Goal: Communication & Community: Answer question/provide support

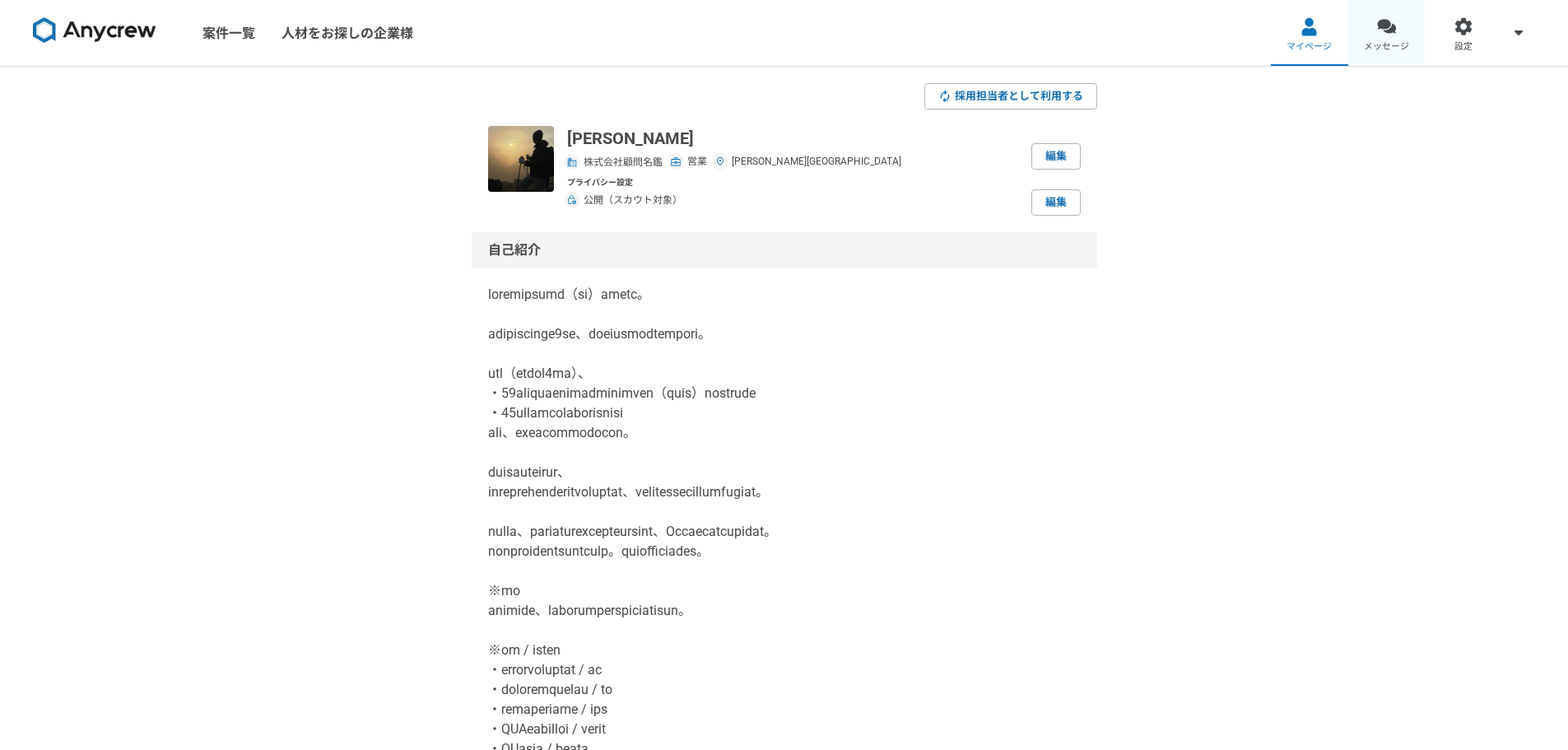
click at [1375, 36] on link "メッセージ" at bounding box center [1387, 33] width 78 height 66
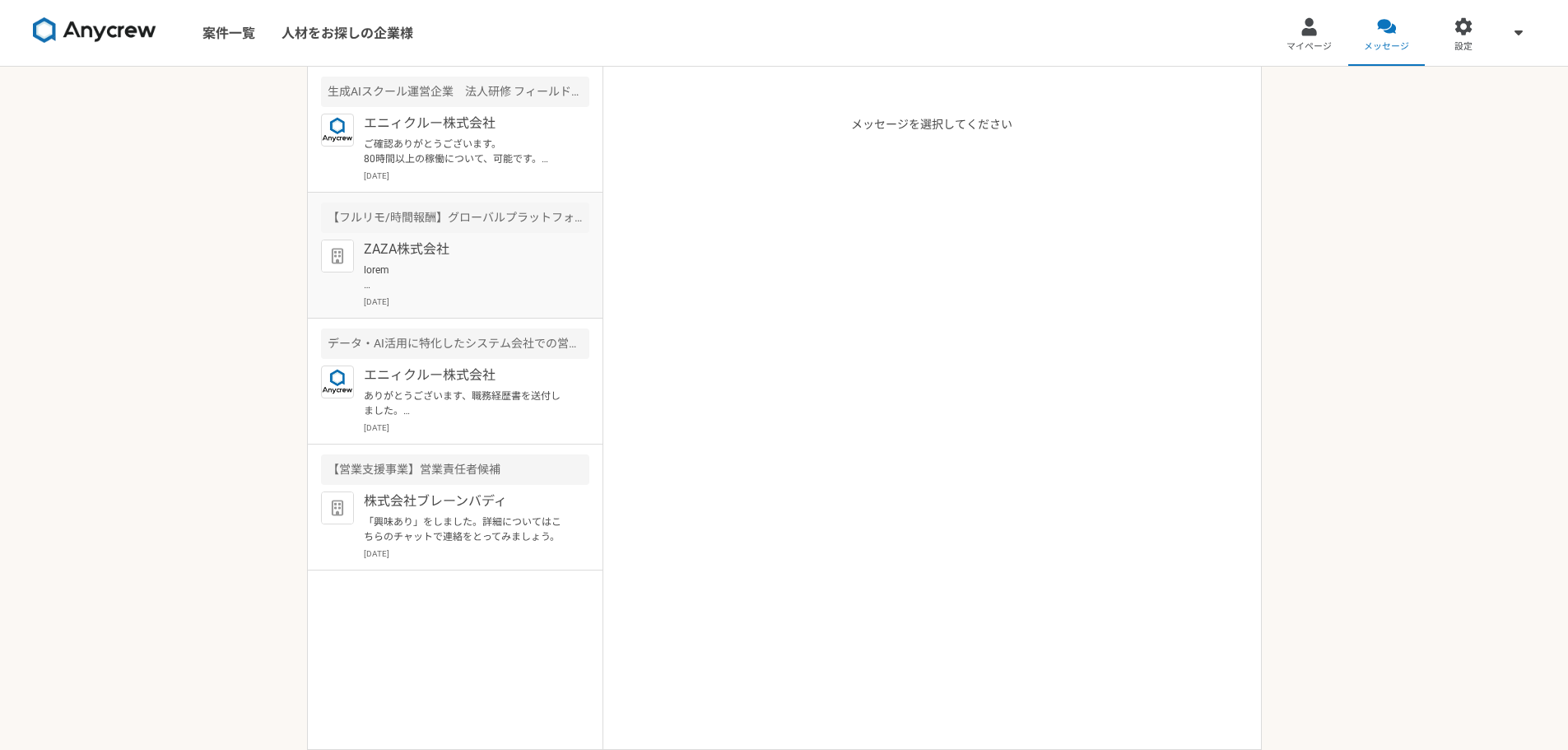
click at [460, 261] on div "ZAZA株式会社 2025年8月15日" at bounding box center [476, 273] width 225 height 69
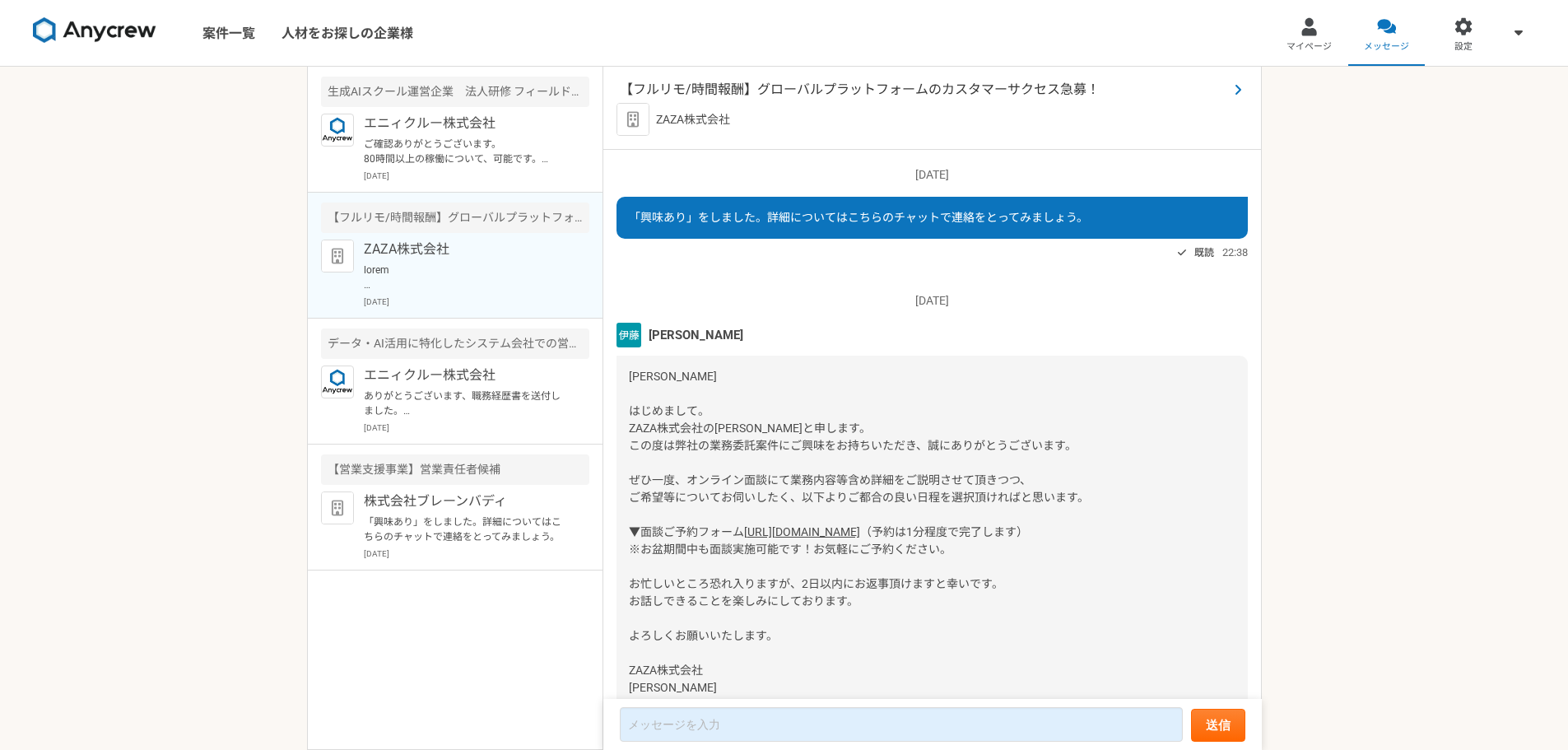
click at [787, 80] on span "【フルリモ/時間報酬】グローバルプラットフォームのカスタマーサクセス急募！" at bounding box center [924, 90] width 609 height 20
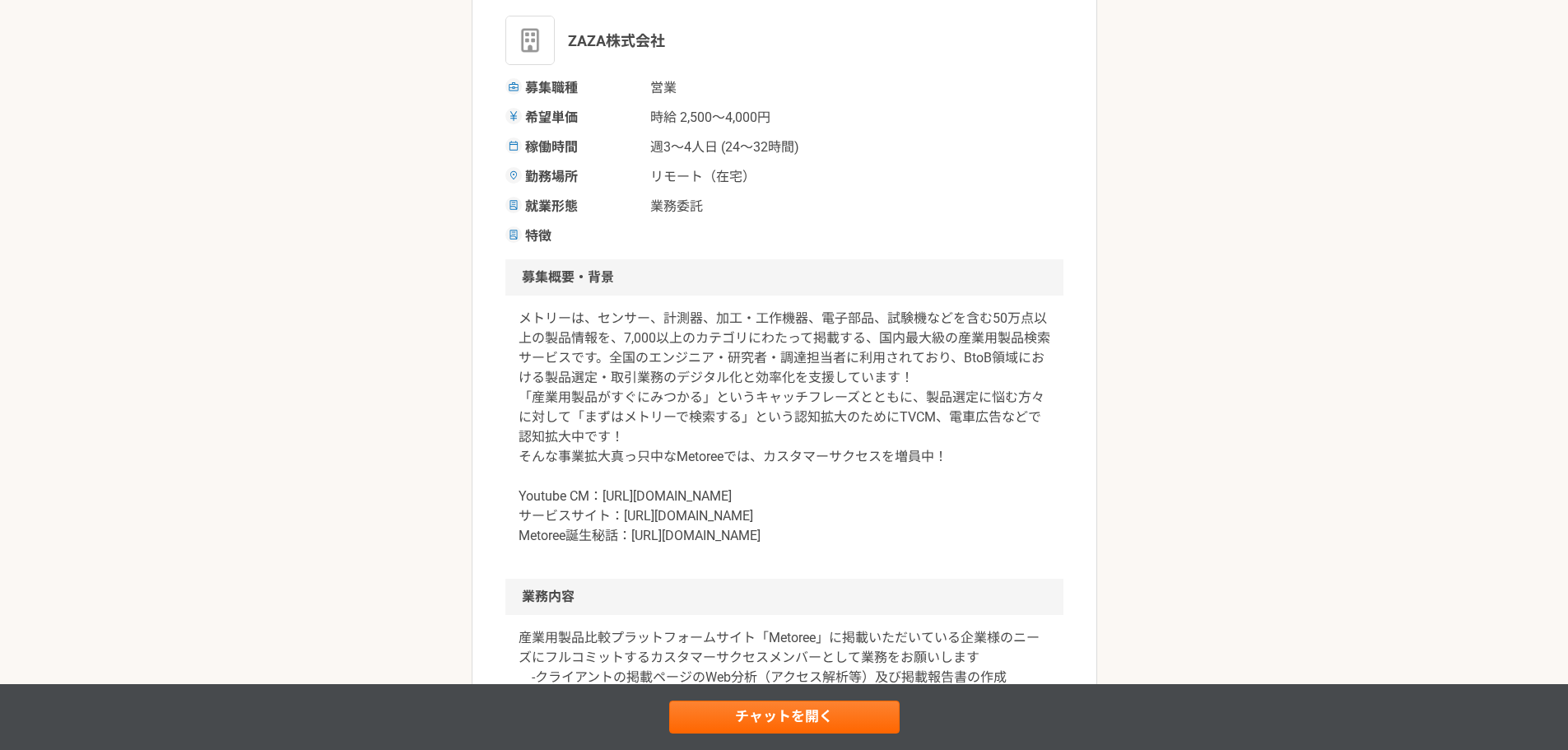
scroll to position [274, 0]
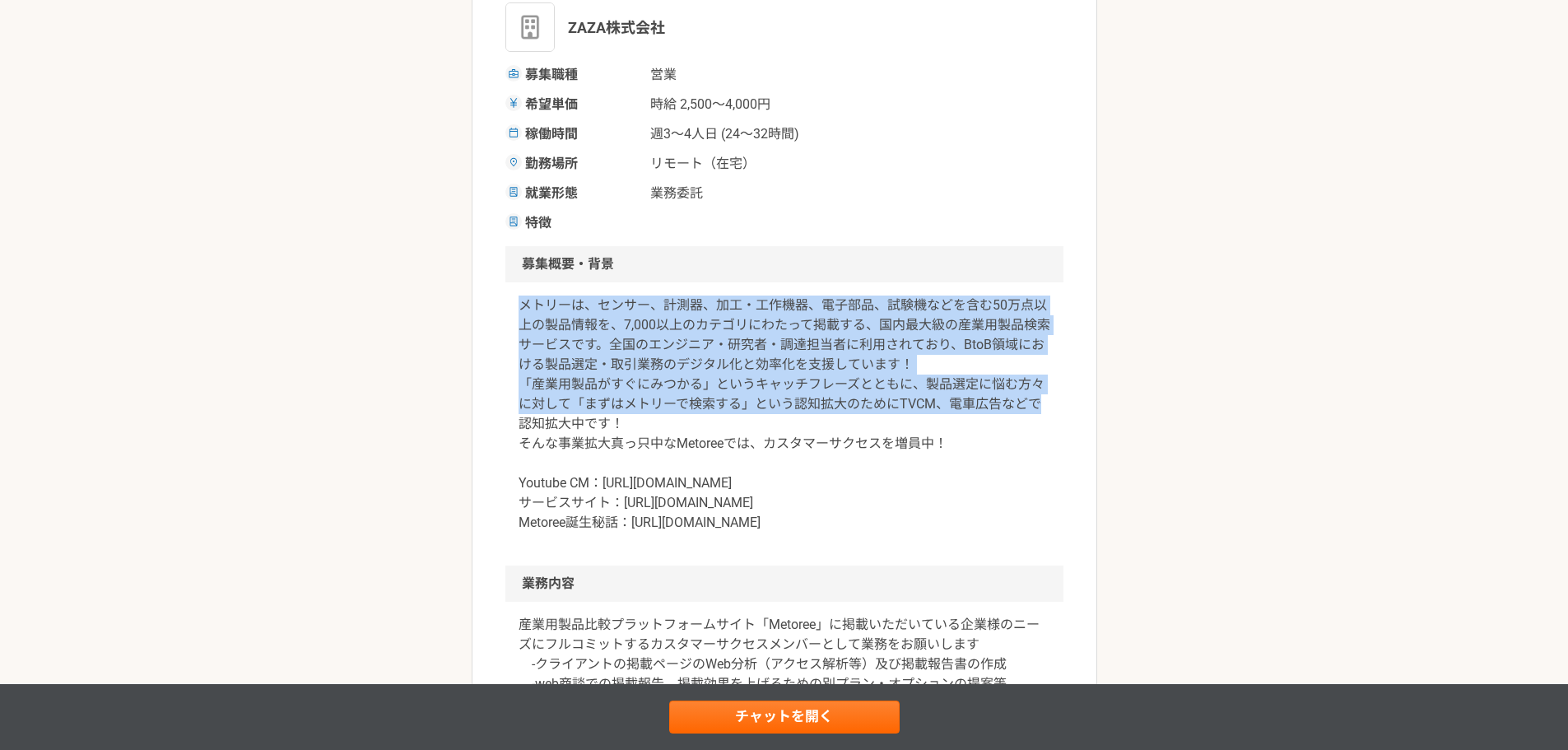
drag, startPoint x: 520, startPoint y: 303, endPoint x: 1099, endPoint y: 401, distance: 587.2
click at [1099, 400] on div "営業 【フルリモ/時間報酬】グローバルプラットフォームのカスタマーサクセス急募！ 業務委託 ZAZA株式会社 募集職種 営業 希望単価 時給 2,500〜4,…" at bounding box center [784, 730] width 1568 height 1875
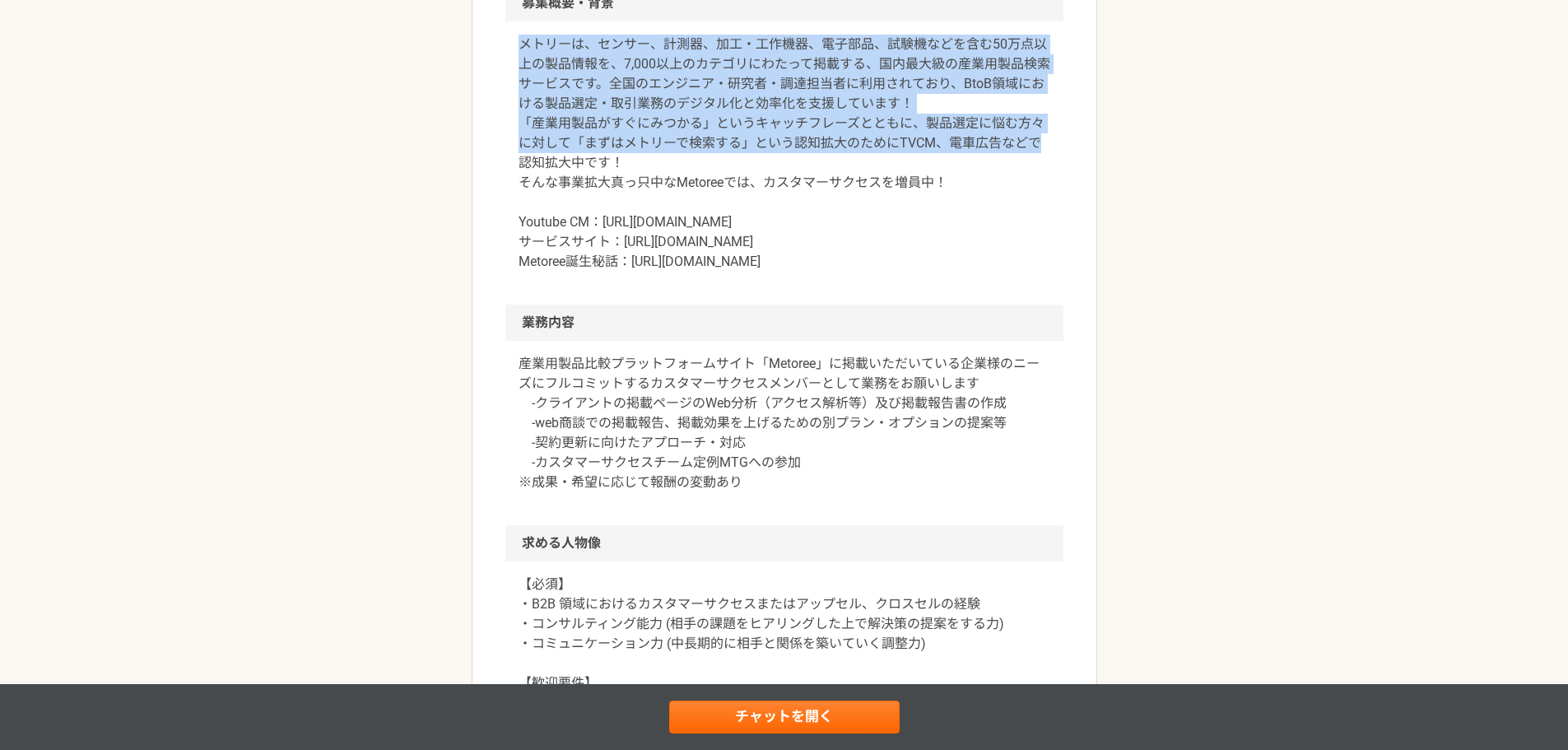
scroll to position [549, 0]
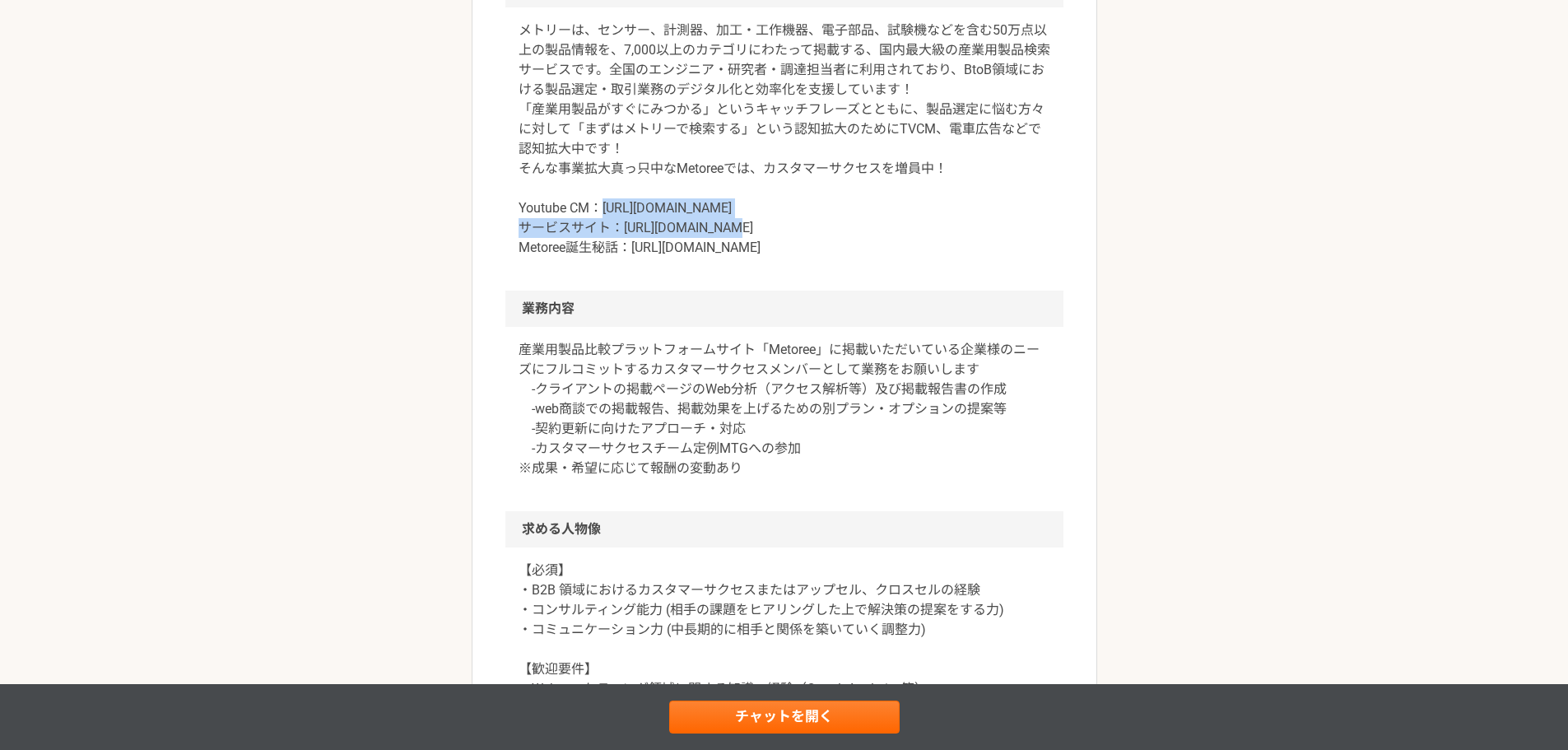
drag, startPoint x: 895, startPoint y: 205, endPoint x: 603, endPoint y: 219, distance: 292.3
click at [603, 219] on p "メトリーは、センサー、計測器、加工・工作機器、電子部品、試験機などを含む50万点以上の製品情報を、7,000以上のカテゴリにわたって掲載する、国内最大級の産業…" at bounding box center [784, 139] width 532 height 237
copy p "サービスサイ"
click at [771, 159] on p "メトリーは、センサー、計測器、加工・工作機器、電子部品、試験機などを含む50万点以上の製品情報を、7,000以上のカテゴリにわたって掲載する、国内最大級の産業…" at bounding box center [784, 139] width 532 height 237
drag, startPoint x: 764, startPoint y: 228, endPoint x: 622, endPoint y: 230, distance: 142.0
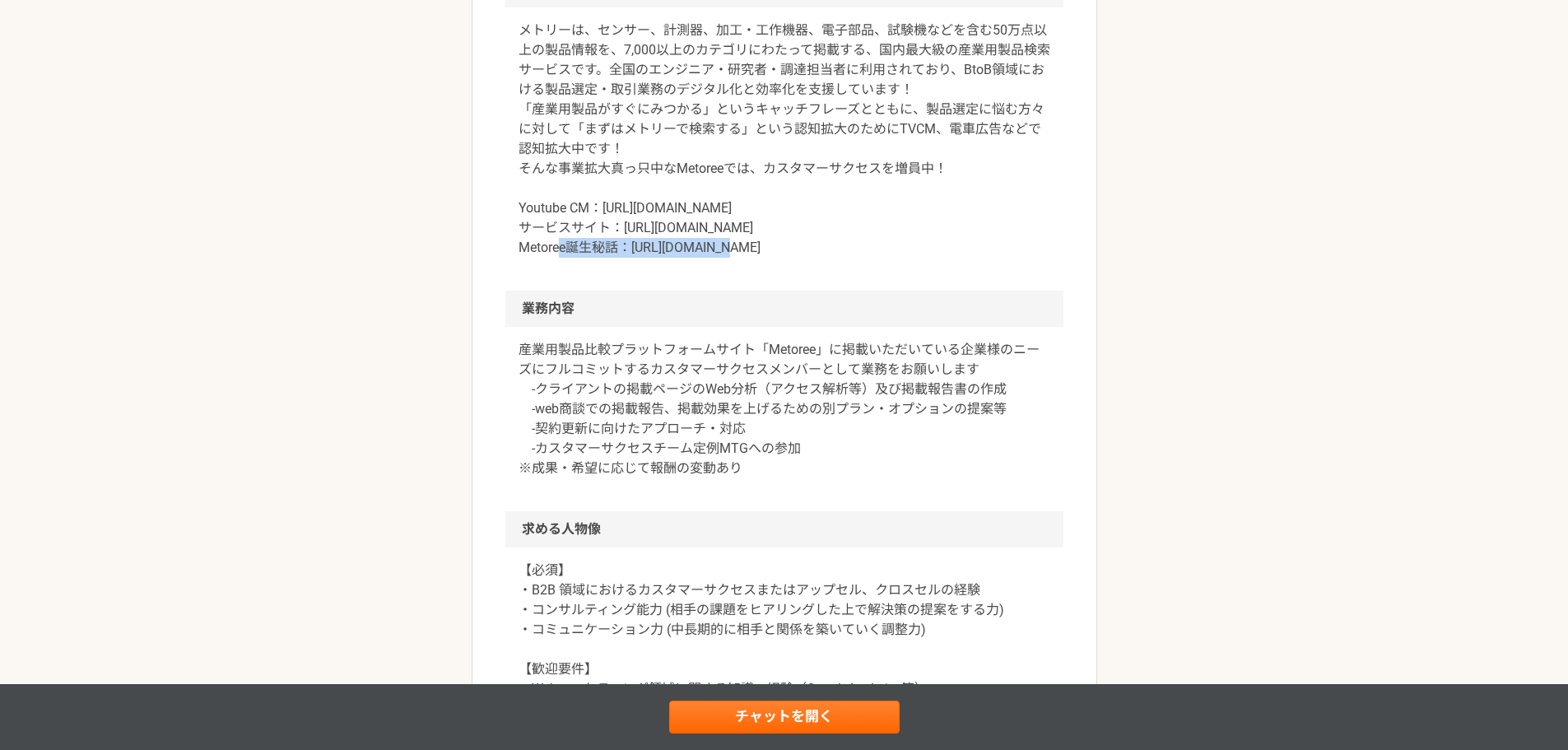
click at [622, 230] on p "メトリーは、センサー、計測器、加工・工作機器、電子部品、試験機などを含む50万点以上の製品情報を、7,000以上のカテゴリにわたって掲載する、国内最大級の産業…" at bounding box center [784, 139] width 532 height 237
copy p "https://metoree.com/"
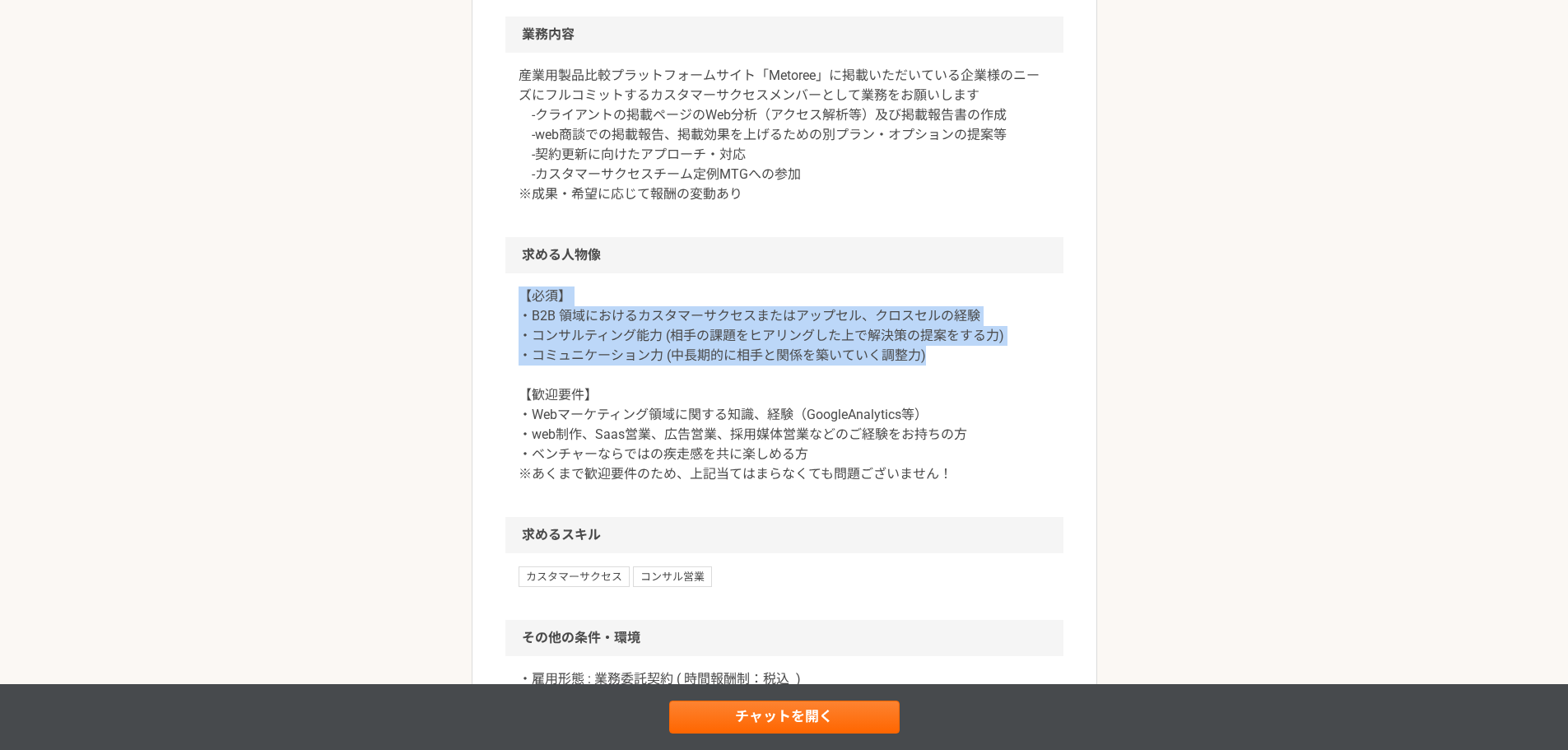
drag, startPoint x: 518, startPoint y: 314, endPoint x: 976, endPoint y: 376, distance: 462.2
click at [976, 376] on div "【必須】 ・B2B 領域におけるカスタマーサクセスまたはアップセル、クロスセルの経験 ・コンサルティング能力 (相手の課題をヒアリングした上で解決策の提案をす…" at bounding box center [784, 395] width 558 height 244
click at [962, 332] on p "【必須】 ・B2B 領域におけるカスタマーサクセスまたはアップセル、クロスセルの経験 ・コンサルティング能力 (相手の課題をヒアリングした上で解決策の提案をす…" at bounding box center [784, 385] width 532 height 197
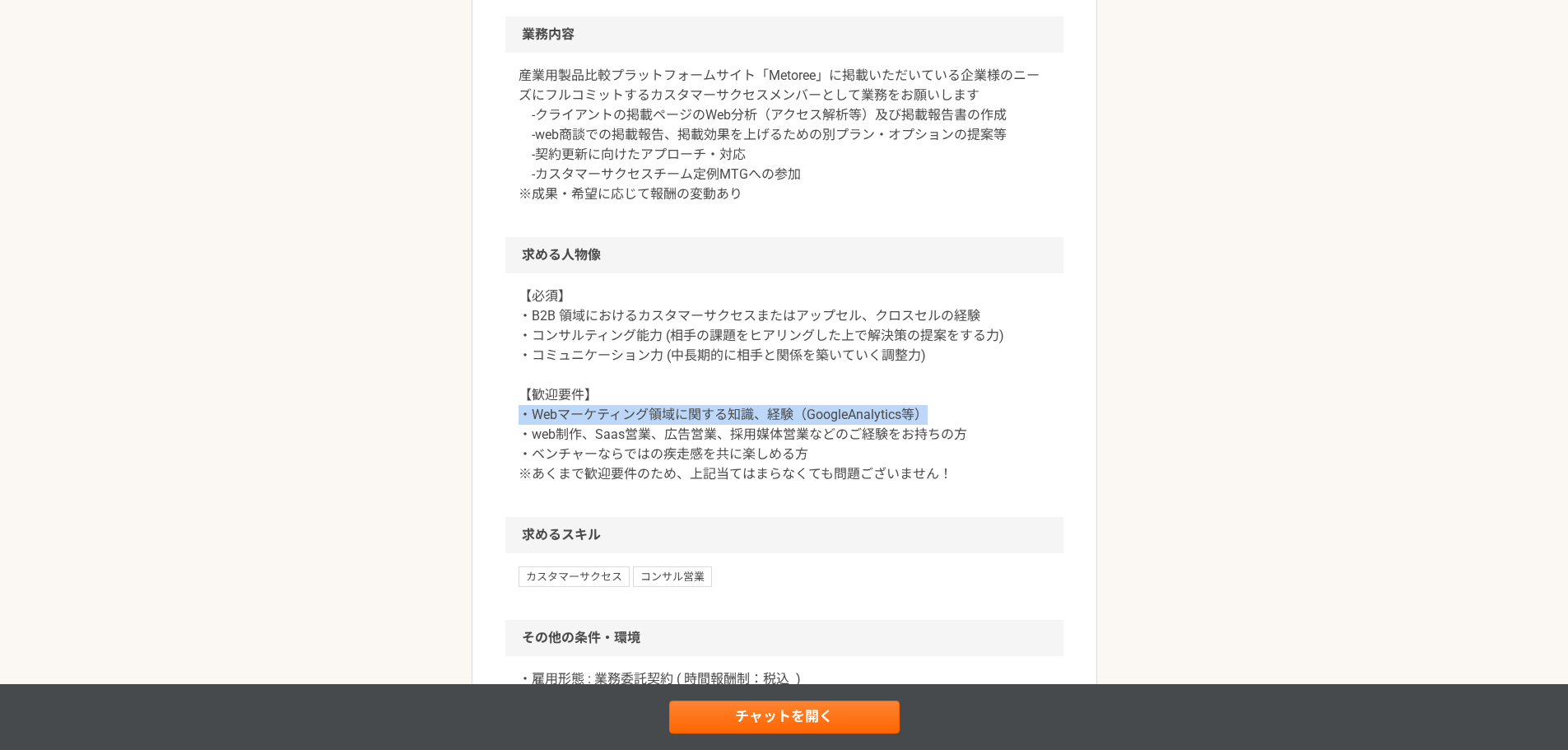
drag, startPoint x: 515, startPoint y: 436, endPoint x: 937, endPoint y: 429, distance: 422.1
click at [937, 429] on div "【必須】 ・B2B 領域におけるカスタマーサクセスまたはアップセル、クロスセルの経験 ・コンサルティング能力 (相手の課題をヒアリングした上で解決策の提案をす…" at bounding box center [784, 395] width 558 height 244
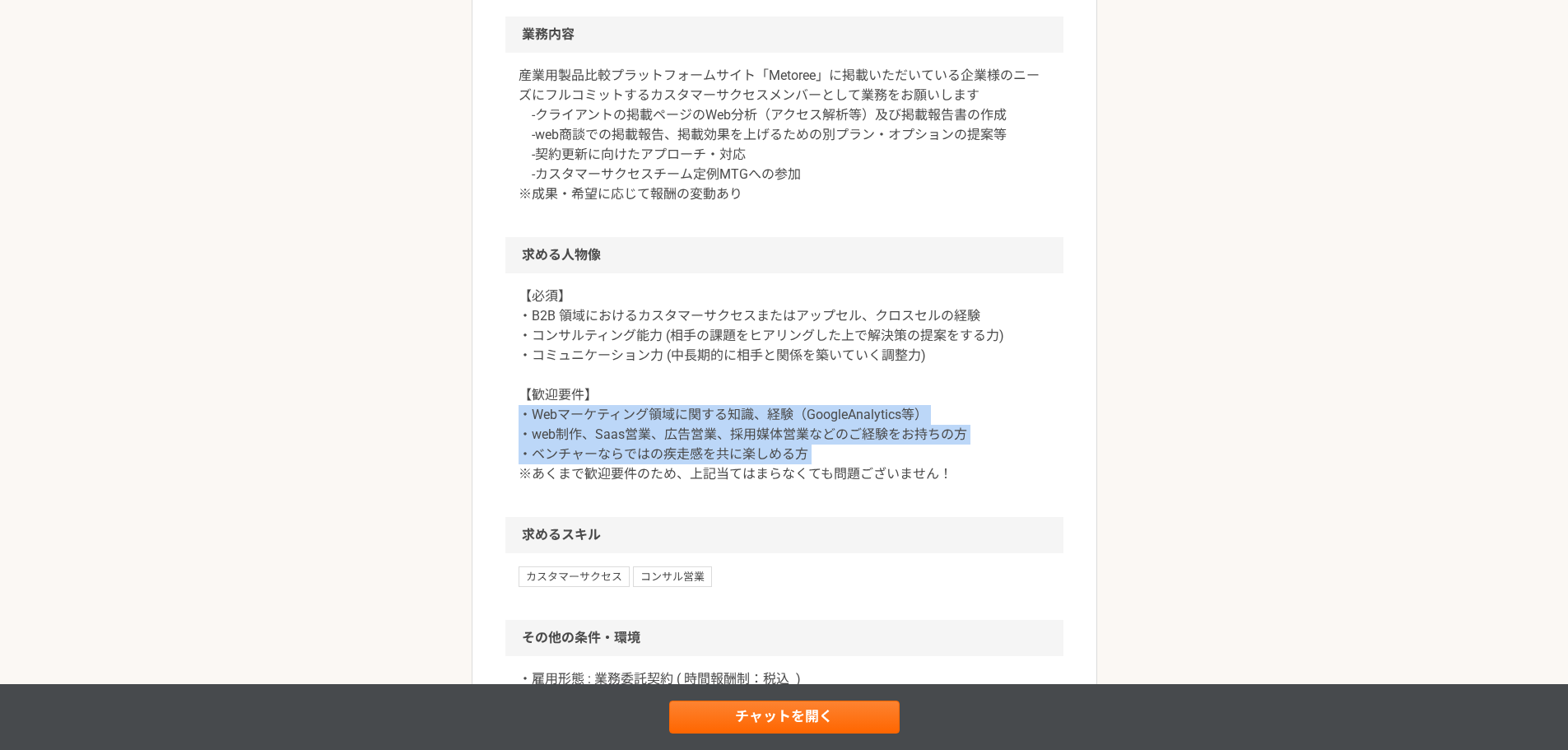
drag, startPoint x: 848, startPoint y: 468, endPoint x: 500, endPoint y: 439, distance: 349.2
click at [500, 439] on article "営業 【フルリモ/時間報酬】グローバルプラットフォームのカスタマーサクセス急募！ 業務委託 ZAZA株式会社 募集職種 営業 希望単価 時給 2,500〜4,…" at bounding box center [784, 164] width 626 height 1776
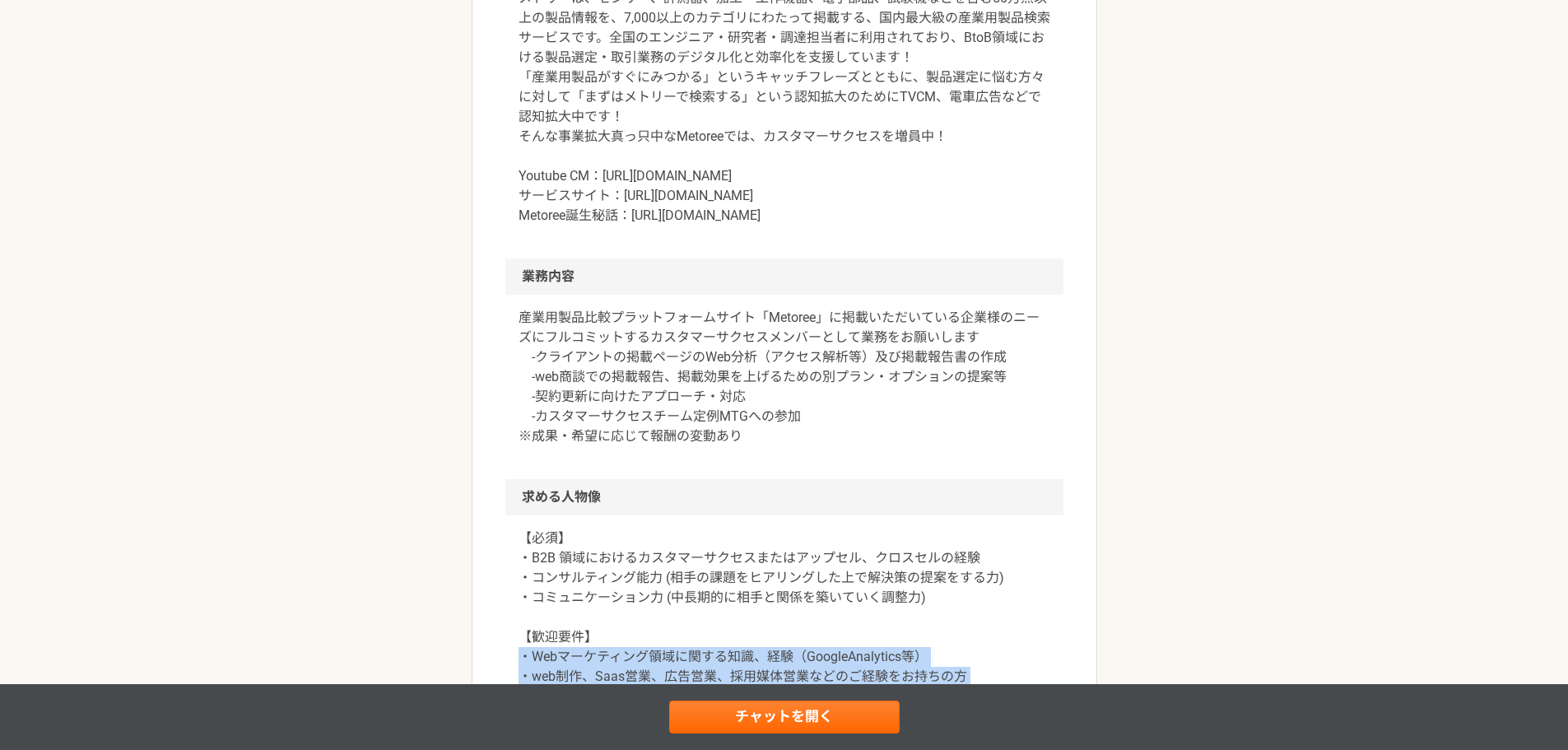
scroll to position [549, 0]
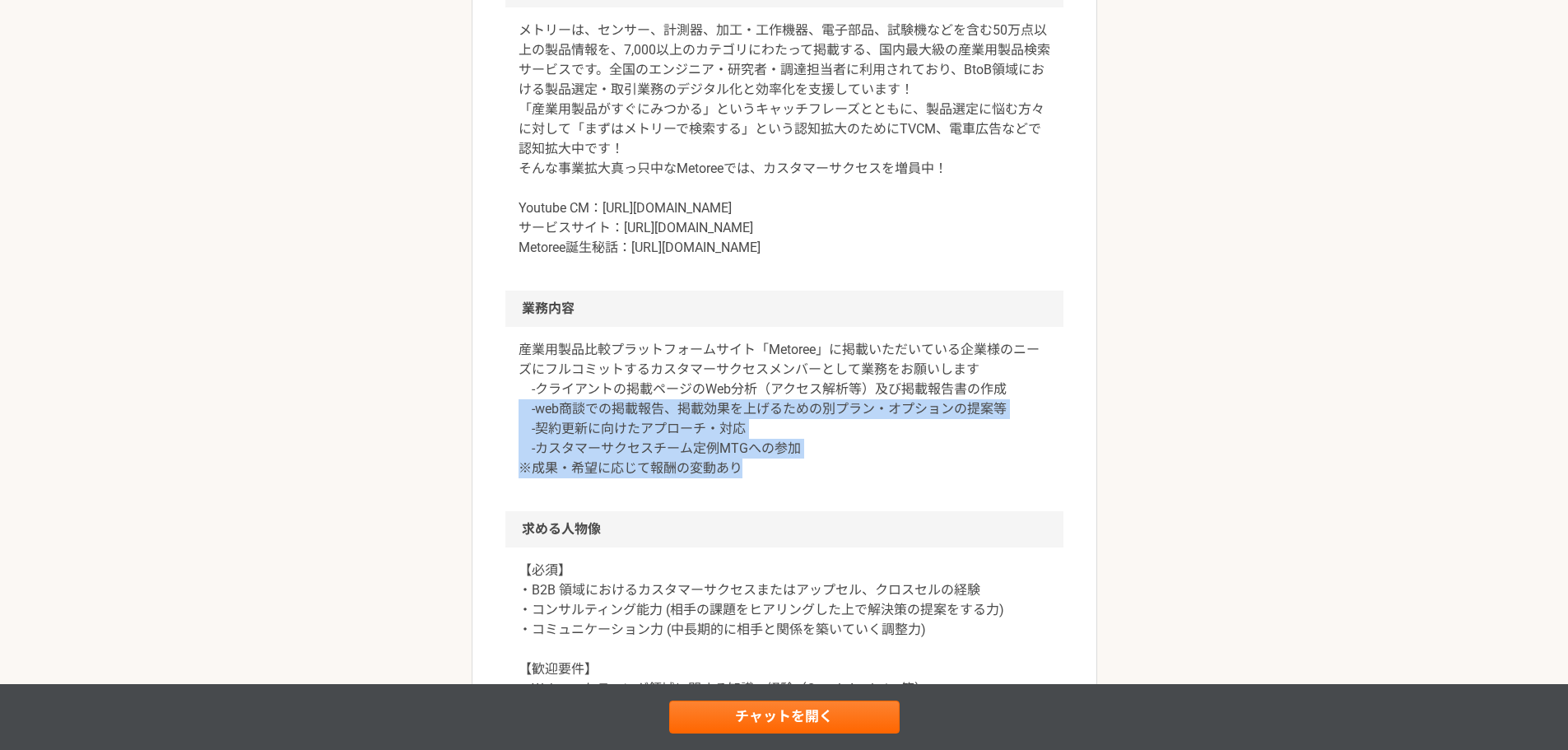
drag, startPoint x: 777, startPoint y: 486, endPoint x: 516, endPoint y: 420, distance: 269.2
click at [516, 420] on div "産業用製品比較プラットフォームサイト「Metoree」に掲載いただいている企業様のニーズにフルコミットするカスタマーサクセスメンバーとして業務をお願いします …" at bounding box center [784, 419] width 558 height 184
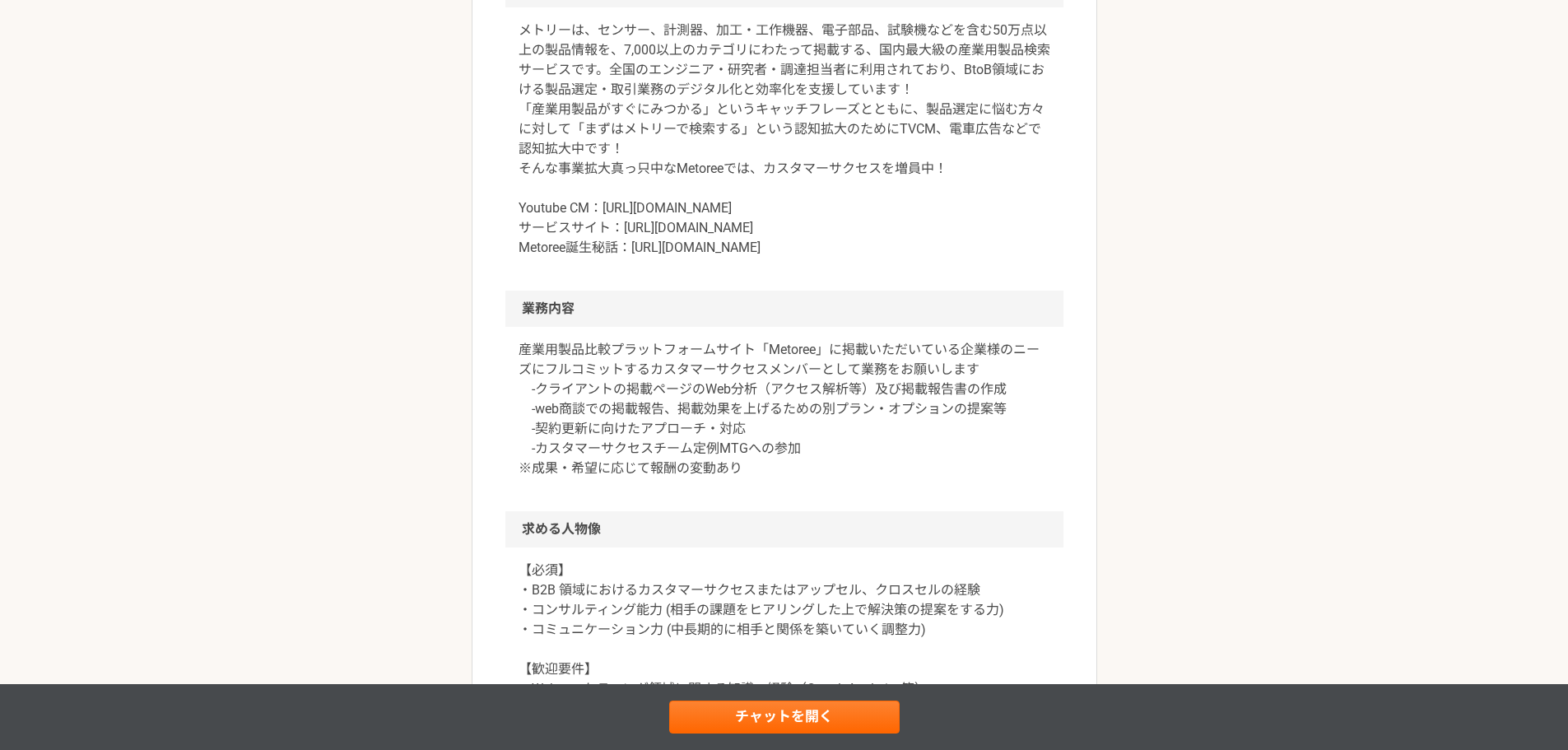
click at [632, 401] on p "産業用製品比較プラットフォームサイト「Metoree」に掲載いただいている企業様のニーズにフルコミットするカスタマーサクセスメンバーとして業務をお願いします …" at bounding box center [784, 409] width 532 height 138
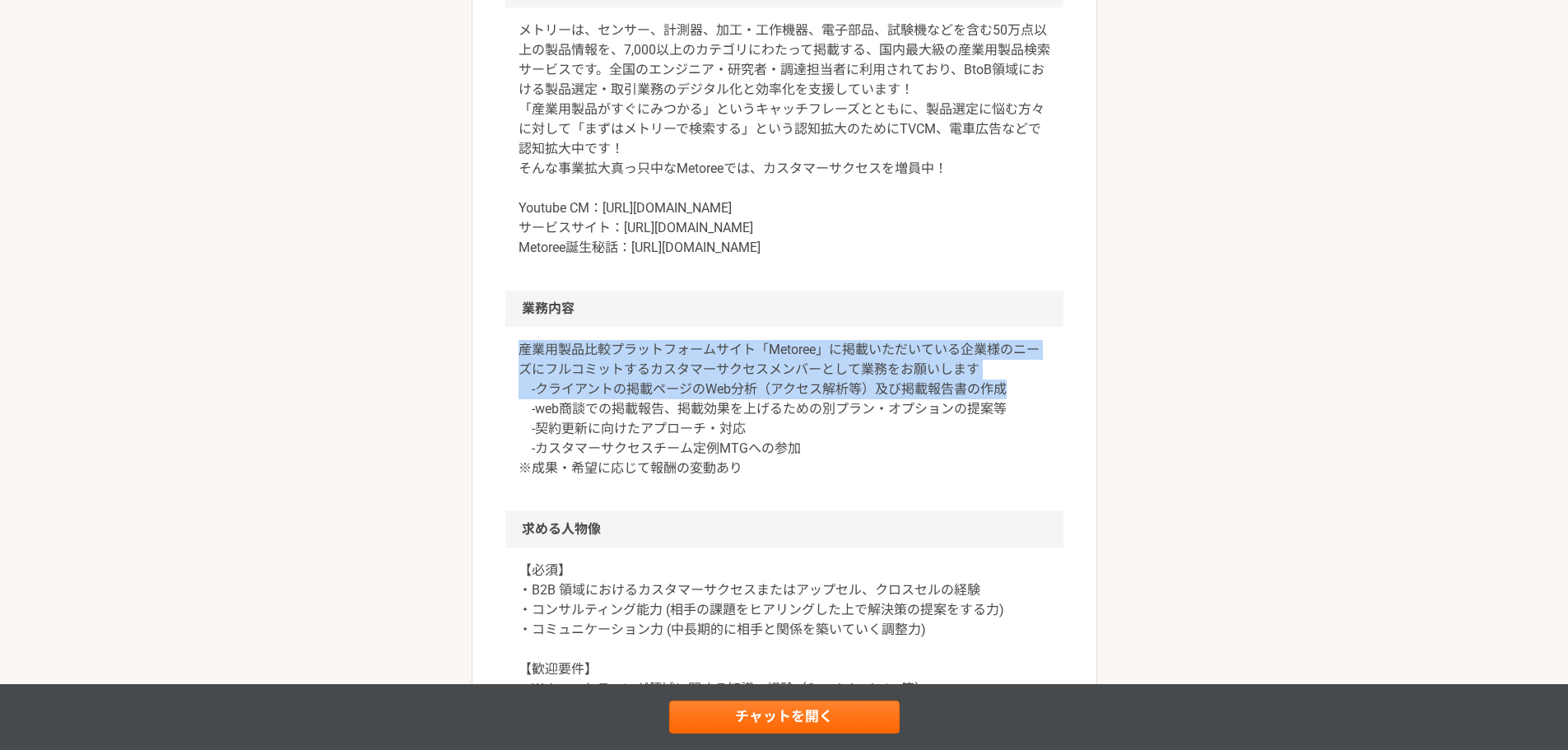
drag, startPoint x: 519, startPoint y: 368, endPoint x: 1034, endPoint y: 404, distance: 516.3
click at [1034, 404] on p "産業用製品比較プラットフォームサイト「Metoree」に掲載いただいている企業様のニーズにフルコミットするカスタマーサクセスメンバーとして業務をお願いします …" at bounding box center [784, 409] width 532 height 138
click at [1042, 401] on p "産業用製品比較プラットフォームサイト「Metoree」に掲載いただいている企業様のニーズにフルコミットするカスタマーサクセスメンバーとして業務をお願いします …" at bounding box center [784, 409] width 532 height 138
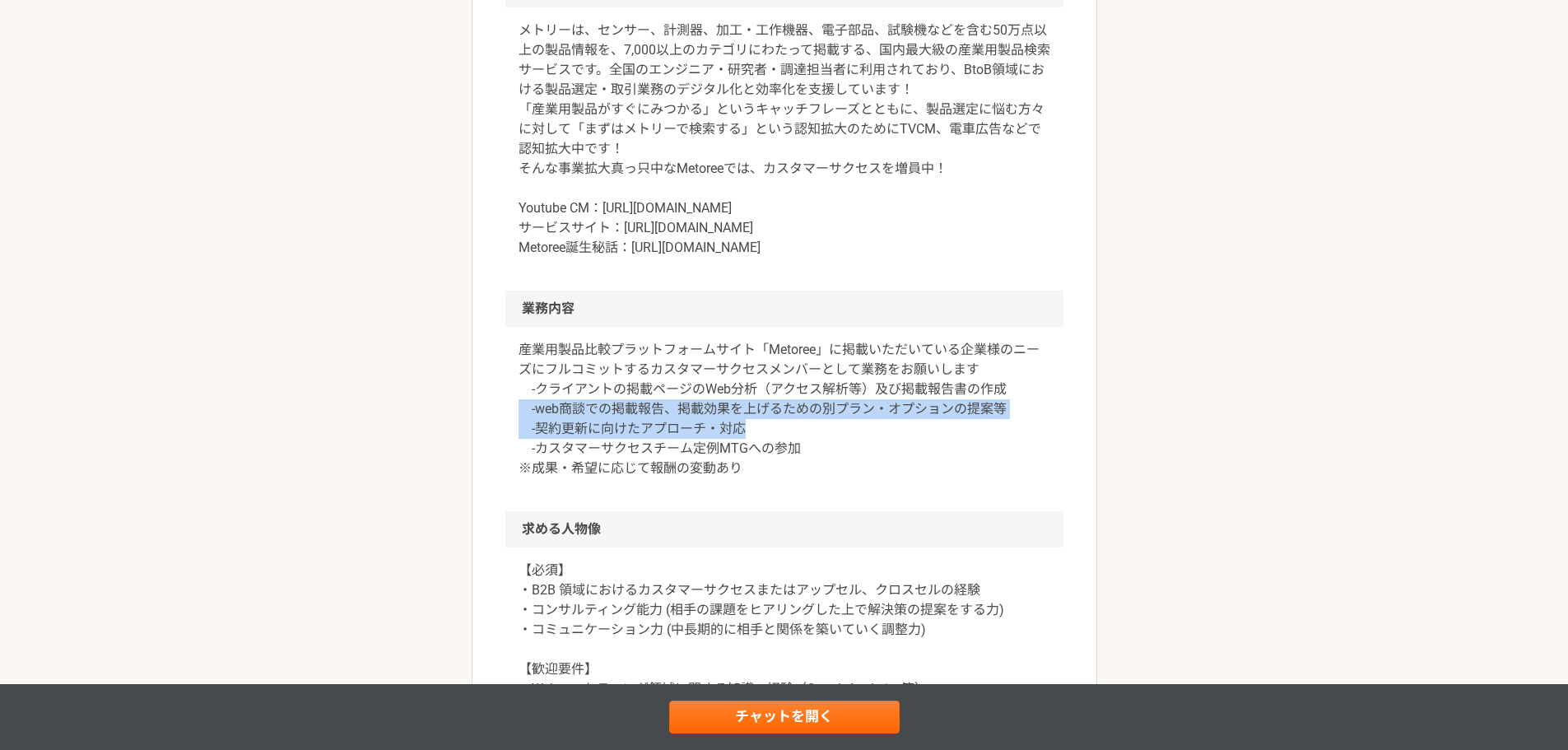
drag, startPoint x: 518, startPoint y: 429, endPoint x: 865, endPoint y: 445, distance: 347.4
click at [865, 445] on p "産業用製品比較プラットフォームサイト「Metoree」に掲載いただいている企業様のニーズにフルコミットするカスタマーサクセスメンバーとして業務をお願いします …" at bounding box center [784, 409] width 532 height 138
click at [931, 450] on p "産業用製品比較プラットフォームサイト「Metoree」に掲載いただいている企業様のニーズにフルコミットするカスタマーサクセスメンバーとして業務をお願いします …" at bounding box center [784, 409] width 532 height 138
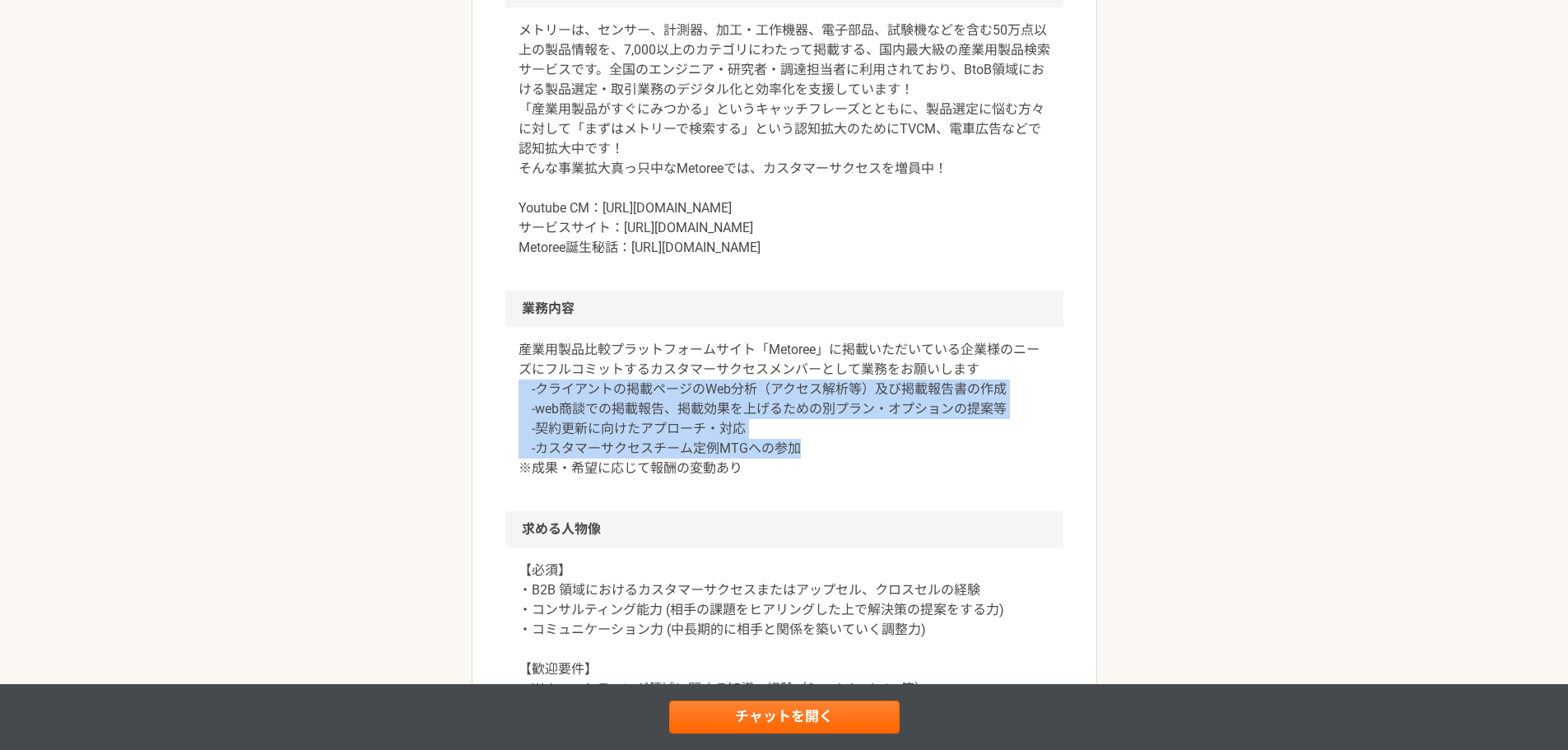
drag, startPoint x: 857, startPoint y: 472, endPoint x: 500, endPoint y: 416, distance: 361.4
click at [500, 416] on article "営業 【フルリモ/時間報酬】グローバルプラットフォームのカスタマーサクセス急募！ 業務委託 ZAZA株式会社 募集職種 営業 希望単価 時給 2,500〜4,…" at bounding box center [784, 439] width 626 height 1776
click at [730, 403] on p "産業用製品比較プラットフォームサイト「Metoree」に掲載いただいている企業様のニーズにフルコミットするカスタマーサクセスメンバーとして業務をお願いします …" at bounding box center [784, 409] width 532 height 138
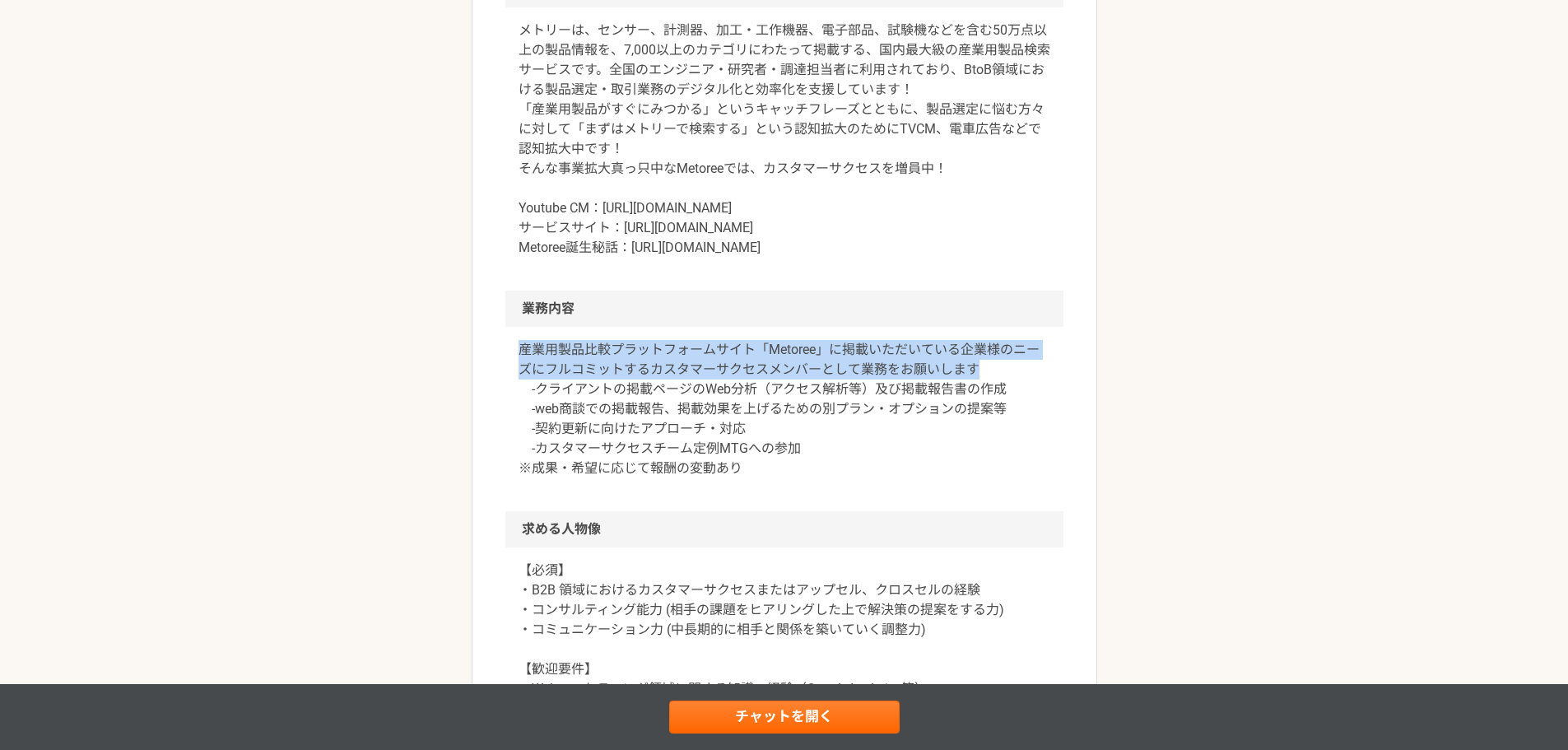
drag, startPoint x: 535, startPoint y: 372, endPoint x: 1017, endPoint y: 386, distance: 482.2
click at [1017, 386] on p "産業用製品比較プラットフォームサイト「Metoree」に掲載いただいている企業様のニーズにフルコミットするカスタマーサクセスメンバーとして業務をお願いします …" at bounding box center [784, 409] width 532 height 138
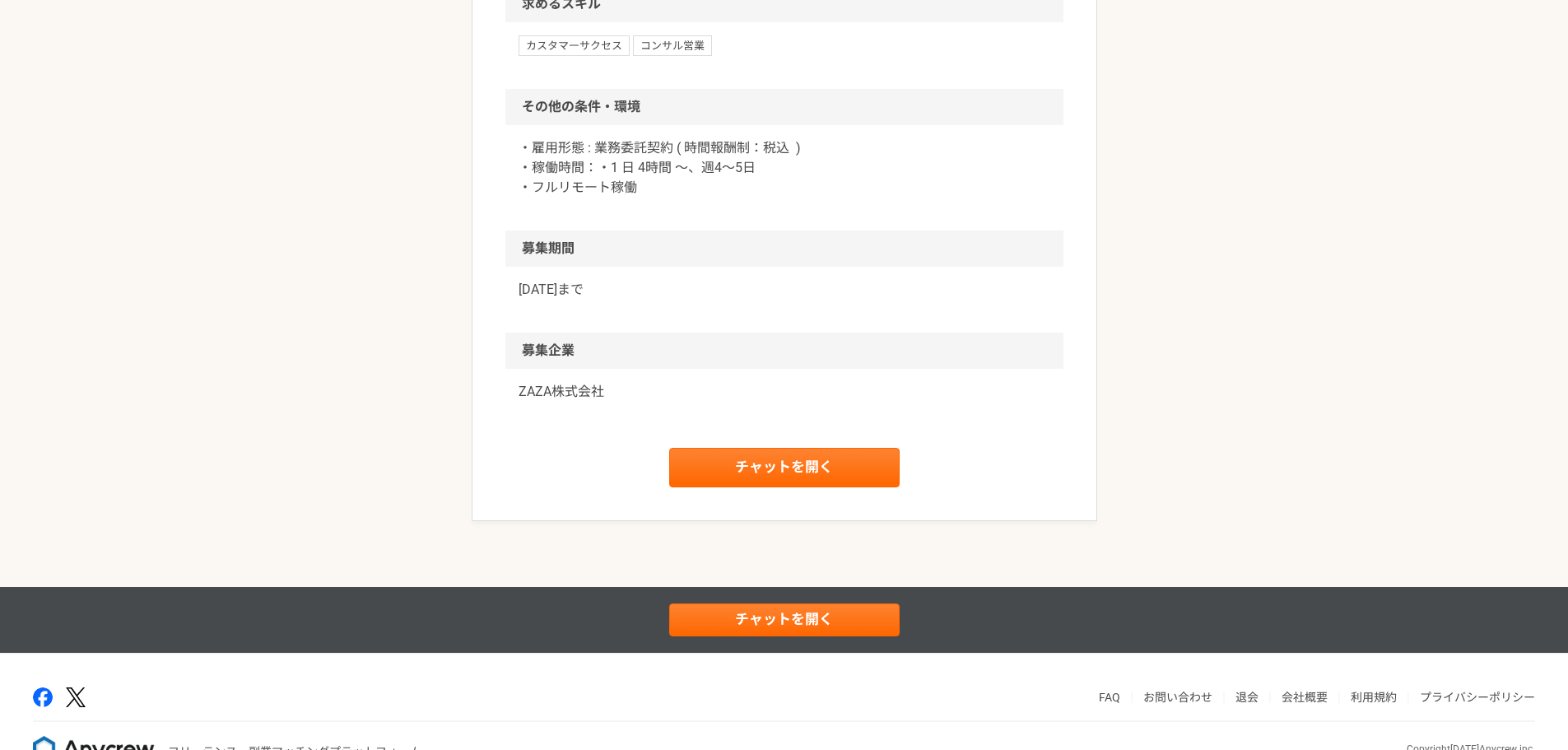
scroll to position [0, 0]
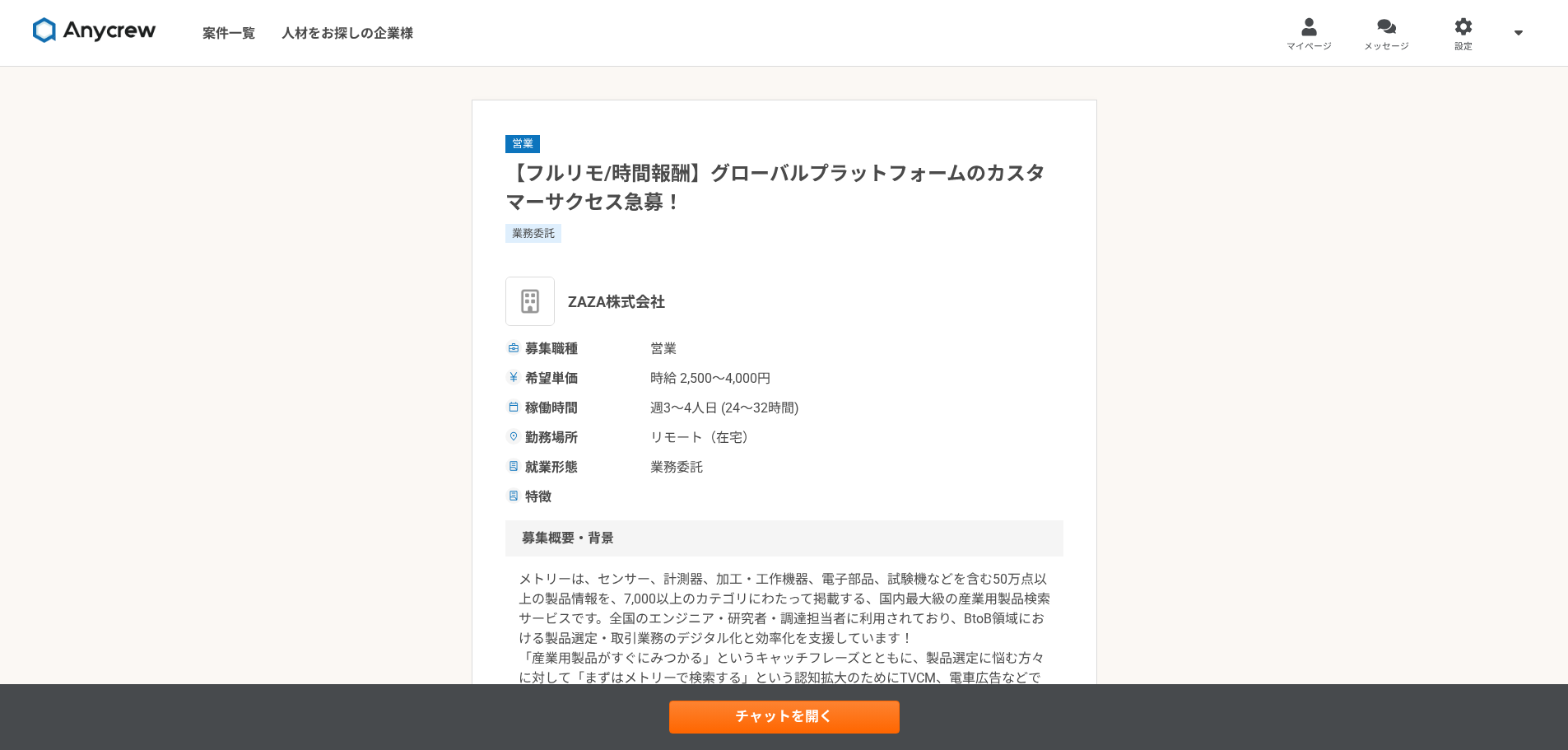
click at [102, 31] on img at bounding box center [95, 31] width 124 height 26
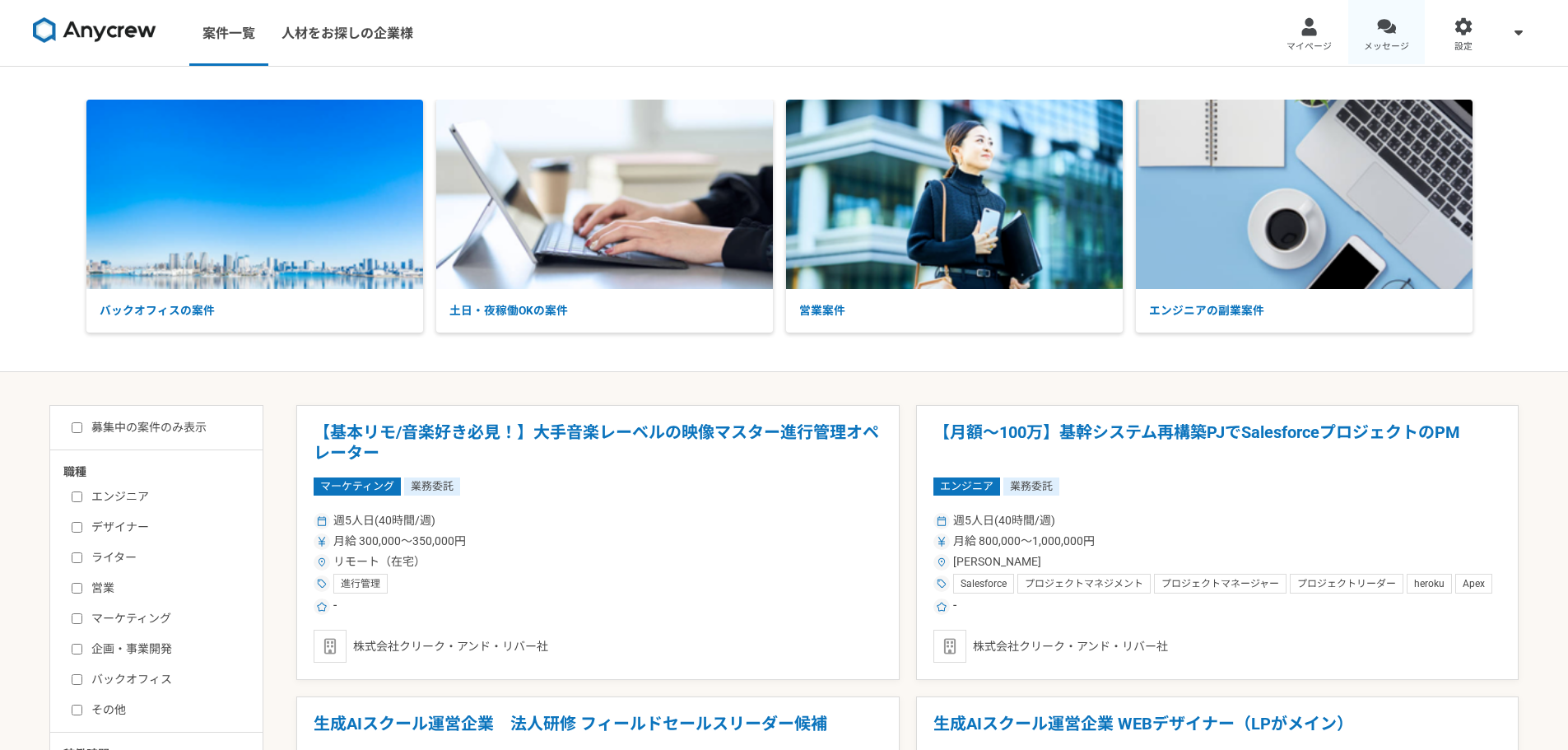
click at [1403, 26] on link "メッセージ" at bounding box center [1387, 33] width 78 height 66
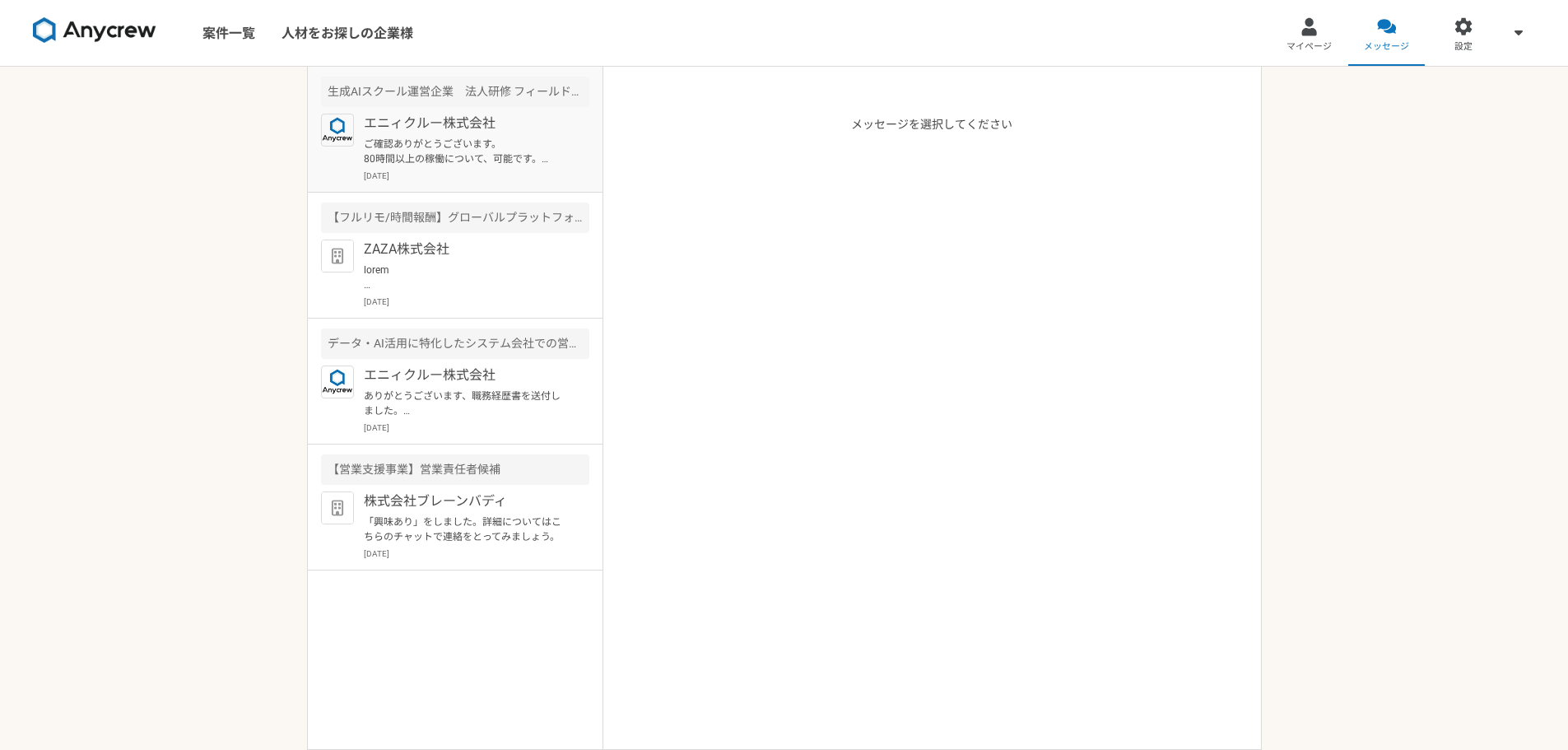
click at [443, 131] on p "エニィクルー株式会社" at bounding box center [466, 124] width 203 height 20
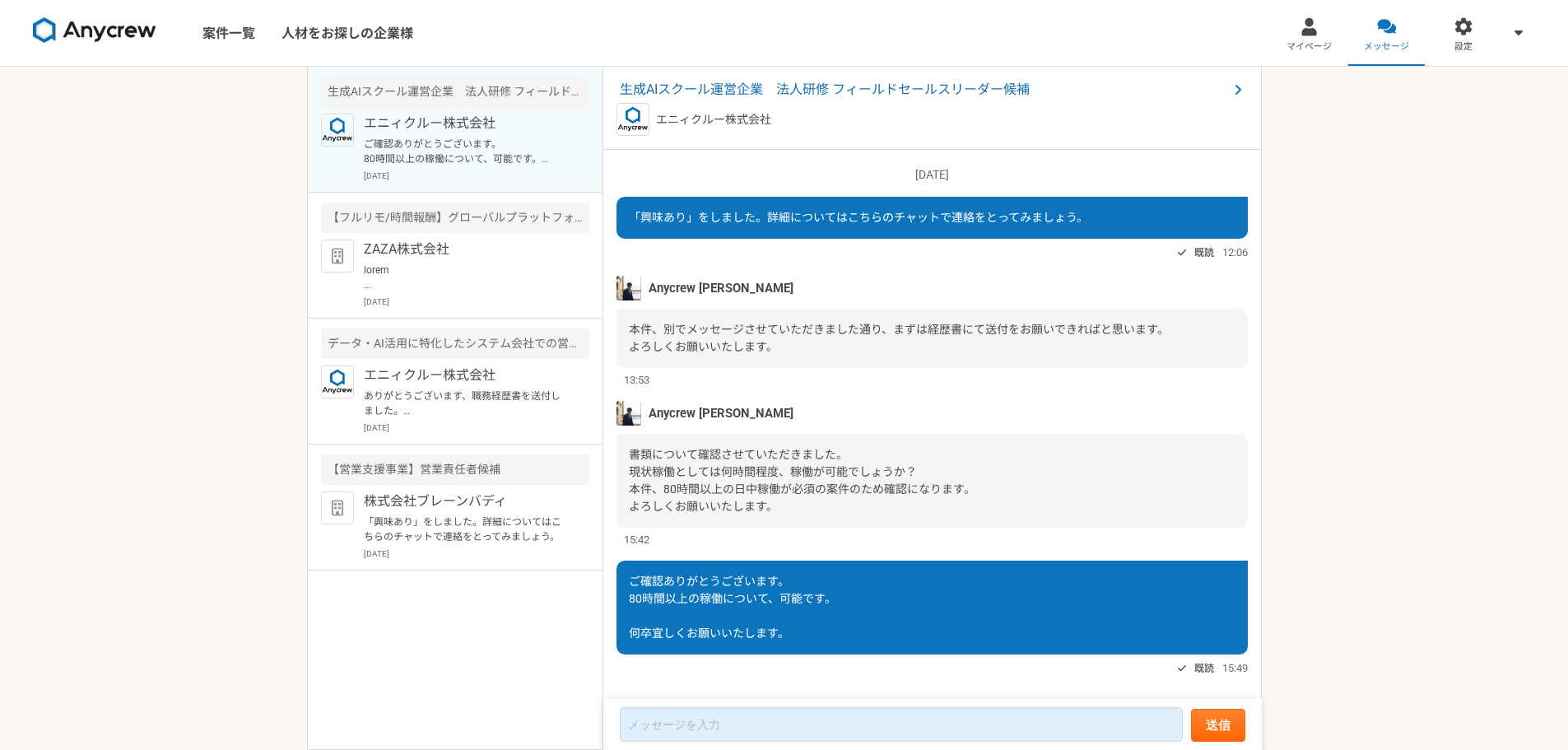
scroll to position [27, 0]
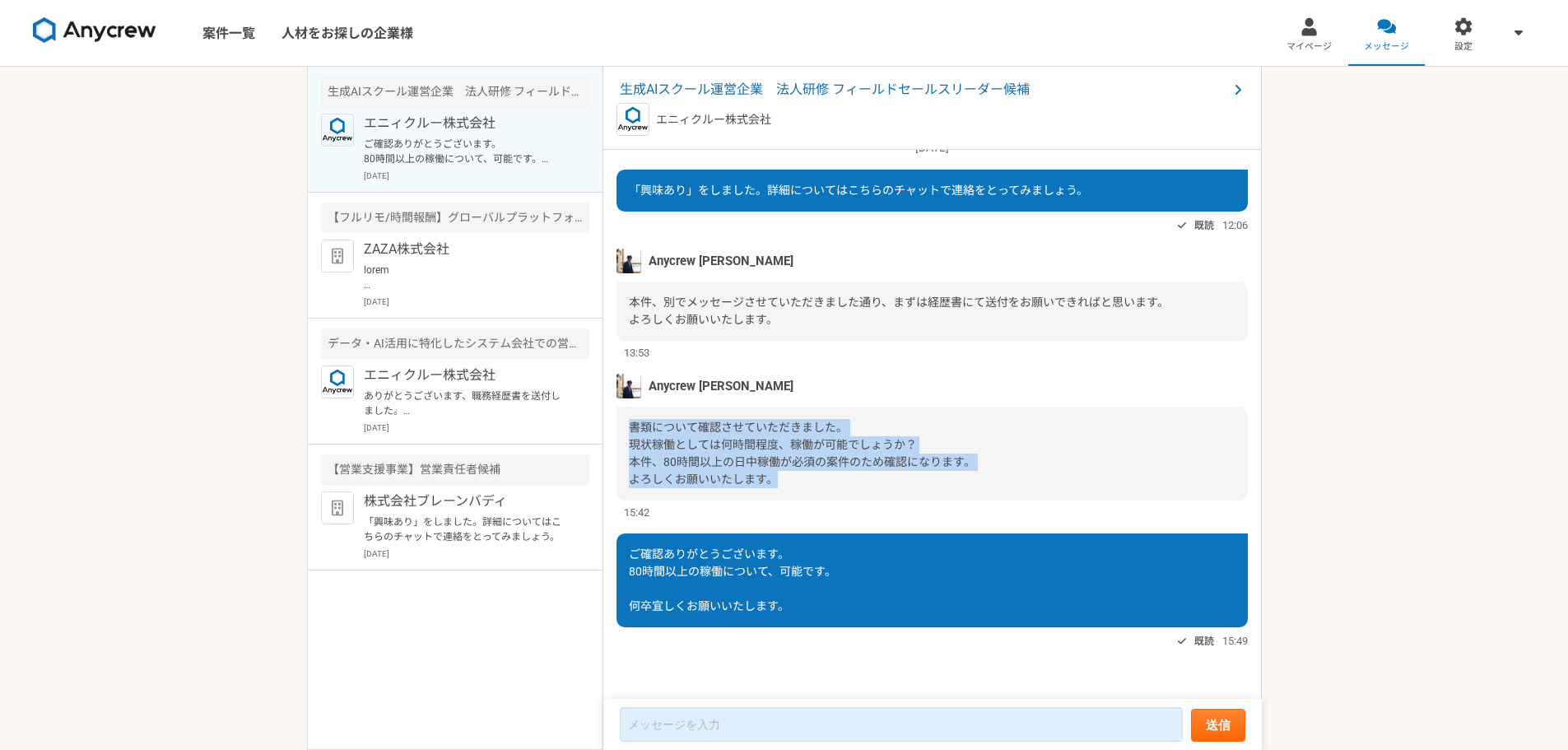
drag, startPoint x: 628, startPoint y: 424, endPoint x: 860, endPoint y: 481, distance: 238.9
click at [860, 481] on div "書類について確認させていただきました。 現状稼働としては何時間程度、稼働が可能でしょうか？ 本件、80時間以上の日中稼働が必須の案件のため確認になります。 よ…" at bounding box center [932, 453] width 632 height 94
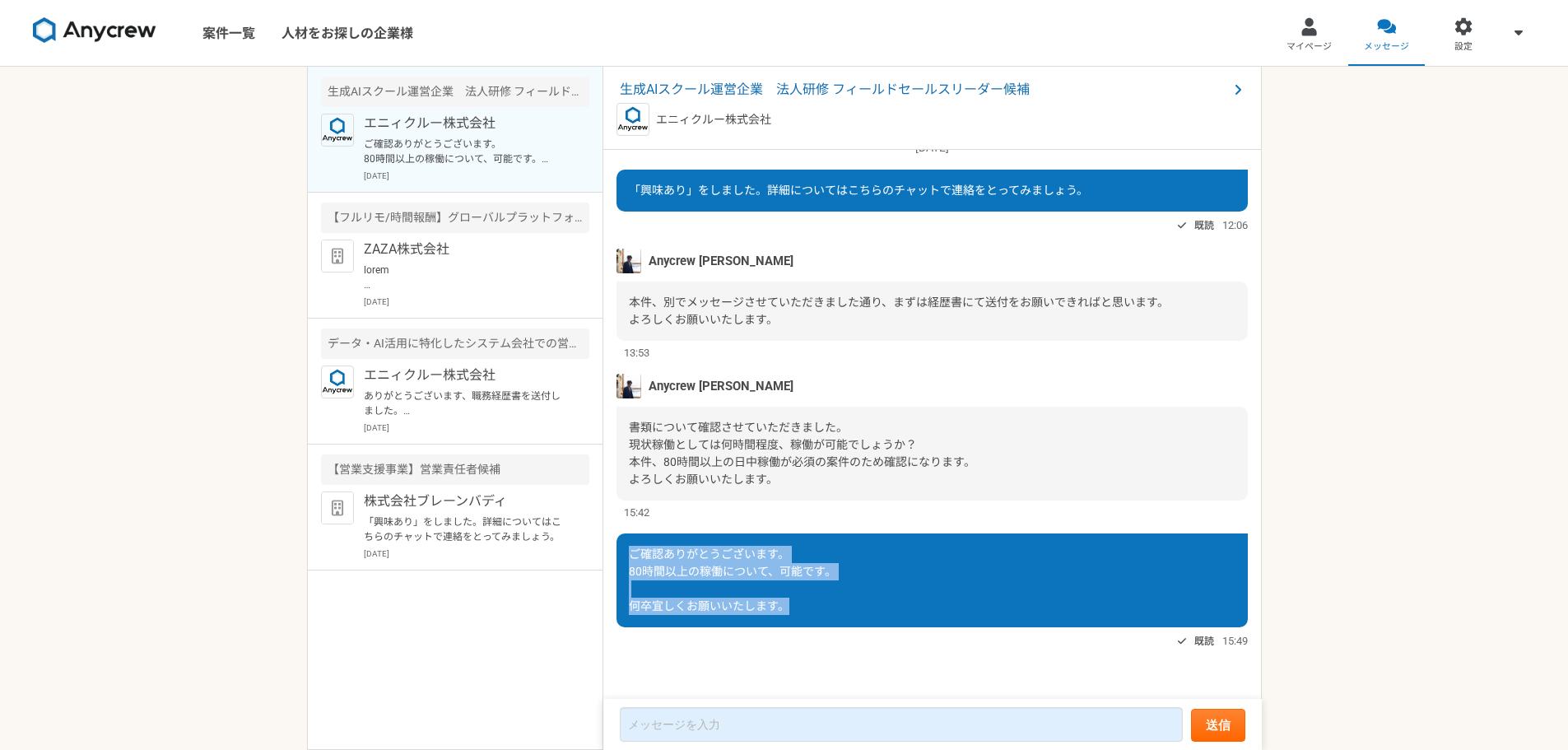
drag, startPoint x: 699, startPoint y: 561, endPoint x: 809, endPoint y: 610, distance: 120.4
click at [809, 610] on div "ご確認ありがとうございます。 80時間以上の稼働について、可能です。 何卒宜しくお願いいたします。" at bounding box center [932, 581] width 632 height 94
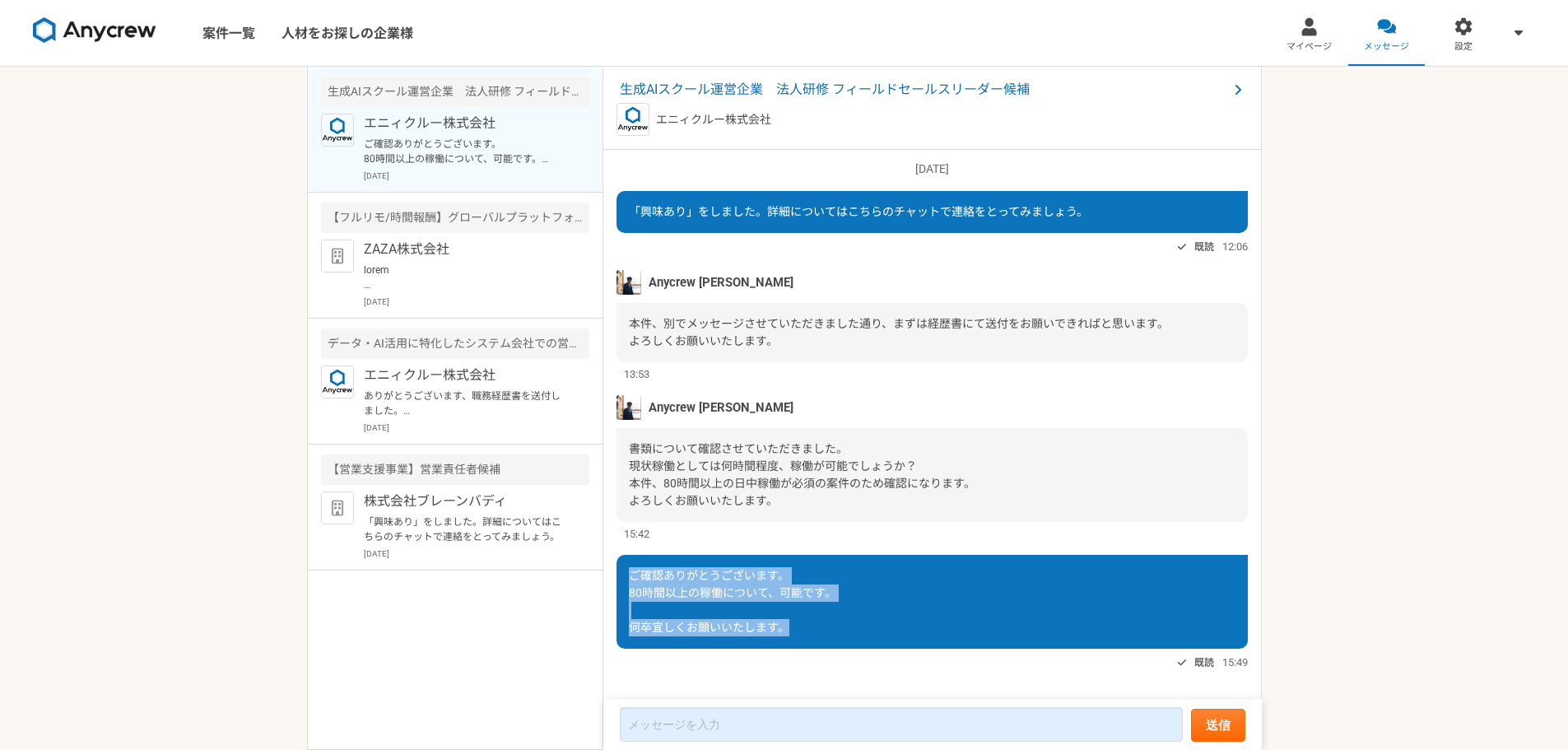
scroll to position [0, 0]
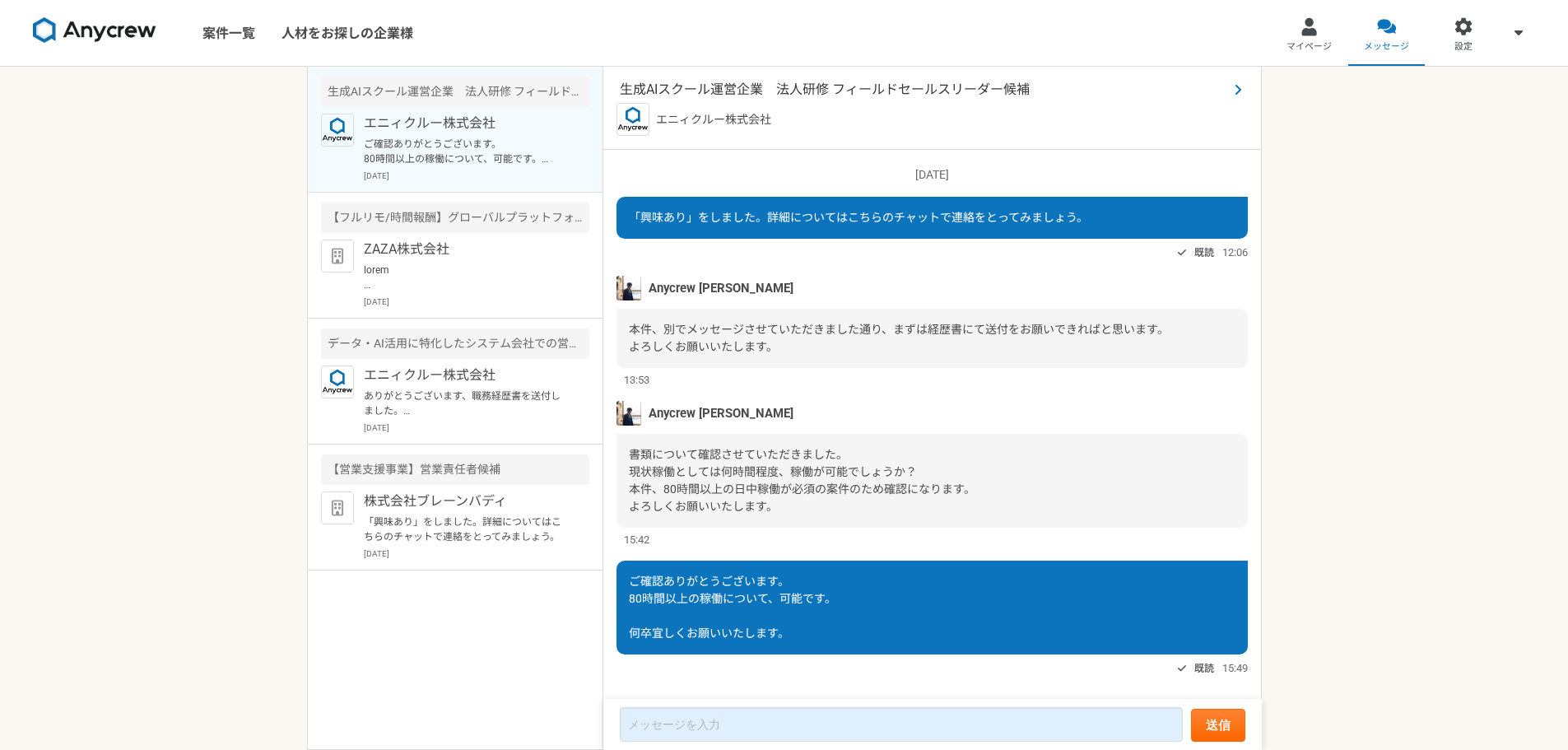
click at [749, 89] on span "生成AIスクール運営企業　法人研修 フィールドセールスリーダー候補" at bounding box center [924, 90] width 609 height 20
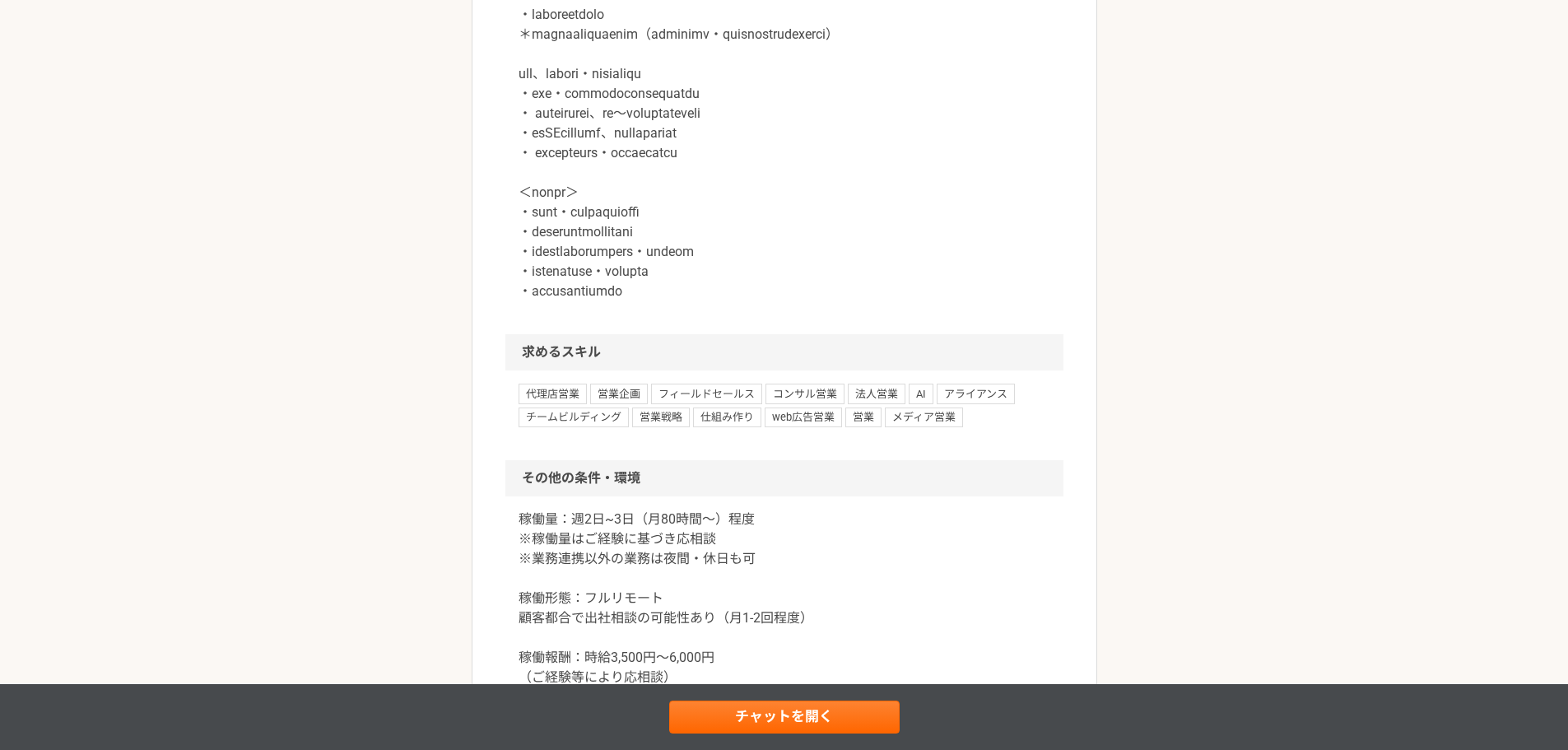
scroll to position [1815, 0]
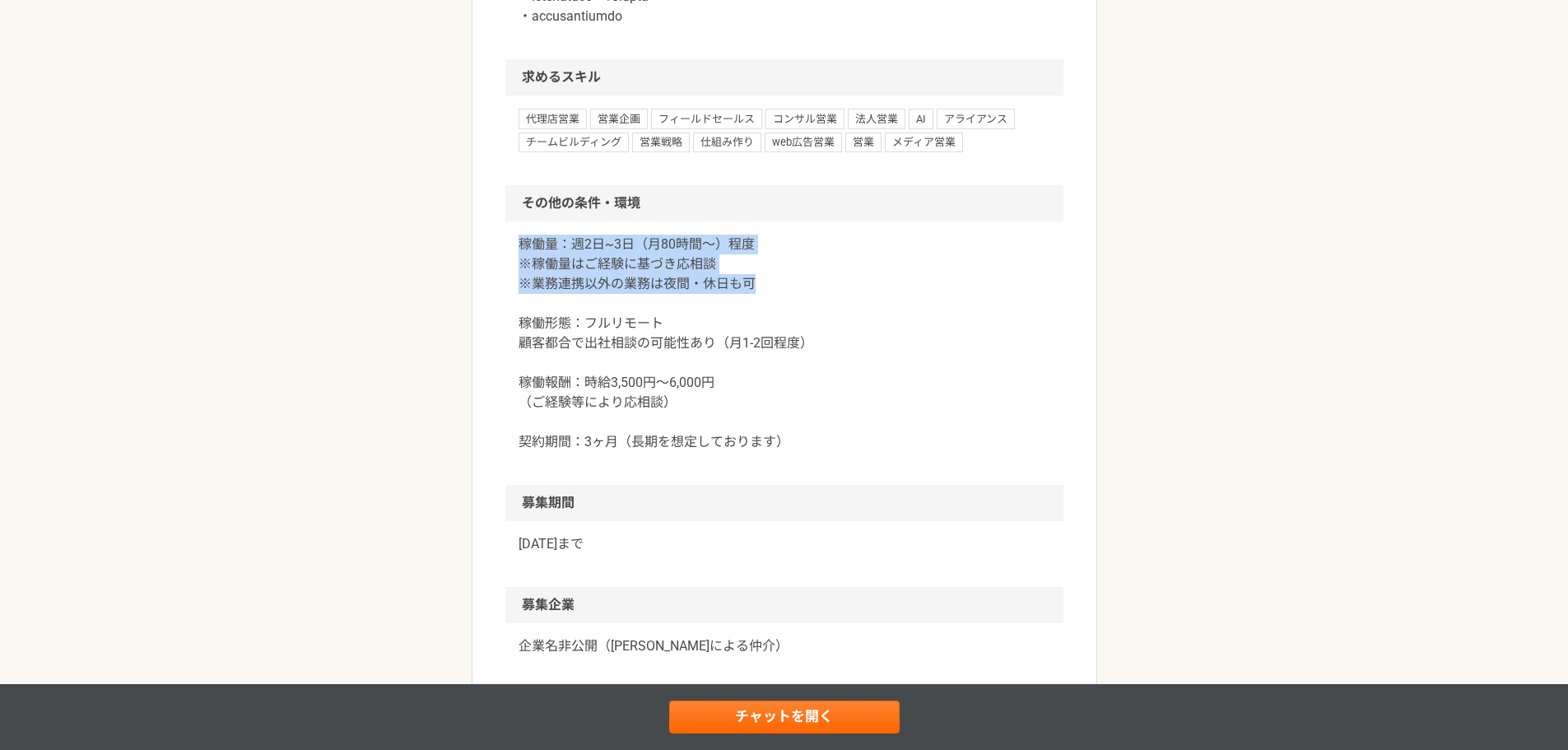
drag, startPoint x: 775, startPoint y: 324, endPoint x: 509, endPoint y: 282, distance: 269.3
click at [509, 282] on div "稼働量：週2日~3日（月80時間〜）程度 ※稼働量はご経験に基づき応相談 ※業務連携以外の業務は夜間・休日も可 稼働形態：フルリモート 顧客都合で出社相談の可…" at bounding box center [784, 353] width 558 height 263
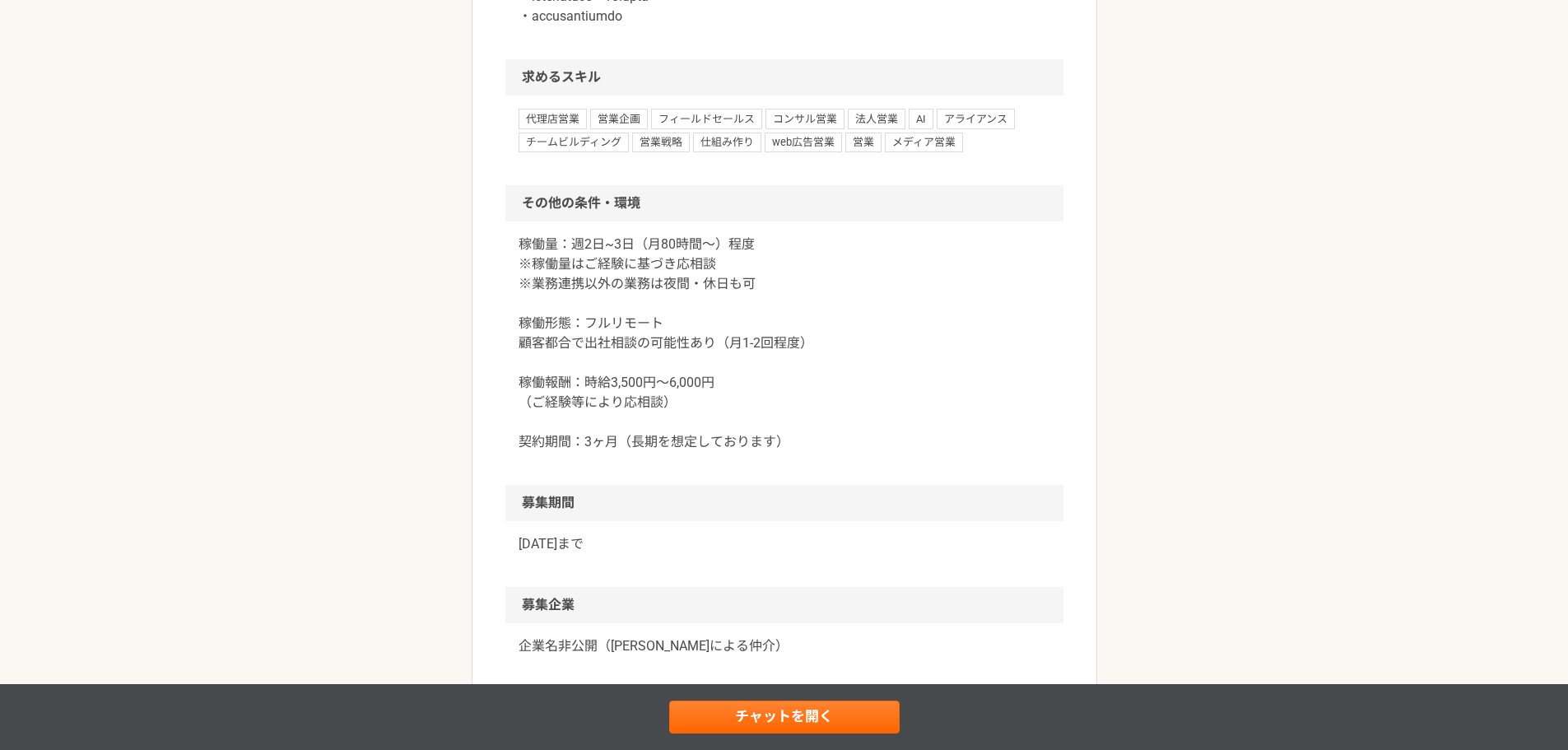
click at [827, 221] on h2 "その他の条件・環境" at bounding box center [784, 203] width 558 height 36
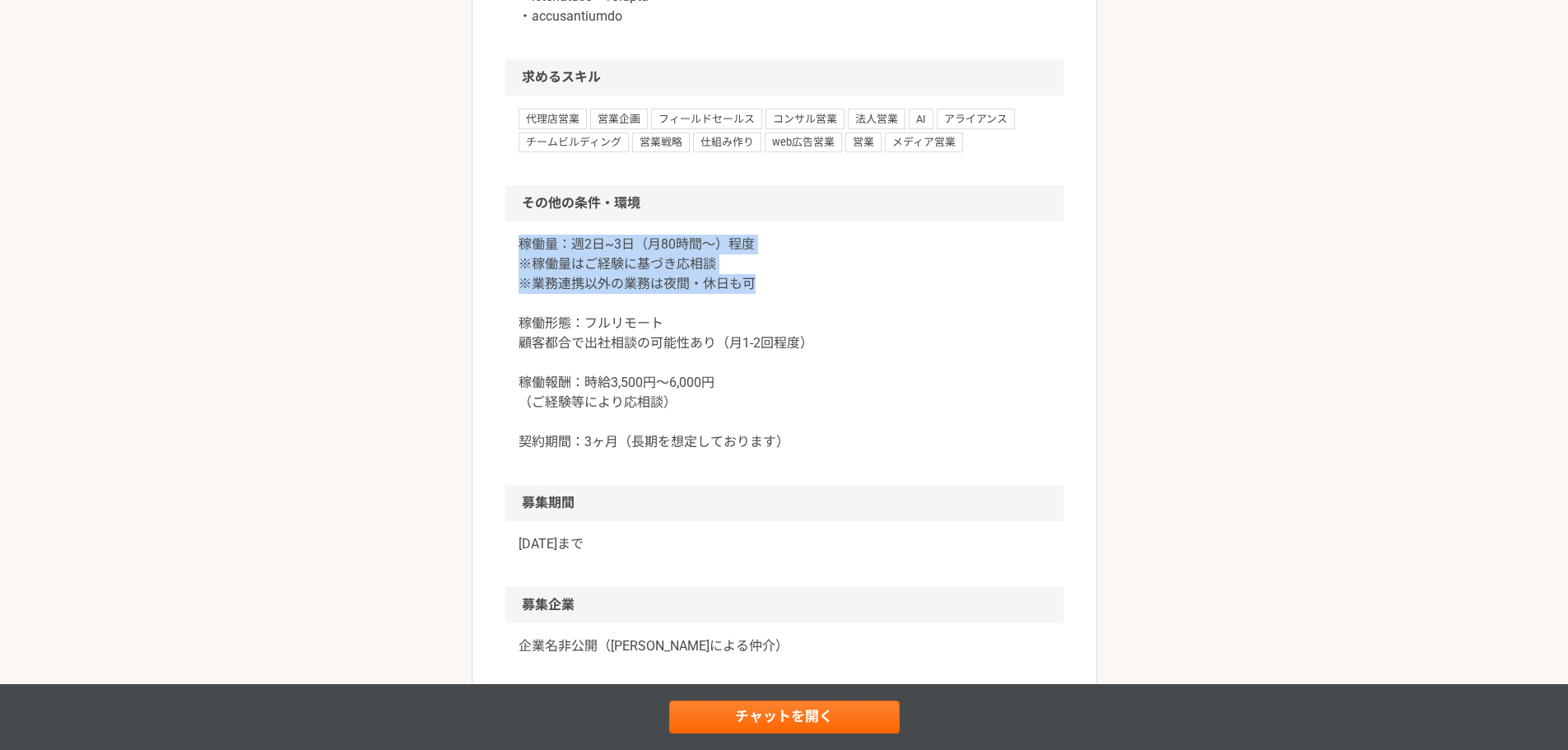
drag, startPoint x: 788, startPoint y: 328, endPoint x: 505, endPoint y: 286, distance: 286.1
click at [505, 286] on div "稼働量：週2日~3日（月80時間〜）程度 ※稼働量はご経験に基づき応相談 ※業務連携以外の業務は夜間・休日も可 稼働形態：フルリモート 顧客都合で出社相談の可…" at bounding box center [784, 353] width 558 height 263
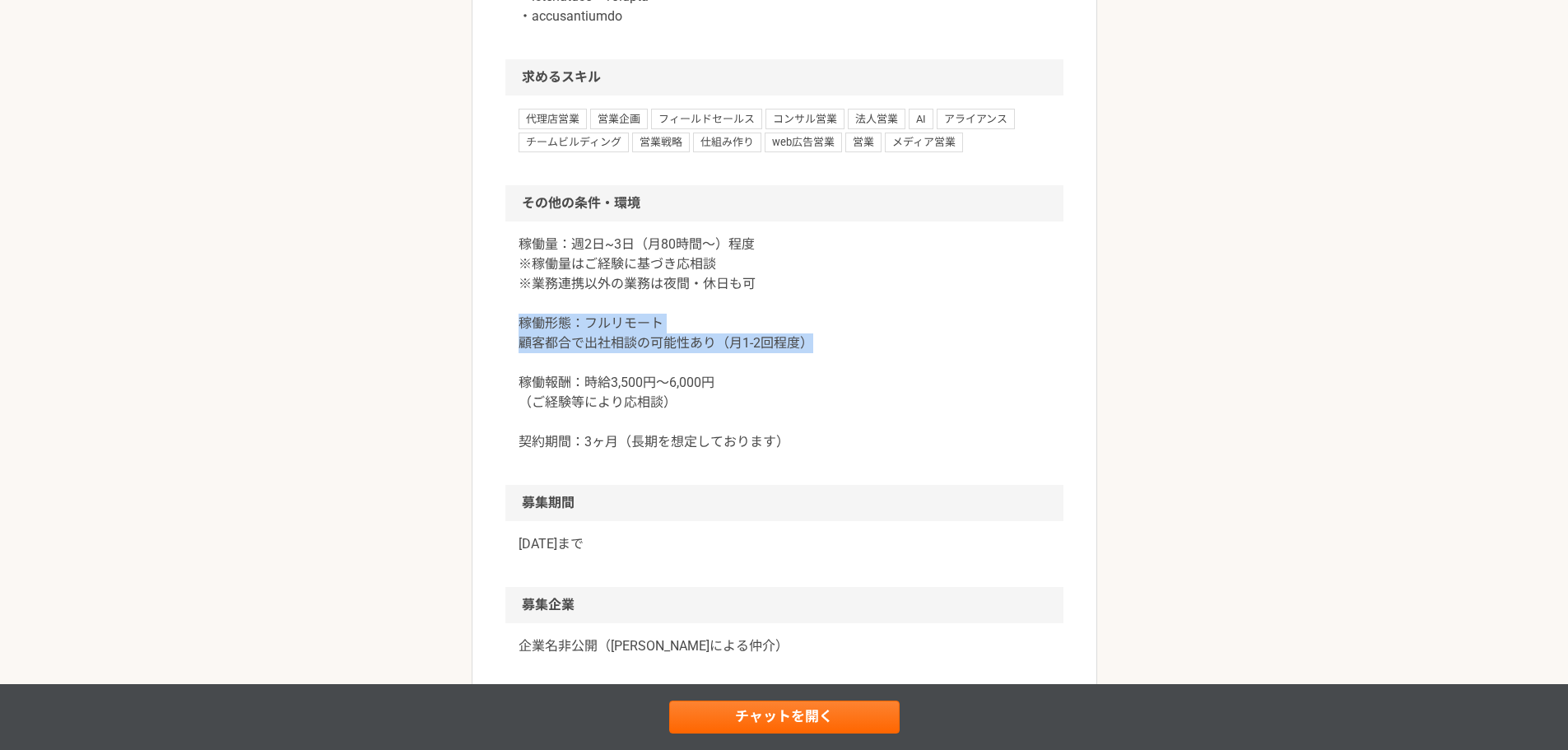
drag, startPoint x: 842, startPoint y: 379, endPoint x: 515, endPoint y: 355, distance: 327.9
click at [515, 355] on div "稼働量：週2日~3日（月80時間〜）程度 ※稼働量はご経験に基づき応相談 ※業務連携以外の業務は夜間・休日も可 稼働形態：フルリモート 顧客都合で出社相談の可…" at bounding box center [784, 353] width 558 height 263
click at [806, 378] on p "稼働量：週2日~3日（月80時間〜）程度 ※稼働量はご経験に基づき応相談 ※業務連携以外の業務は夜間・休日も可 稼働形態：フルリモート 顧客都合で出社相談の可…" at bounding box center [784, 343] width 532 height 217
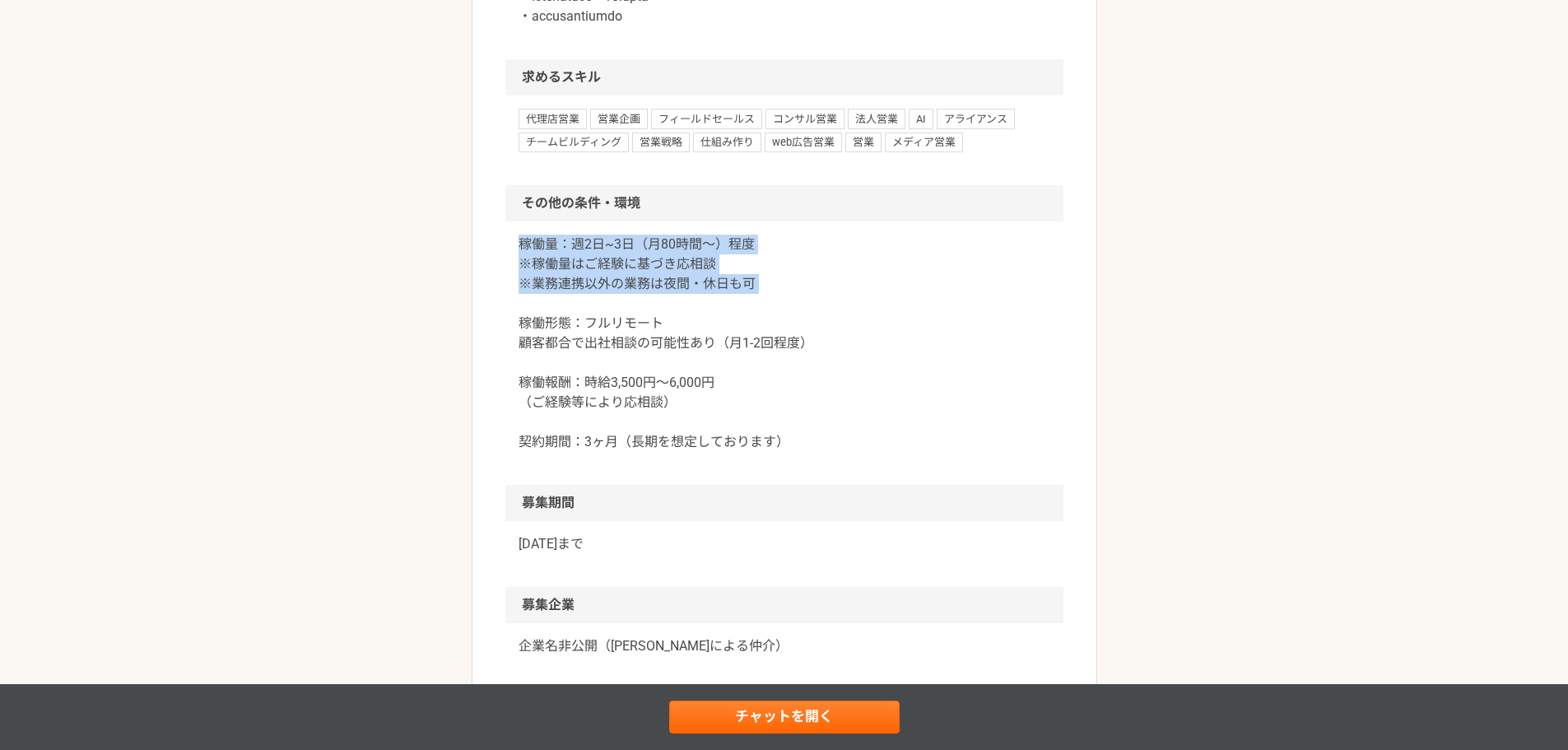
drag, startPoint x: 514, startPoint y: 286, endPoint x: 789, endPoint y: 363, distance: 285.6
click at [788, 362] on div "稼働量：週2日~3日（月80時間〜）程度 ※稼働量はご経験に基づき応相談 ※業務連携以外の業務は夜間・休日も可 稼働形態：フルリモート 顧客都合で出社相談の可…" at bounding box center [784, 353] width 558 height 263
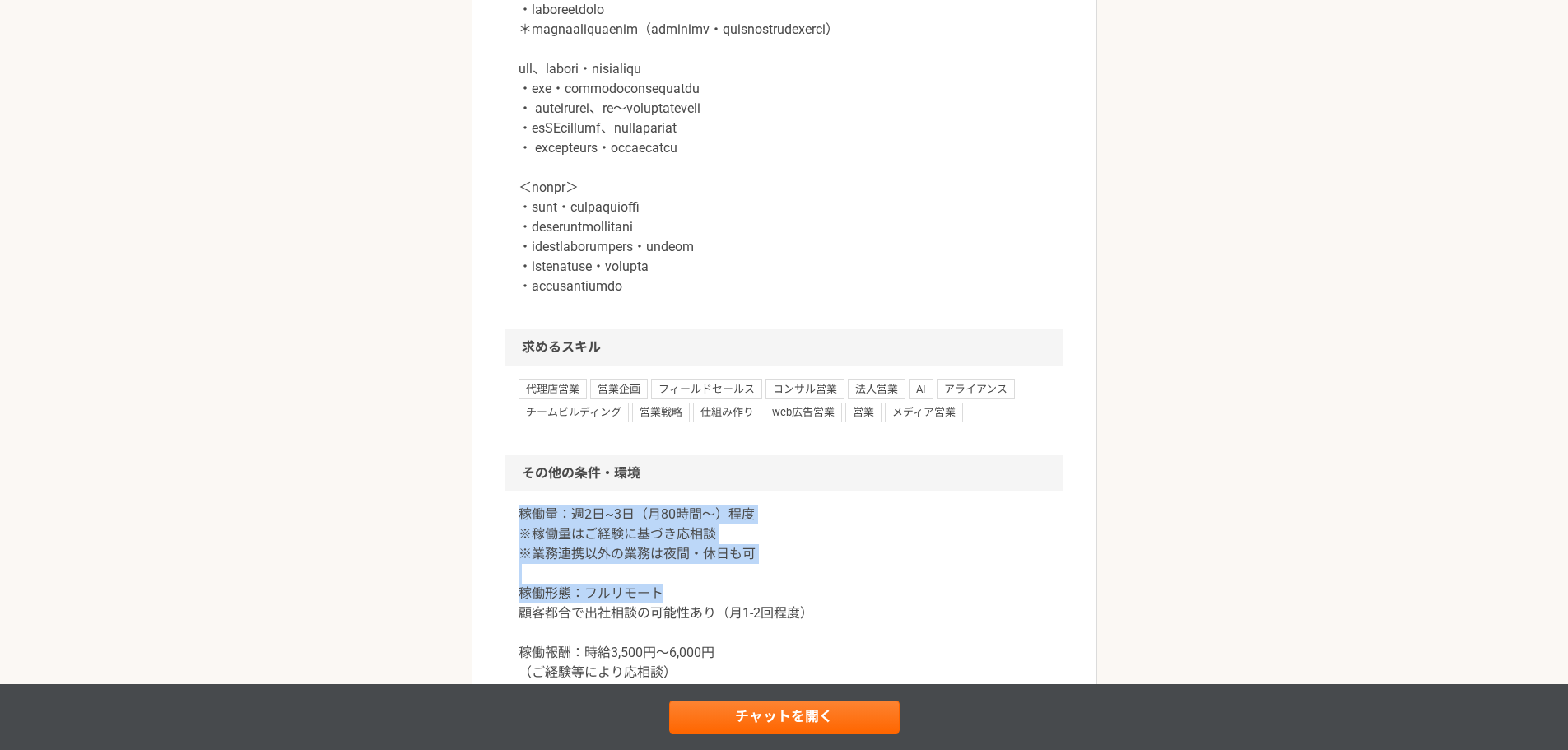
scroll to position [1540, 0]
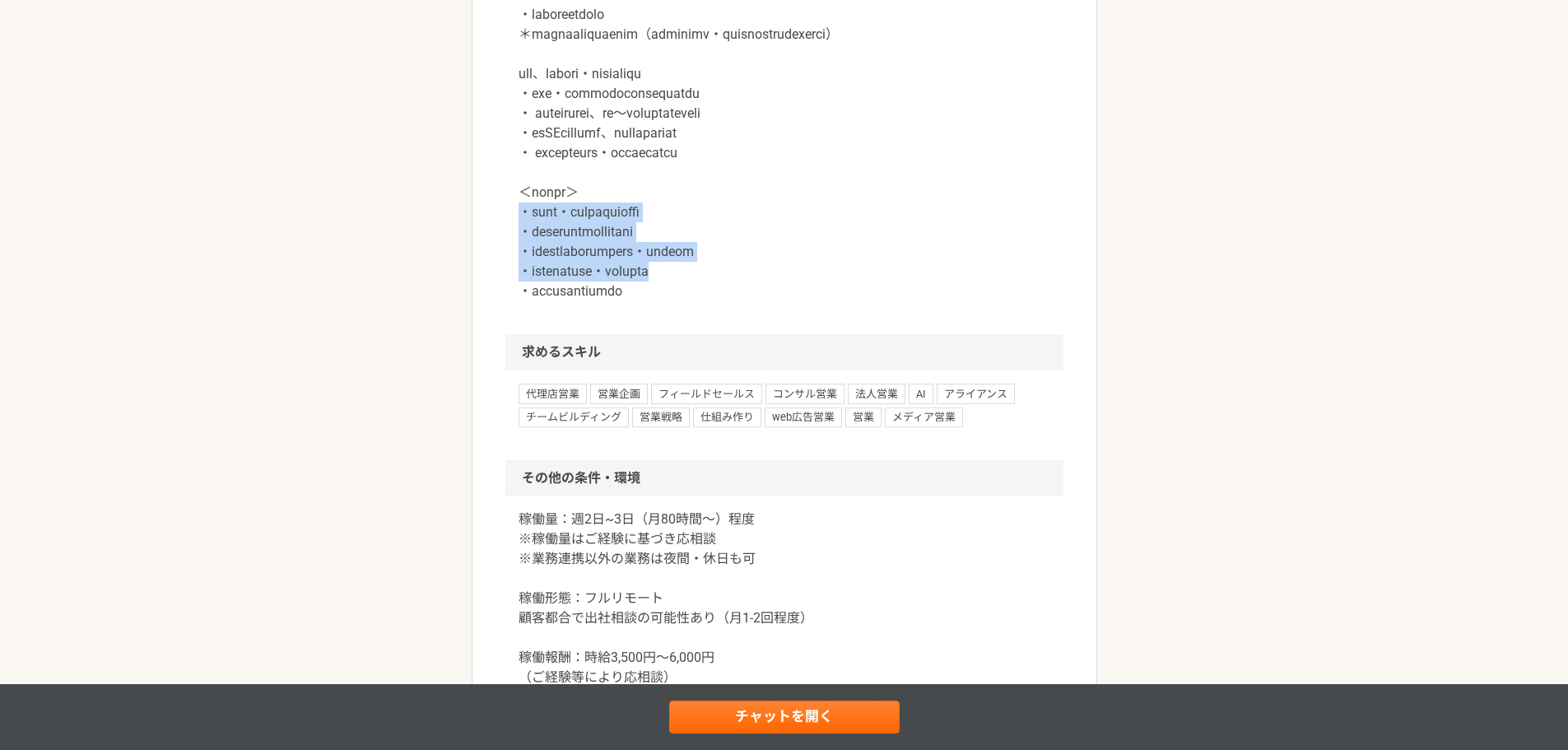
drag, startPoint x: 510, startPoint y: 230, endPoint x: 899, endPoint y: 287, distance: 393.2
click at [899, 287] on div at bounding box center [784, 123] width 558 height 421
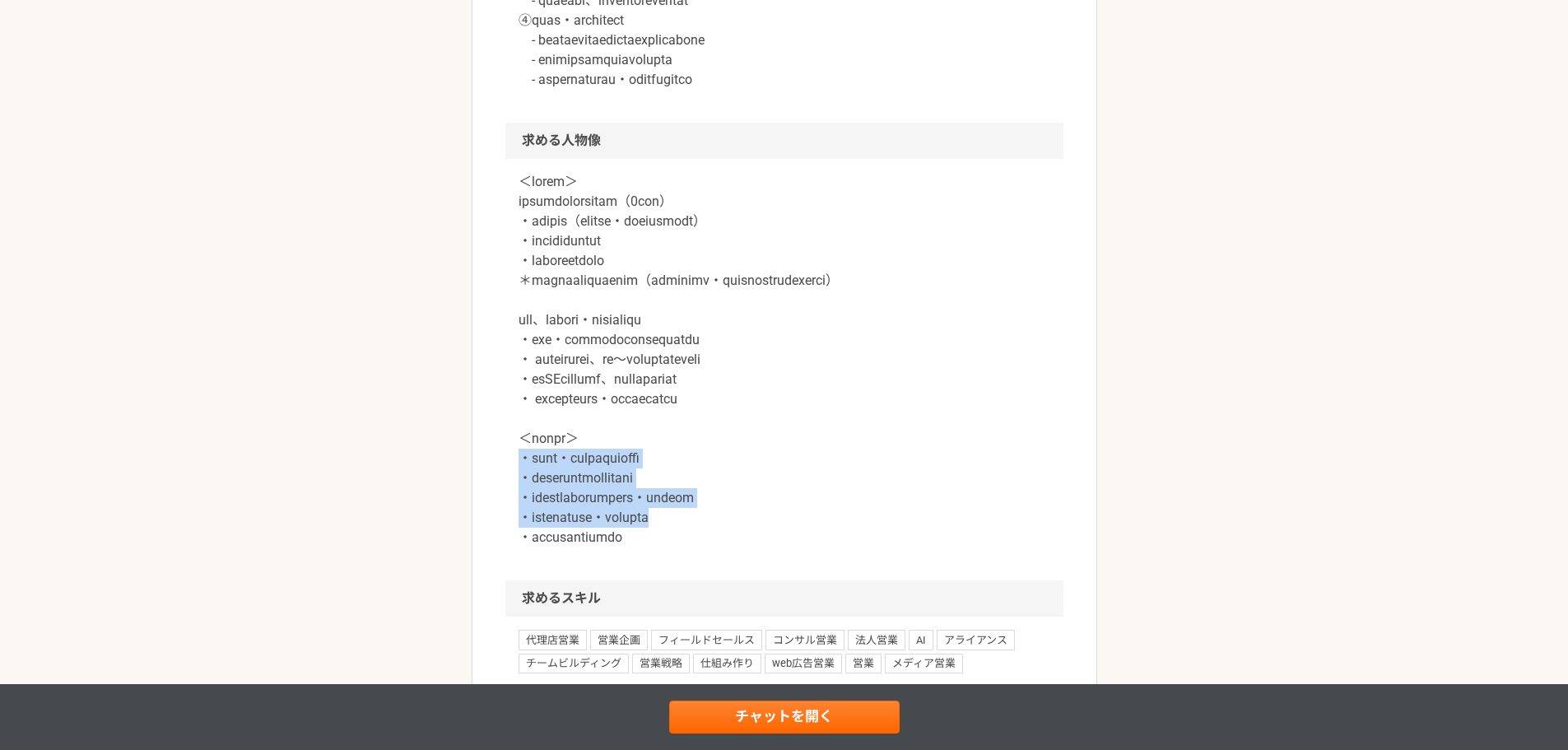
scroll to position [1265, 0]
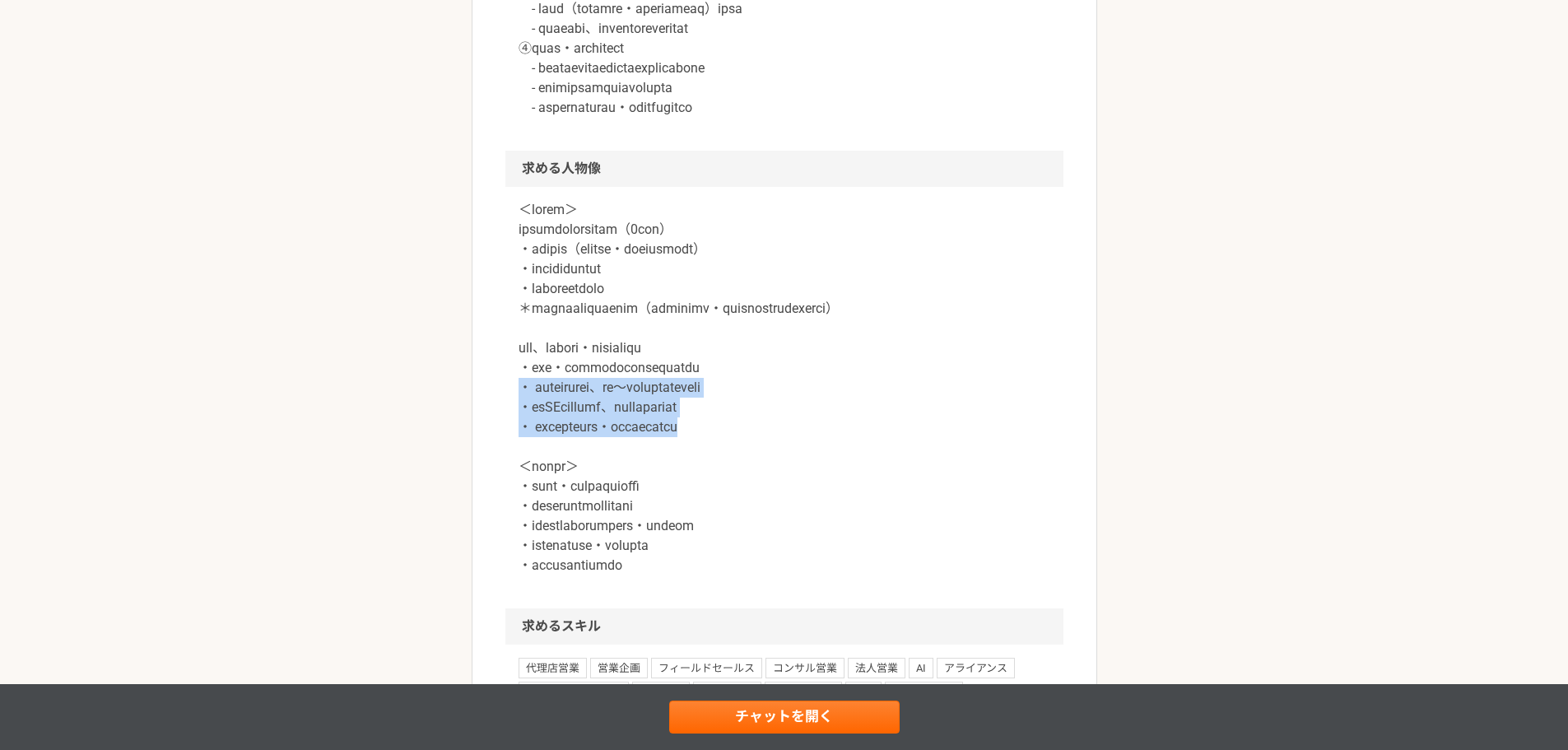
drag, startPoint x: 865, startPoint y: 444, endPoint x: 500, endPoint y: 405, distance: 367.1
click at [500, 405] on article "営業 生成AIスクール運営企業　法人研修 フィールドセールスリーダー候補 業務委託 平日夜の稼働も可 土日祝日の稼働も可 企業名非公開（エニィクルーによる仲介…" at bounding box center [784, 79] width 626 height 2490
click at [500, 403] on article "営業 生成AIスクール運営企業　法人研修 フィールドセールスリーダー候補 業務委託 平日夜の稼働も可 土日祝日の稼働も可 企業名非公開（エニィクルーによる仲介…" at bounding box center [784, 79] width 626 height 2490
drag, startPoint x: 520, startPoint y: 383, endPoint x: 918, endPoint y: 430, distance: 400.8
click at [918, 430] on article "営業 生成AIスクール運営企業　法人研修 フィールドセールスリーダー候補 業務委託 平日夜の稼働も可 土日祝日の稼働も可 企業名非公開（エニィクルーによる仲介…" at bounding box center [784, 79] width 626 height 2490
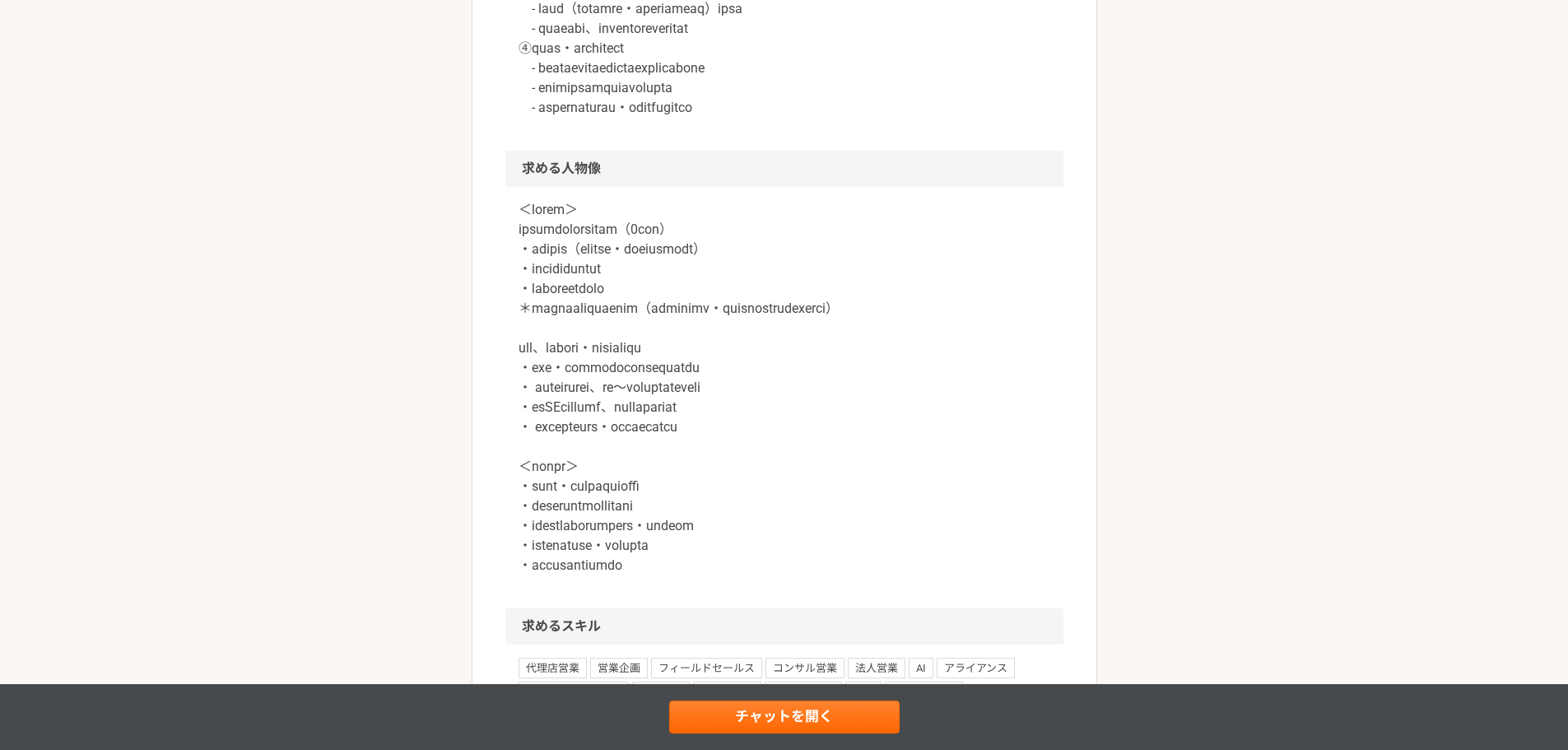
click at [559, 270] on p at bounding box center [784, 387] width 532 height 376
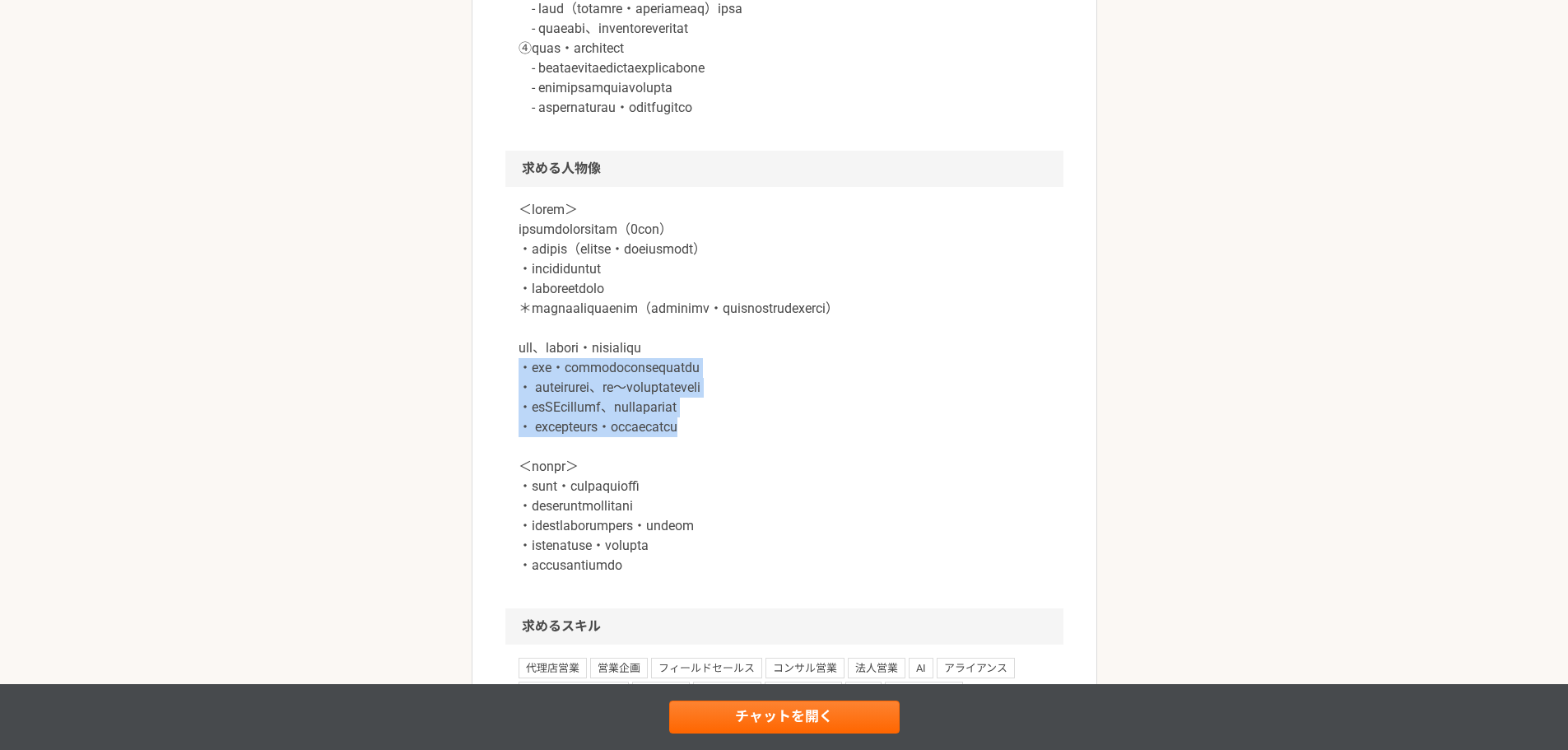
drag, startPoint x: 794, startPoint y: 445, endPoint x: 491, endPoint y: 396, distance: 306.9
click at [491, 396] on article "営業 生成AIスクール運営企業　法人研修 フィールドセールスリーダー候補 業務委託 平日夜の稼働も可 土日祝日の稼働も可 企業名非公開（エニィクルーによる仲介…" at bounding box center [784, 79] width 626 height 2490
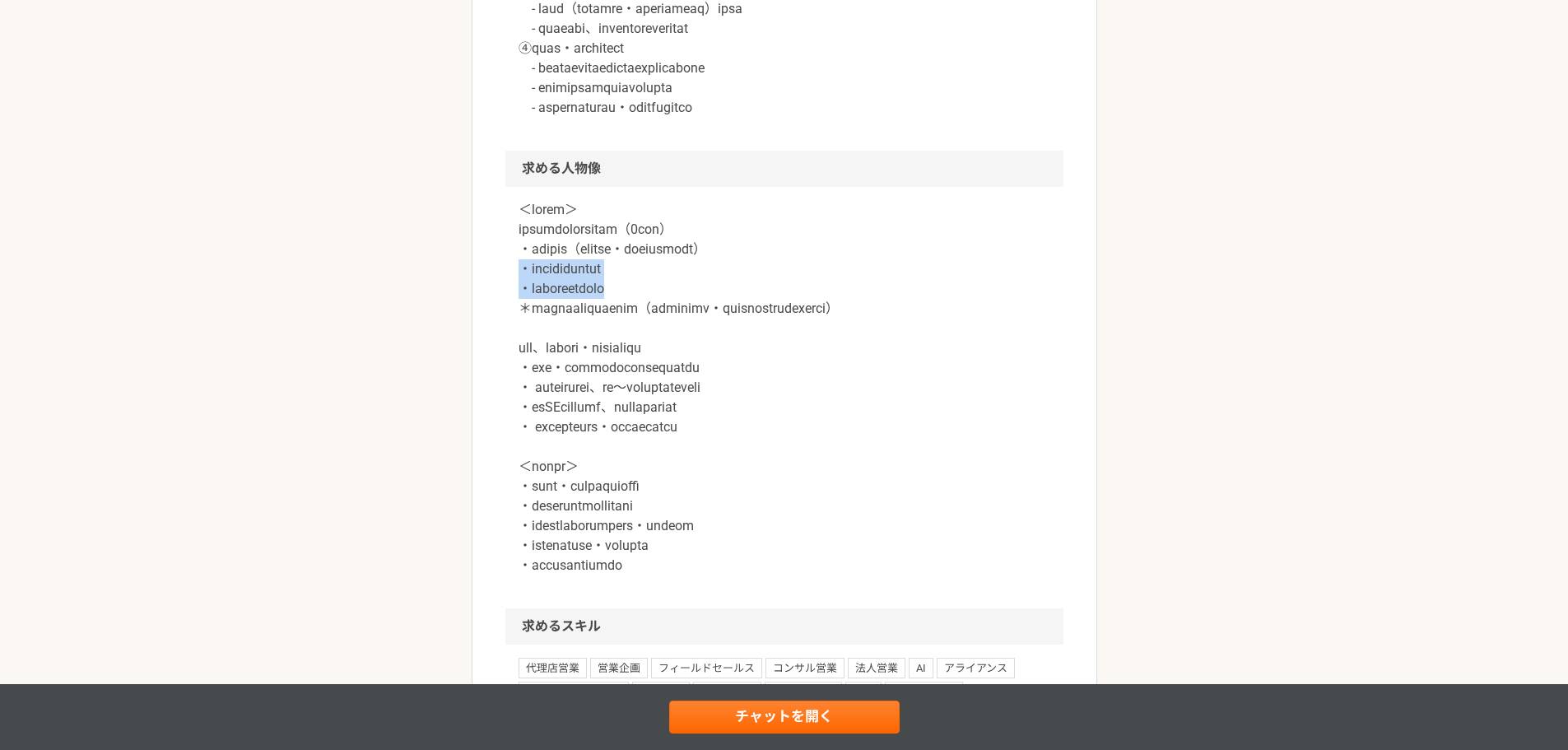
drag, startPoint x: 505, startPoint y: 263, endPoint x: 716, endPoint y: 292, distance: 213.0
click at [716, 292] on div at bounding box center [784, 397] width 558 height 421
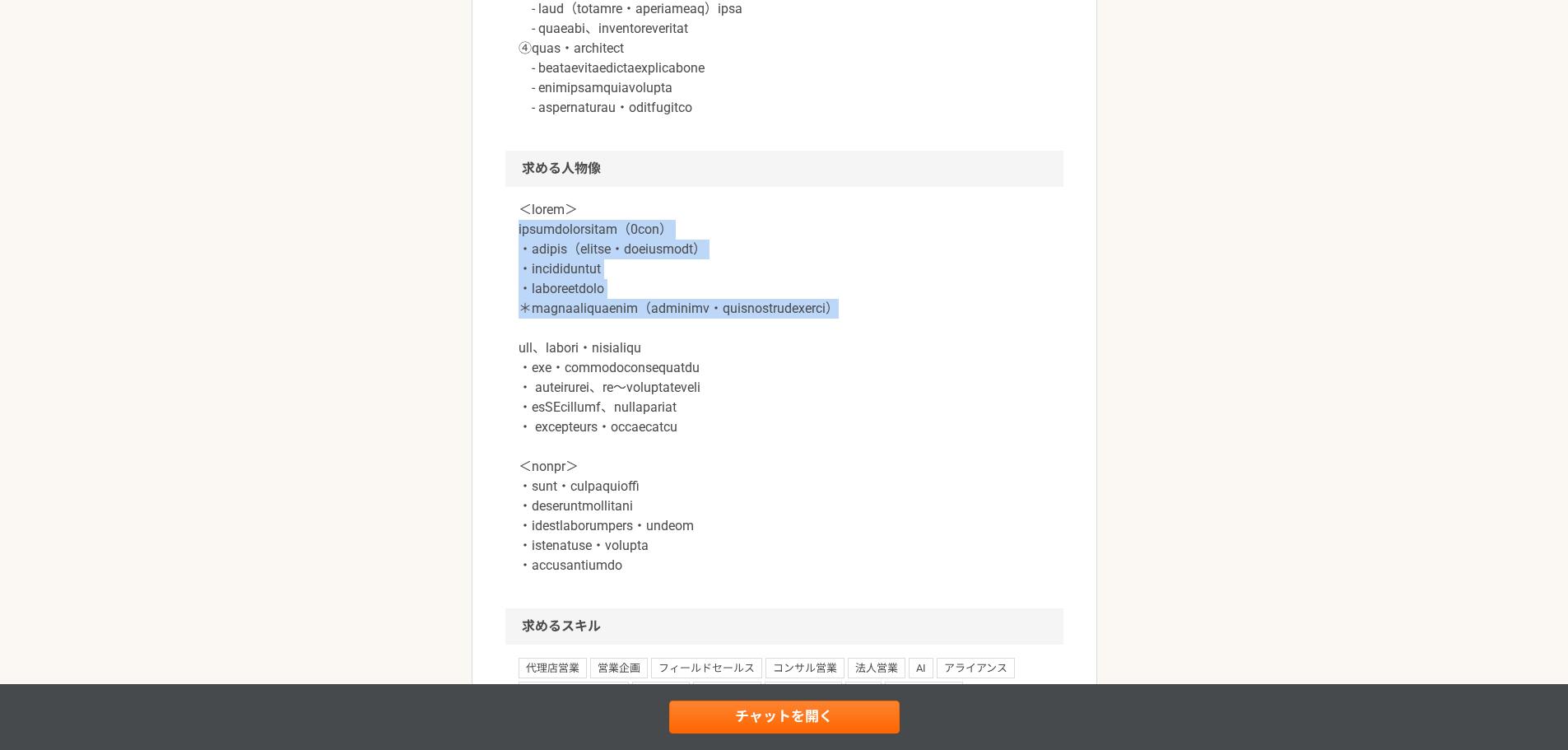
drag, startPoint x: 600, startPoint y: 319, endPoint x: 502, endPoint y: 224, distance: 136.5
click at [502, 224] on article "営業 生成AIスクール運営企業　法人研修 フィールドセールスリーダー候補 業務委託 平日夜の稼働も可 土日祝日の稼働も可 企業名非公開（エニィクルーによる仲介…" at bounding box center [784, 79] width 626 height 2490
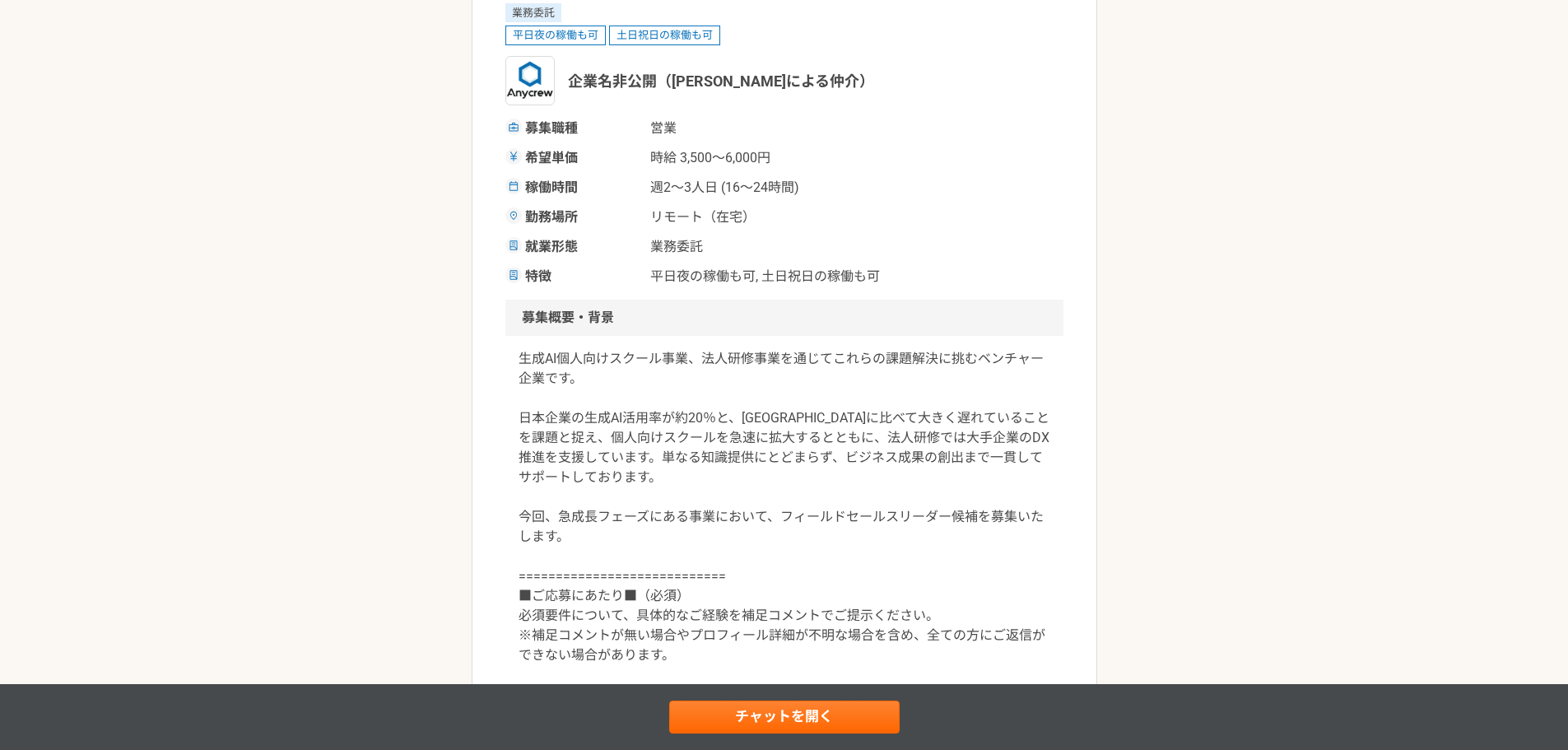
scroll to position [0, 0]
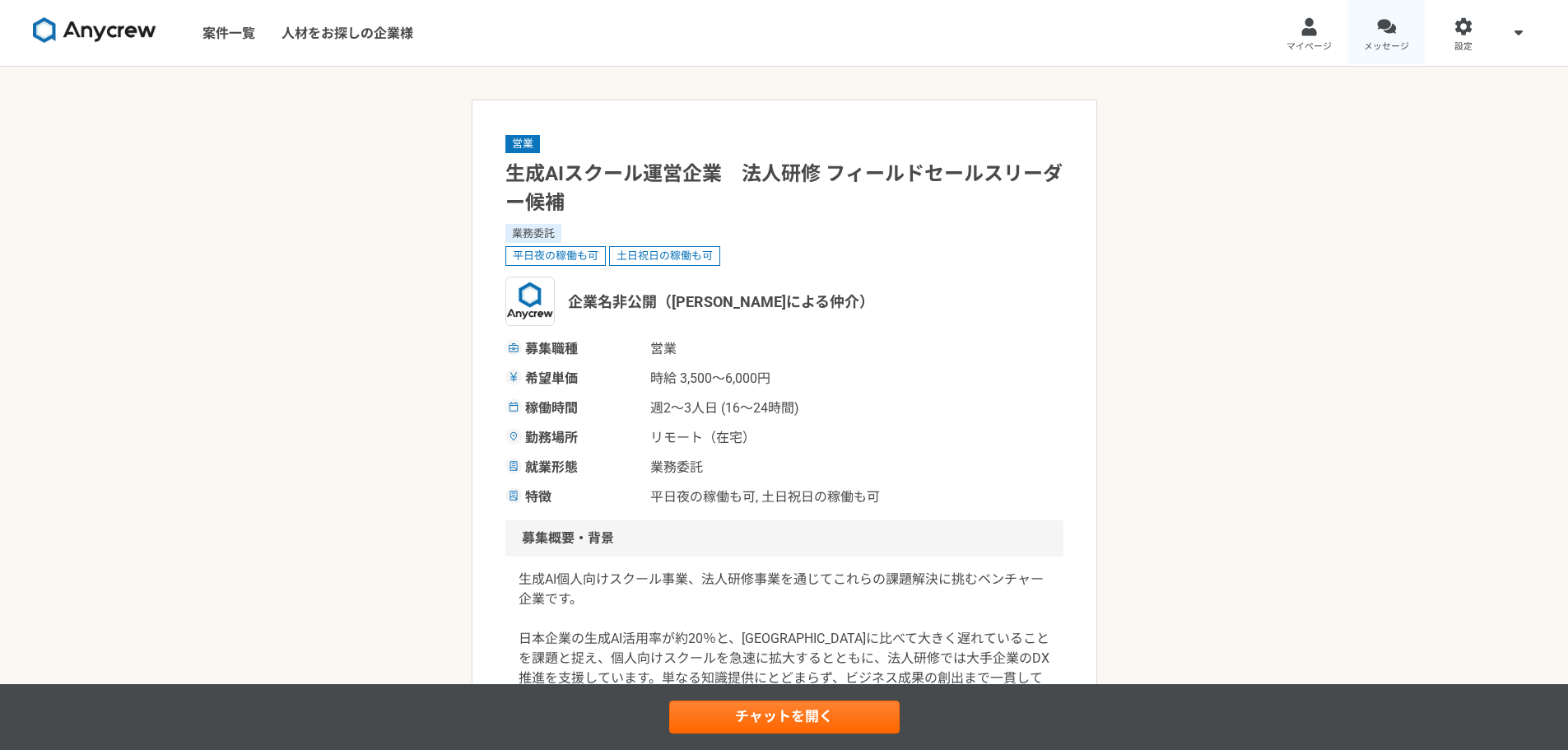
click at [1395, 29] on div at bounding box center [1386, 26] width 19 height 19
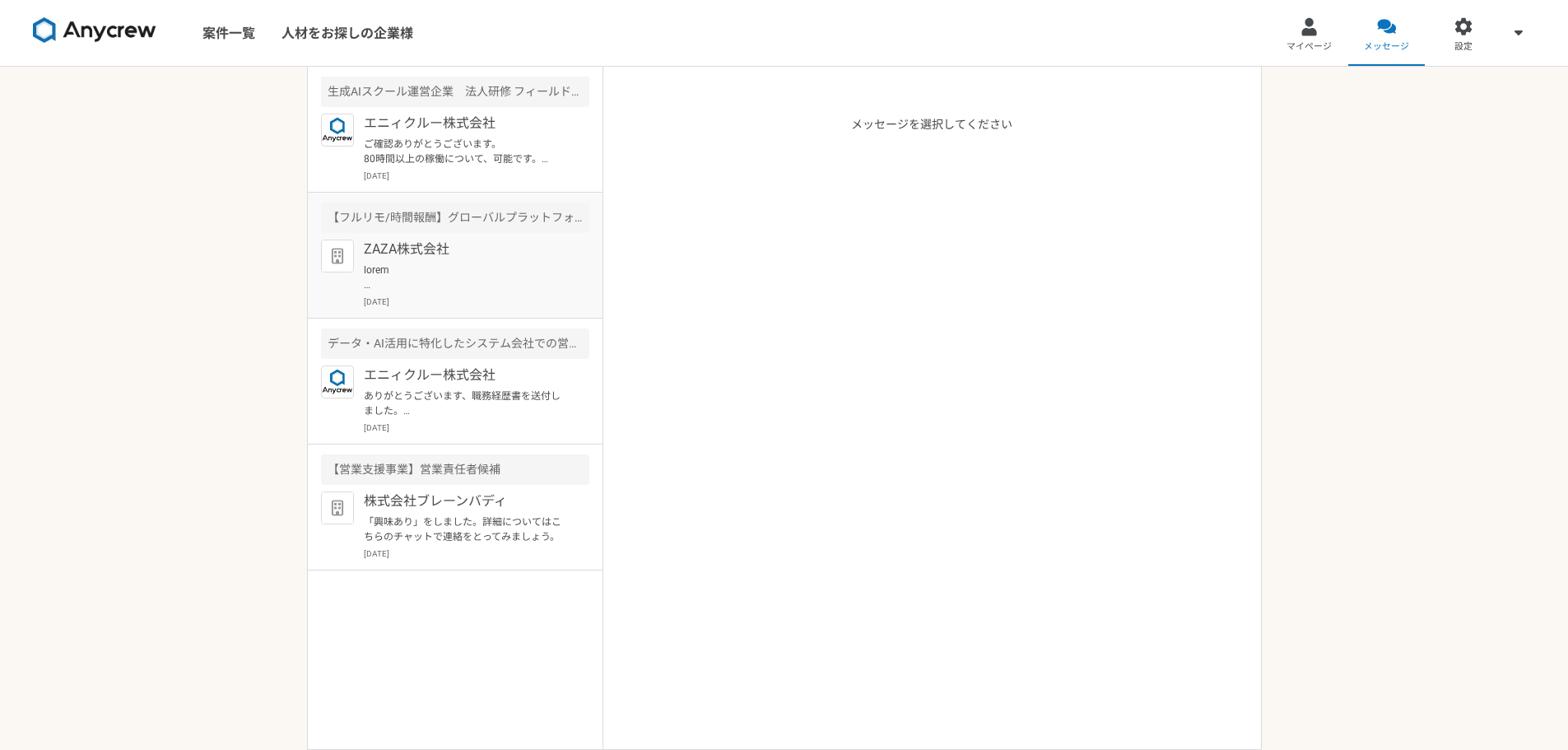
click at [536, 229] on div "【フルリモ/時間報酬】グローバルプラットフォームのカスタマーサクセス急募！" at bounding box center [455, 217] width 268 height 31
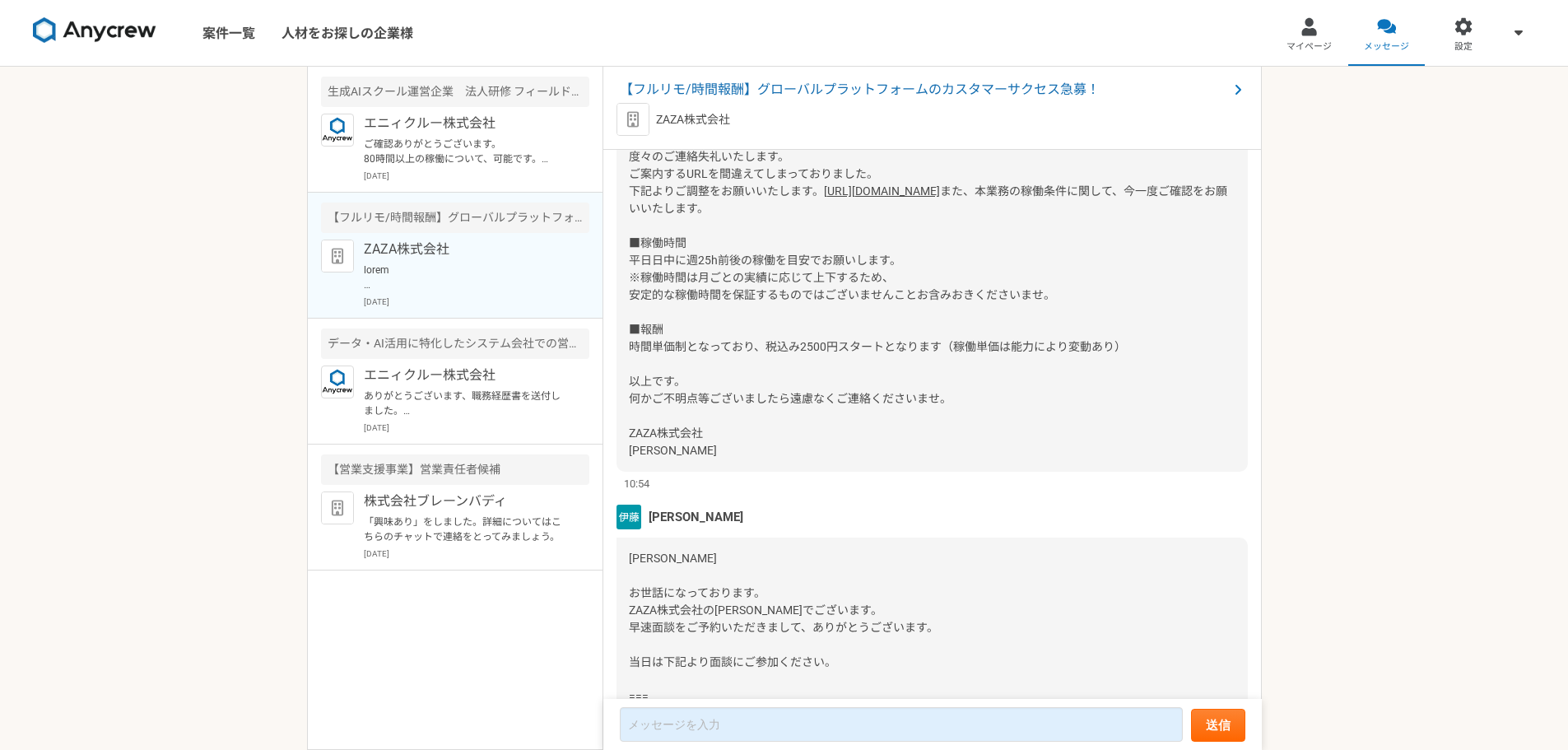
scroll to position [1227, 0]
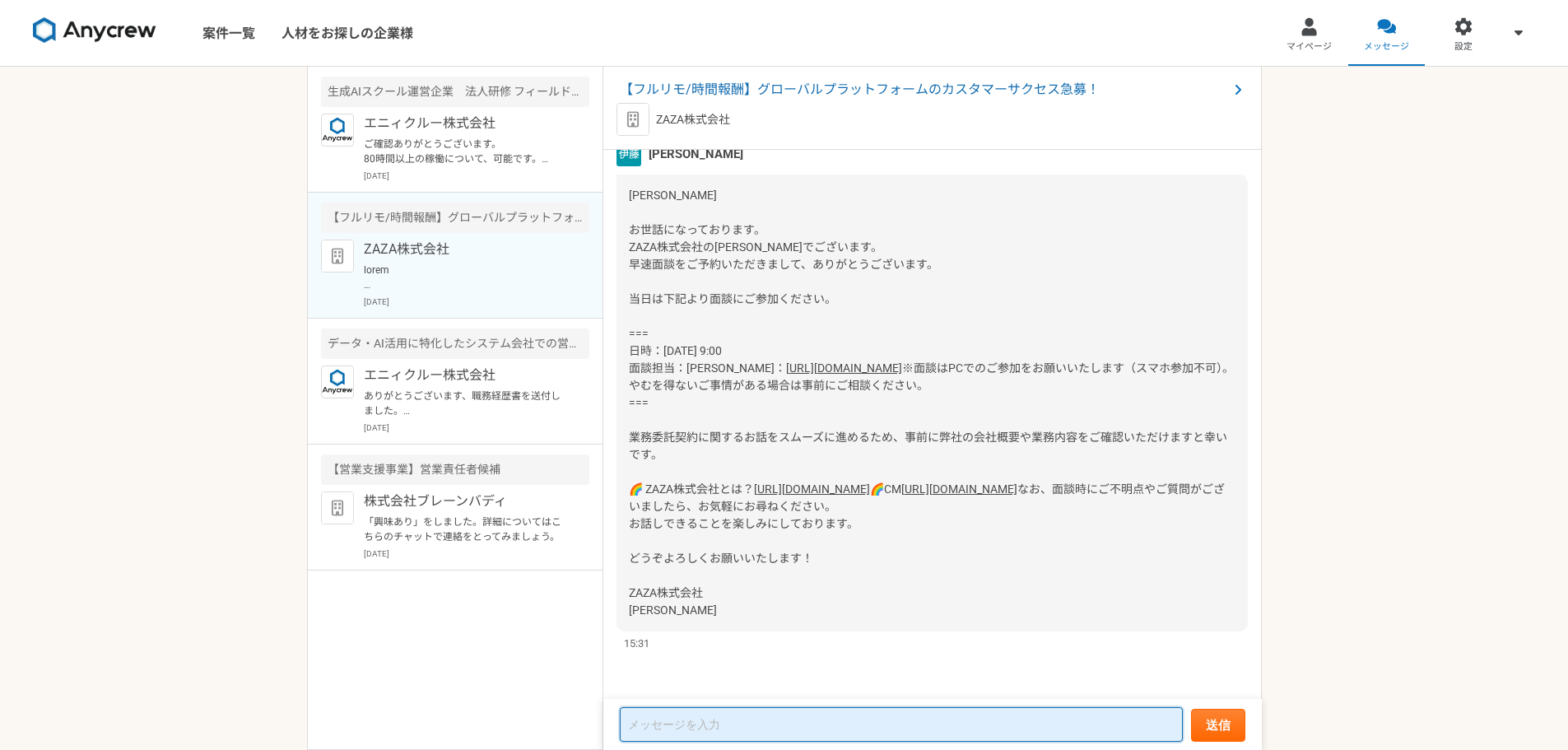
click at [691, 738] on textarea at bounding box center [902, 724] width 563 height 35
type textarea "i"
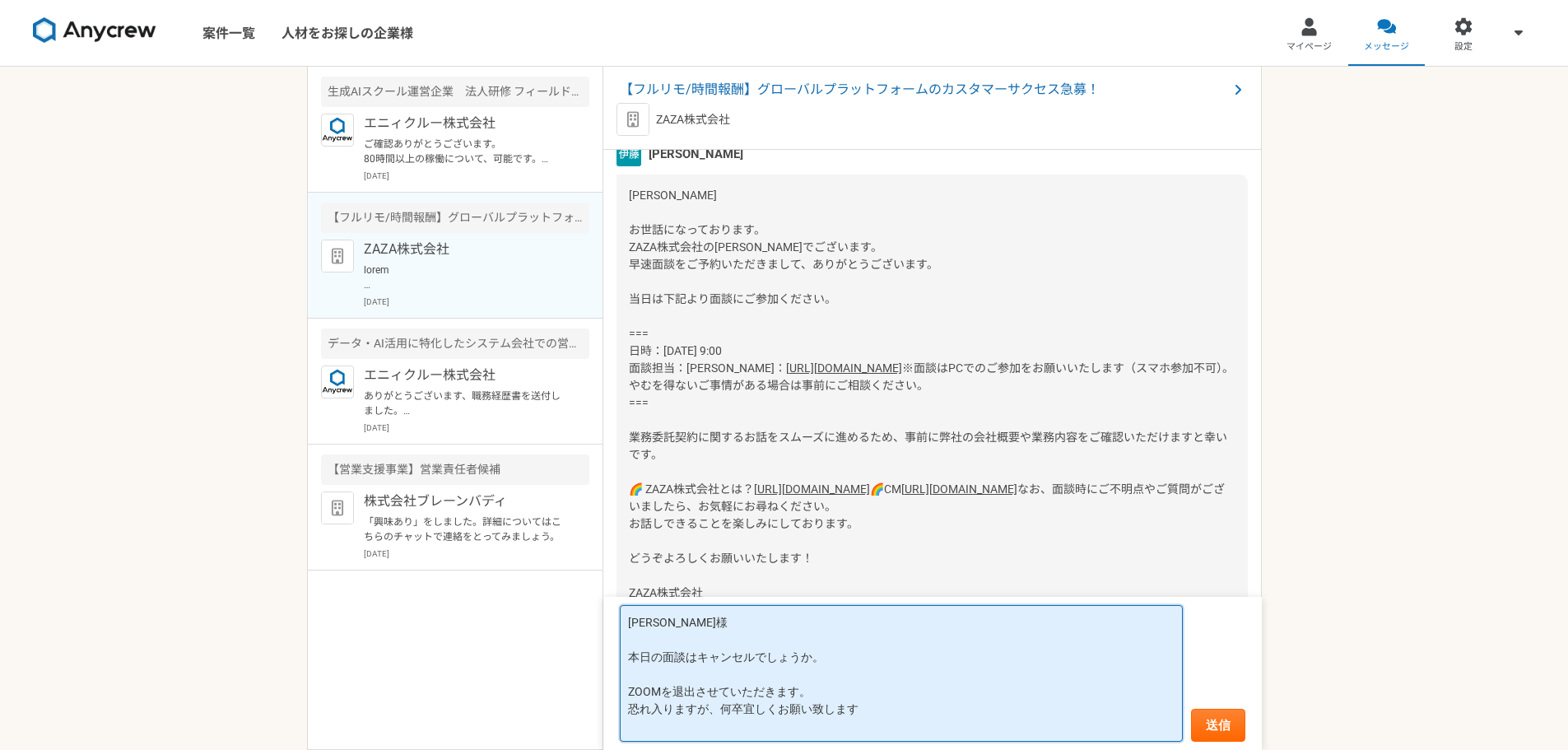
scroll to position [2, 0]
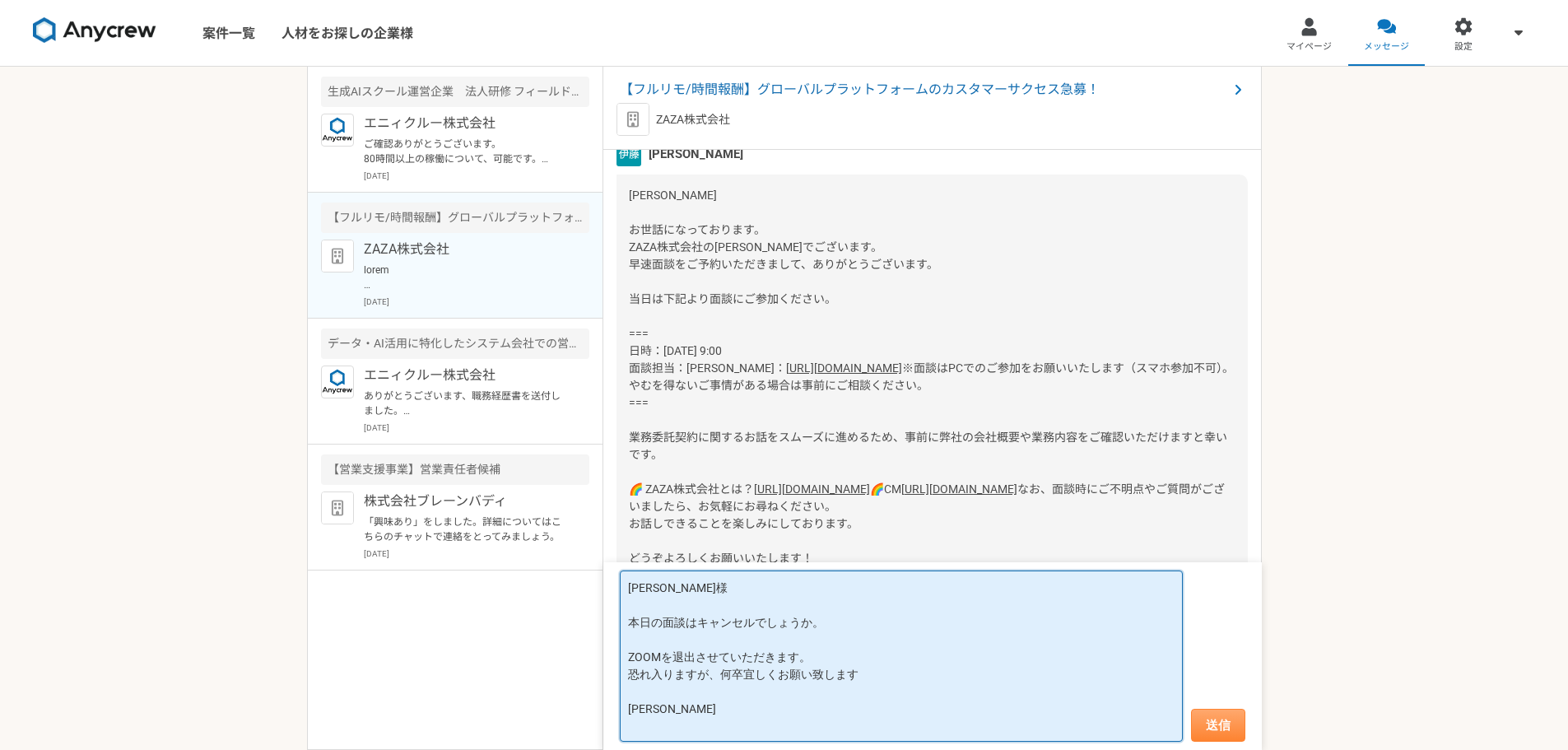
type textarea "[PERSON_NAME]様 本日の面談はキャンセルでしょうか。 ZOOMを退出させていただきます。 恐れ入りますが、何卒宜しくお願い致します [PERSON…"
click at [1215, 729] on button "送信" at bounding box center [1218, 725] width 54 height 33
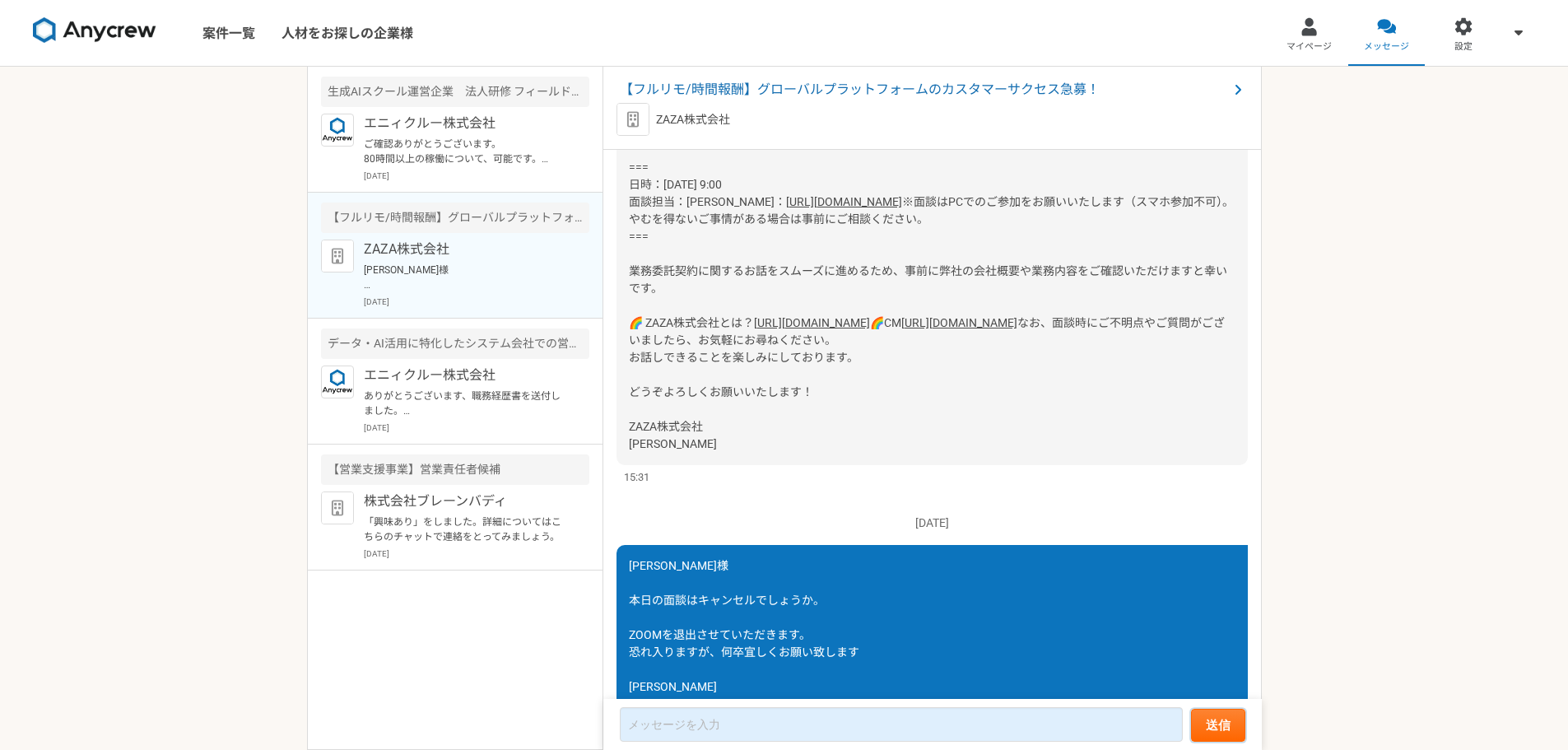
scroll to position [1195, 0]
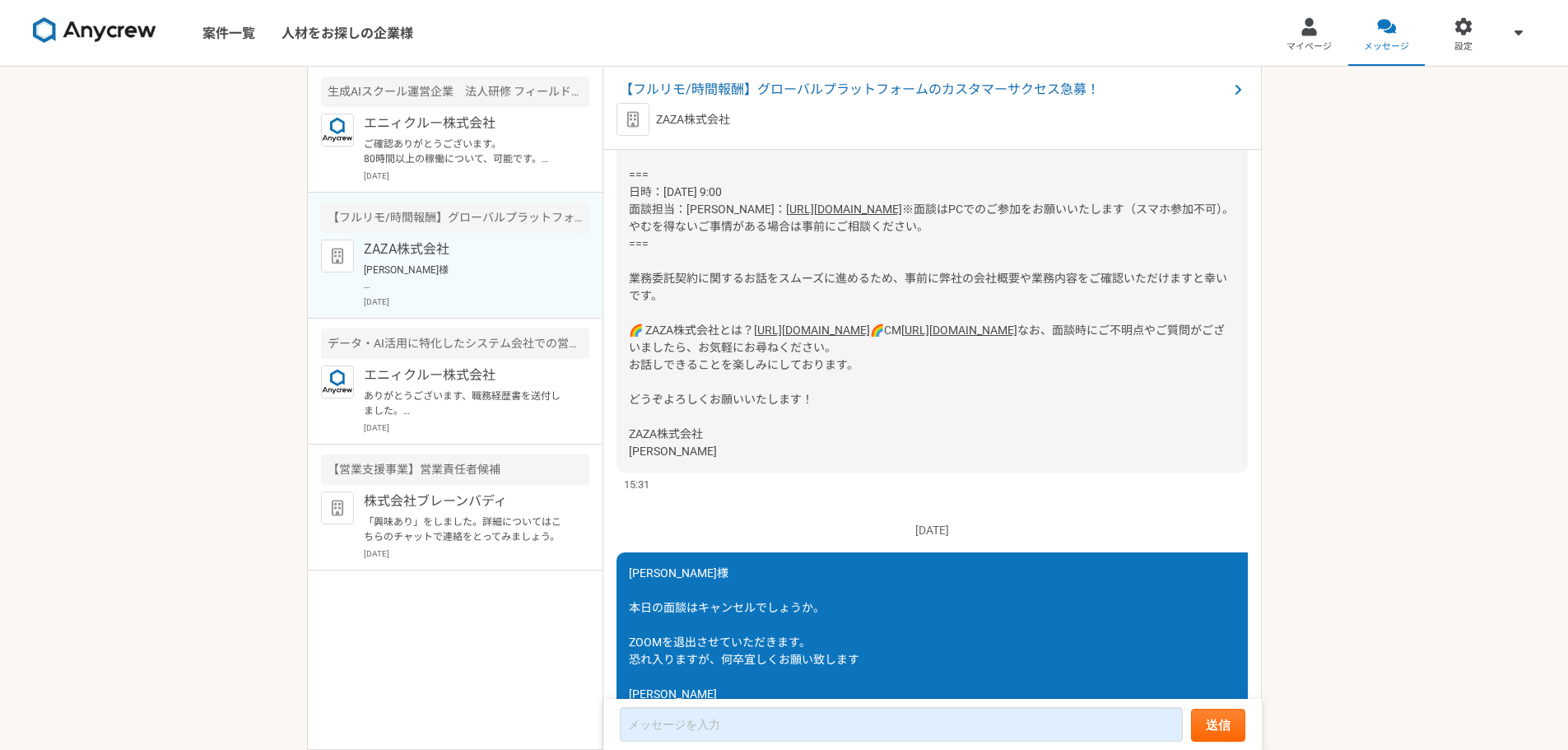
click at [786, 216] on link "[URL][DOMAIN_NAME]" at bounding box center [844, 209] width 116 height 13
click at [1305, 31] on div at bounding box center [1309, 26] width 19 height 19
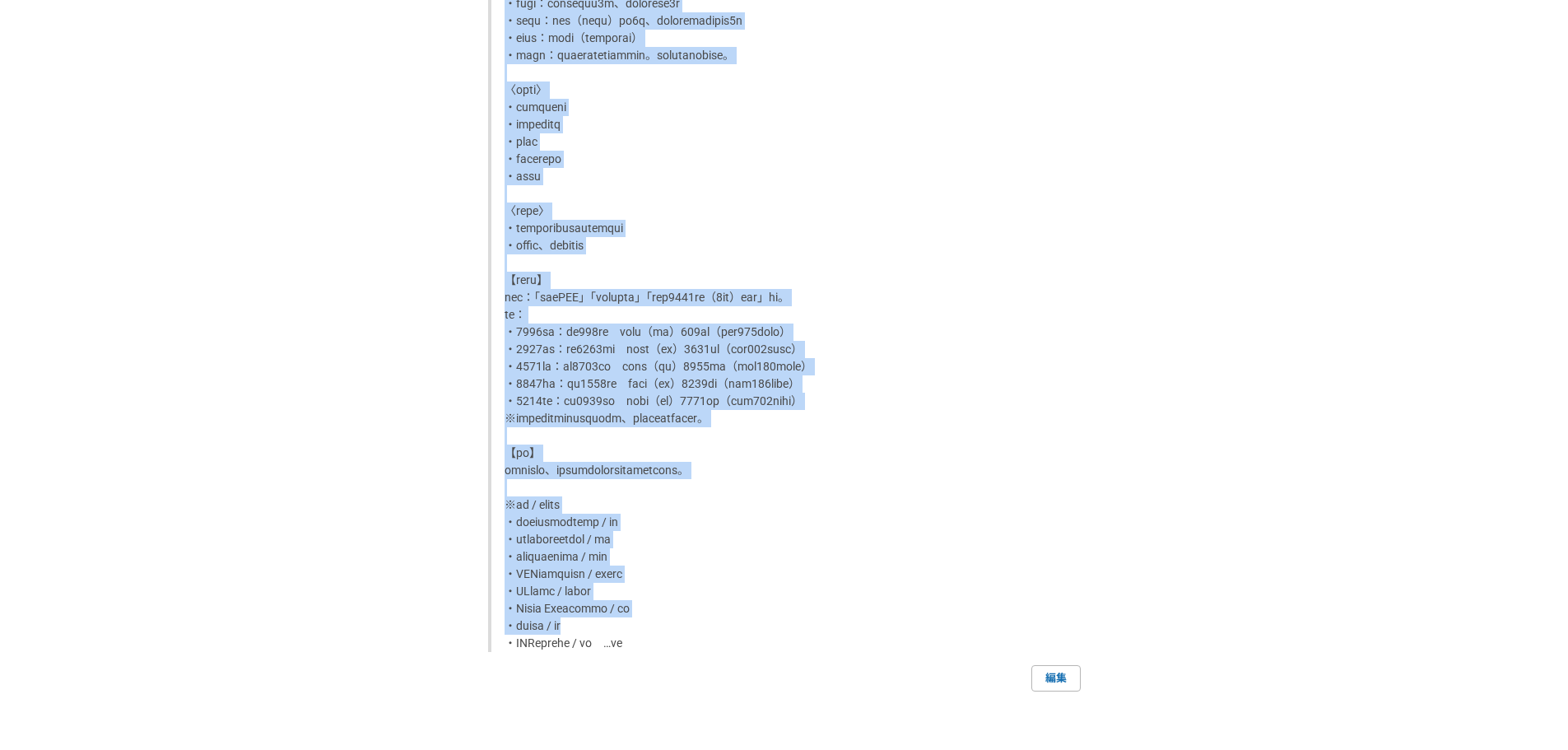
scroll to position [2176, 0]
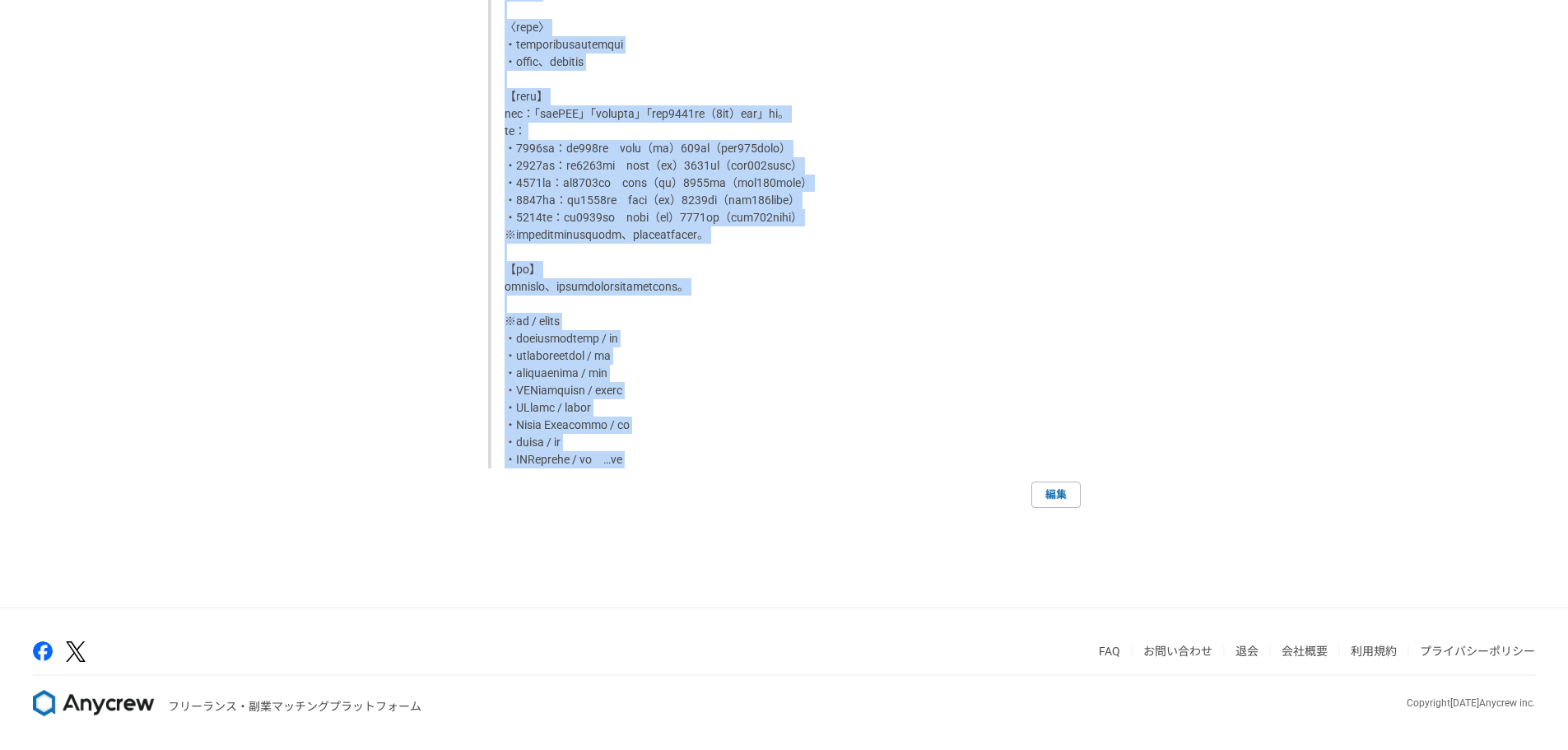
drag, startPoint x: 533, startPoint y: 219, endPoint x: 797, endPoint y: 513, distance: 395.1
copy p "■職務要約 約5年間、企業の経営者をターゲットとし、顧問名鑑サービスの新規開拓営業に従事をしています。自身で開拓をした数十社の顧客に対して、担当としてアップセ…"
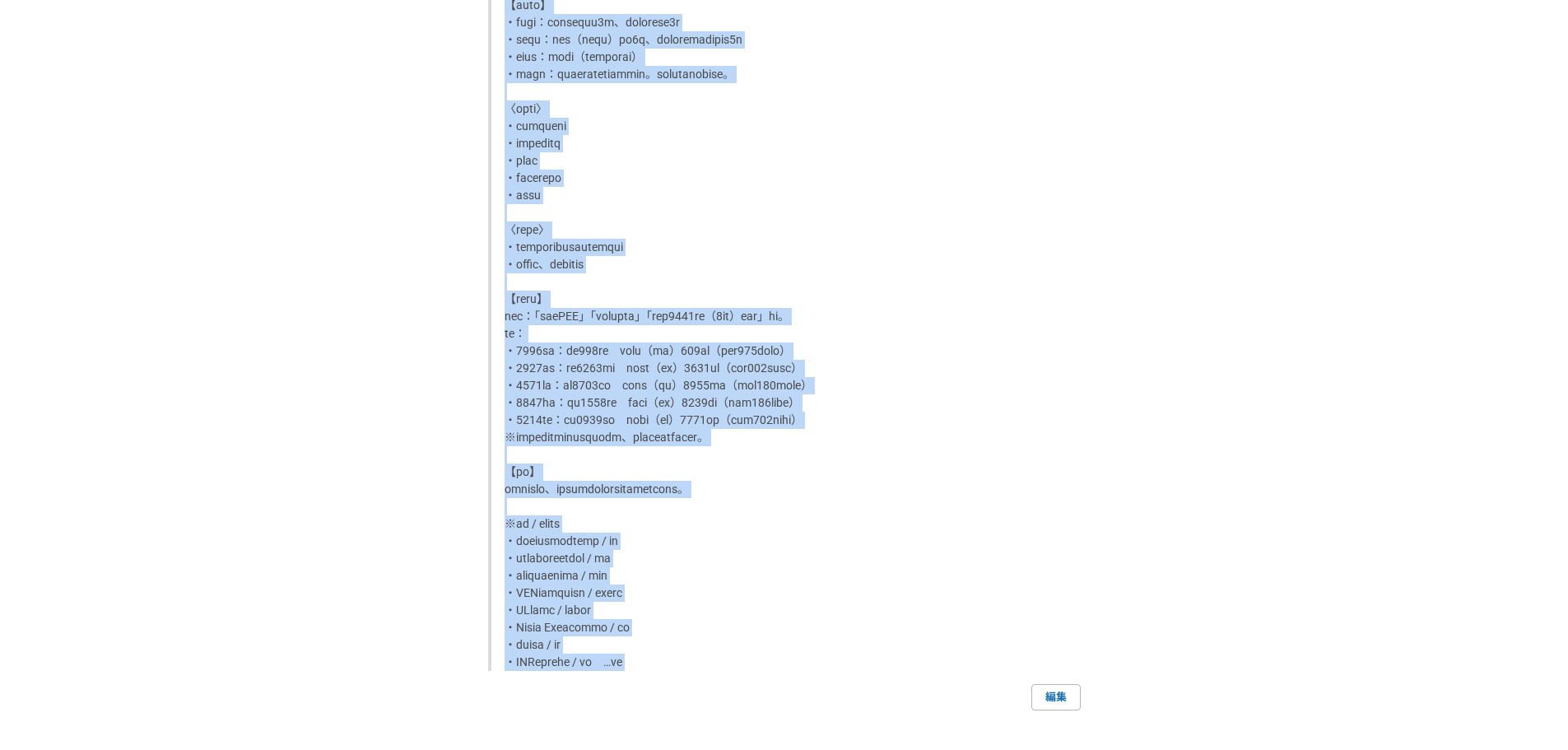
click at [713, 188] on p at bounding box center [786, 160] width 563 height 1020
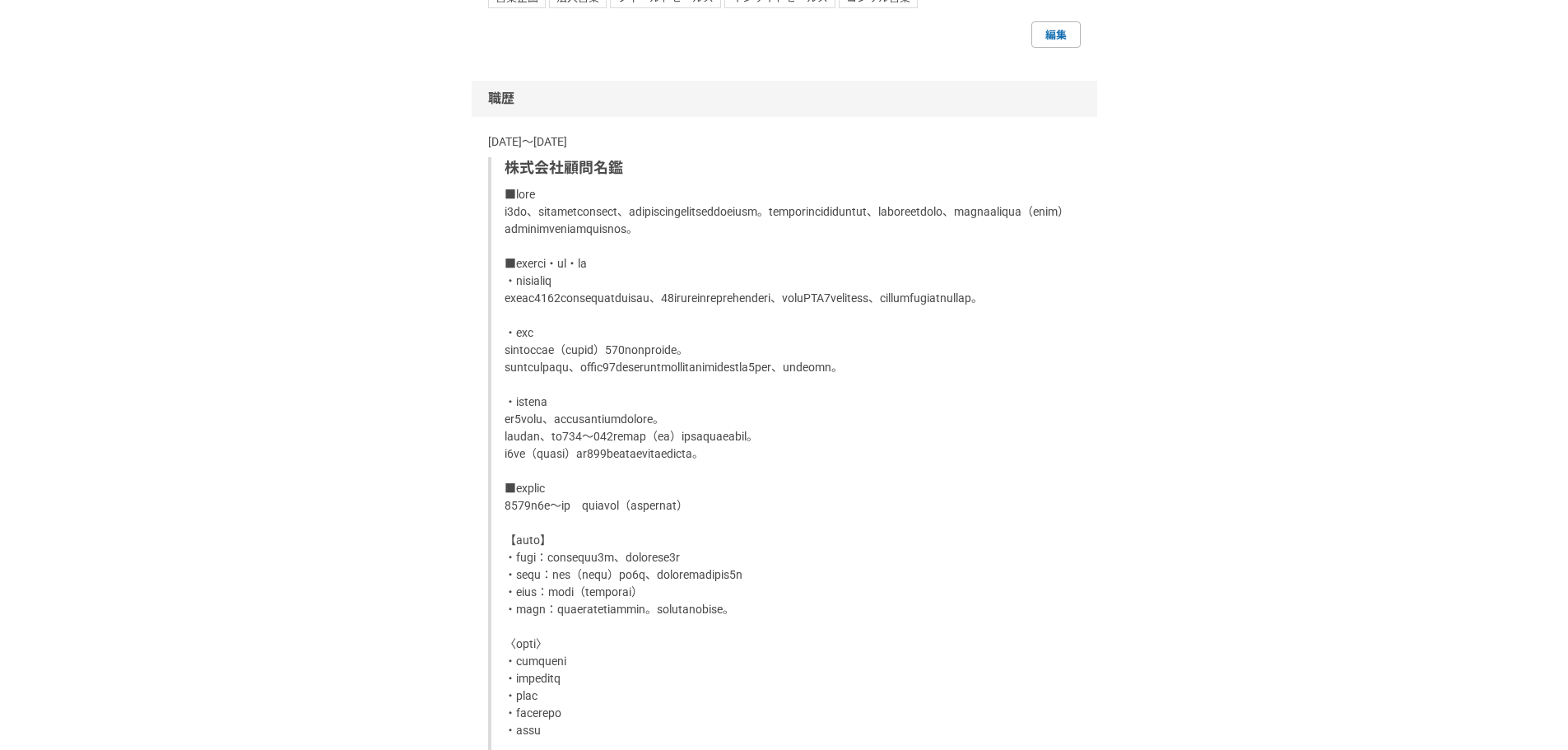
scroll to position [1353, 0]
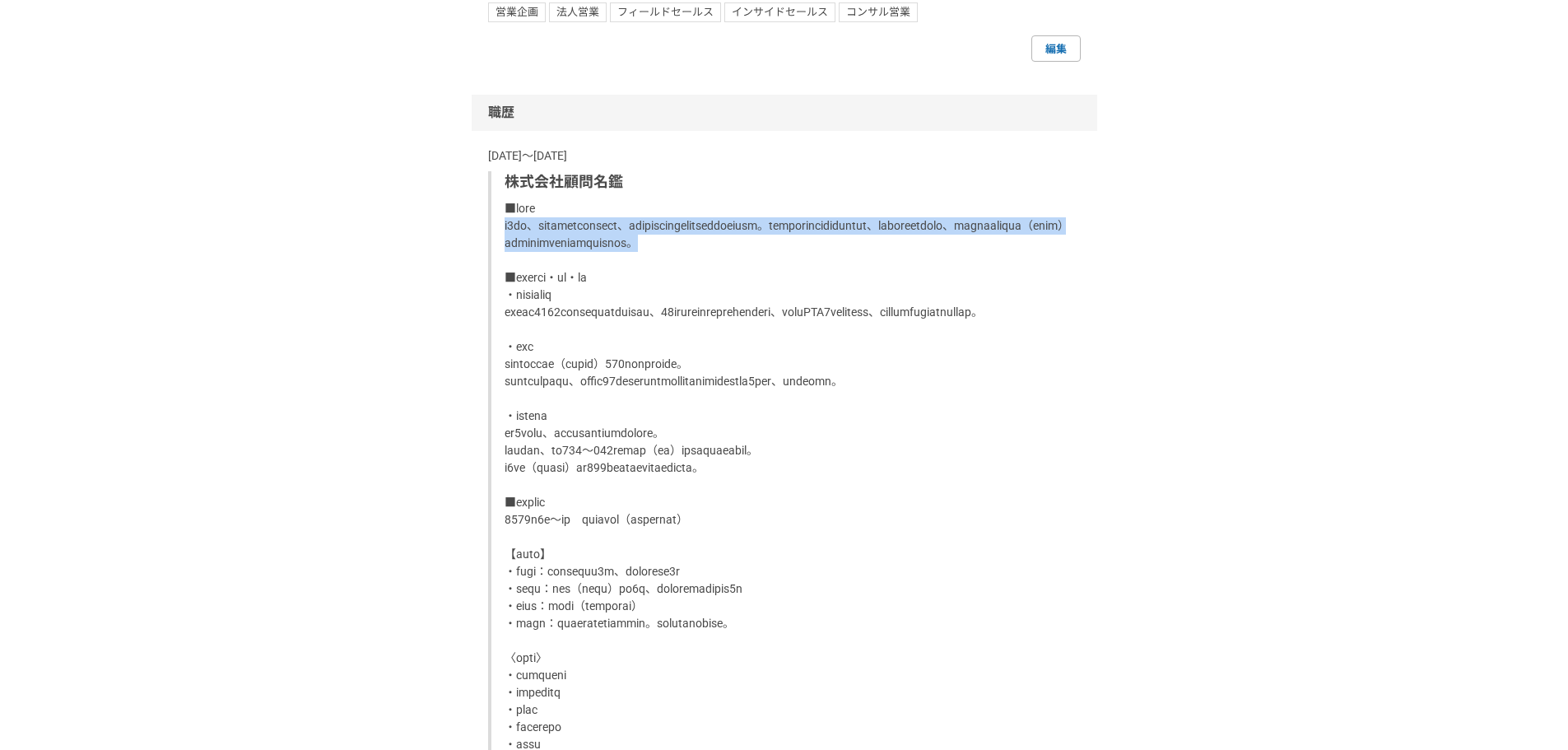
drag, startPoint x: 738, startPoint y: 278, endPoint x: 496, endPoint y: 247, distance: 244.0
click at [496, 247] on div "株式会社顧問名鑑" at bounding box center [784, 695] width 593 height 1049
copy p "約5年間、企業の経営者をターゲットとし、顧問名鑑サービスの新規開拓営業に従事をしています。自身で開拓をした数十社の顧客に対して、担当としてアップセル及び、プロ…"
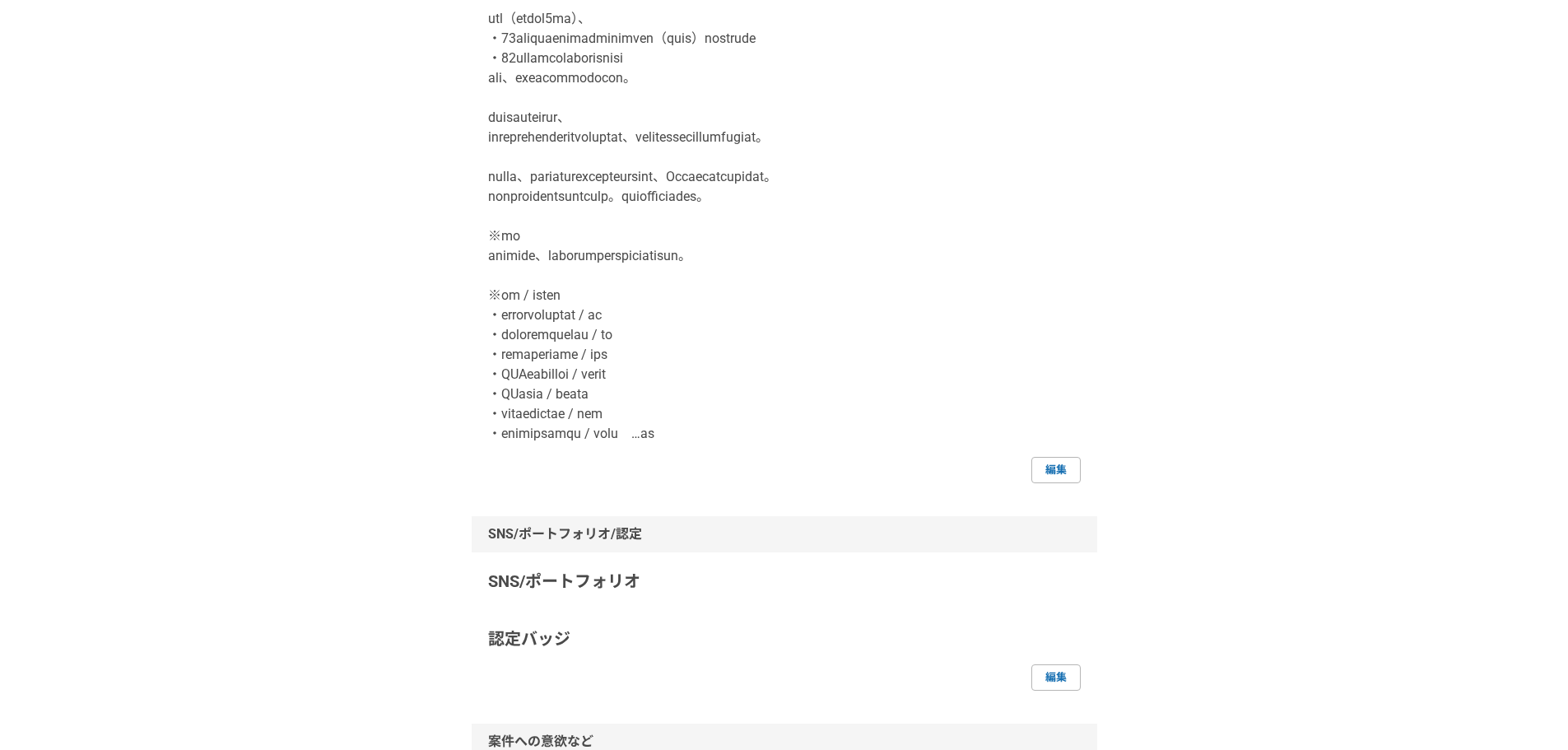
scroll to position [274, 0]
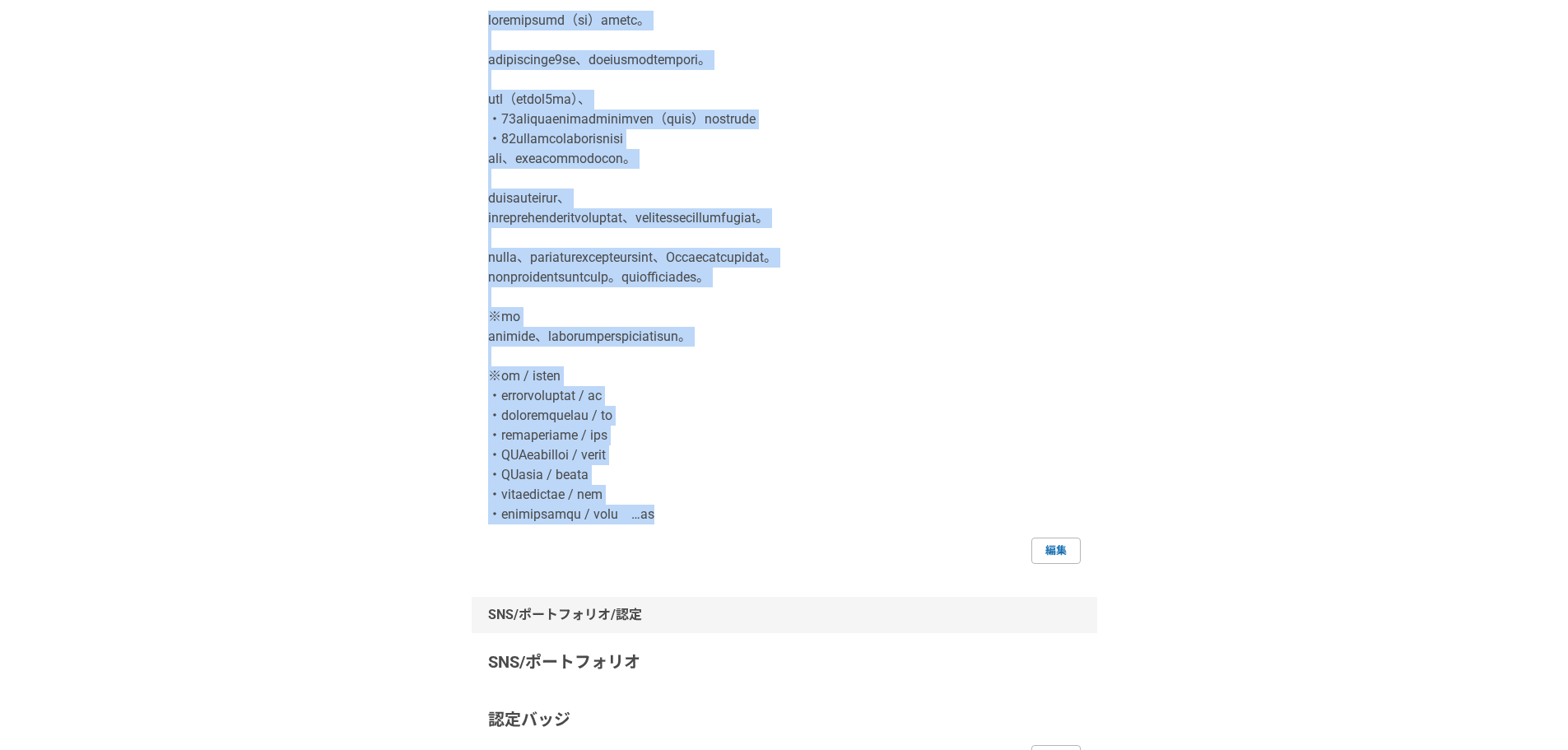
drag, startPoint x: 488, startPoint y: 20, endPoint x: 803, endPoint y: 534, distance: 602.8
click at [803, 525] on p at bounding box center [784, 268] width 593 height 514
copy p "loremipsumd（si）ametc。 adipiscinge4se、doeiusmodtempori。 utl（etdol0ma）、 ・51aliqua…"
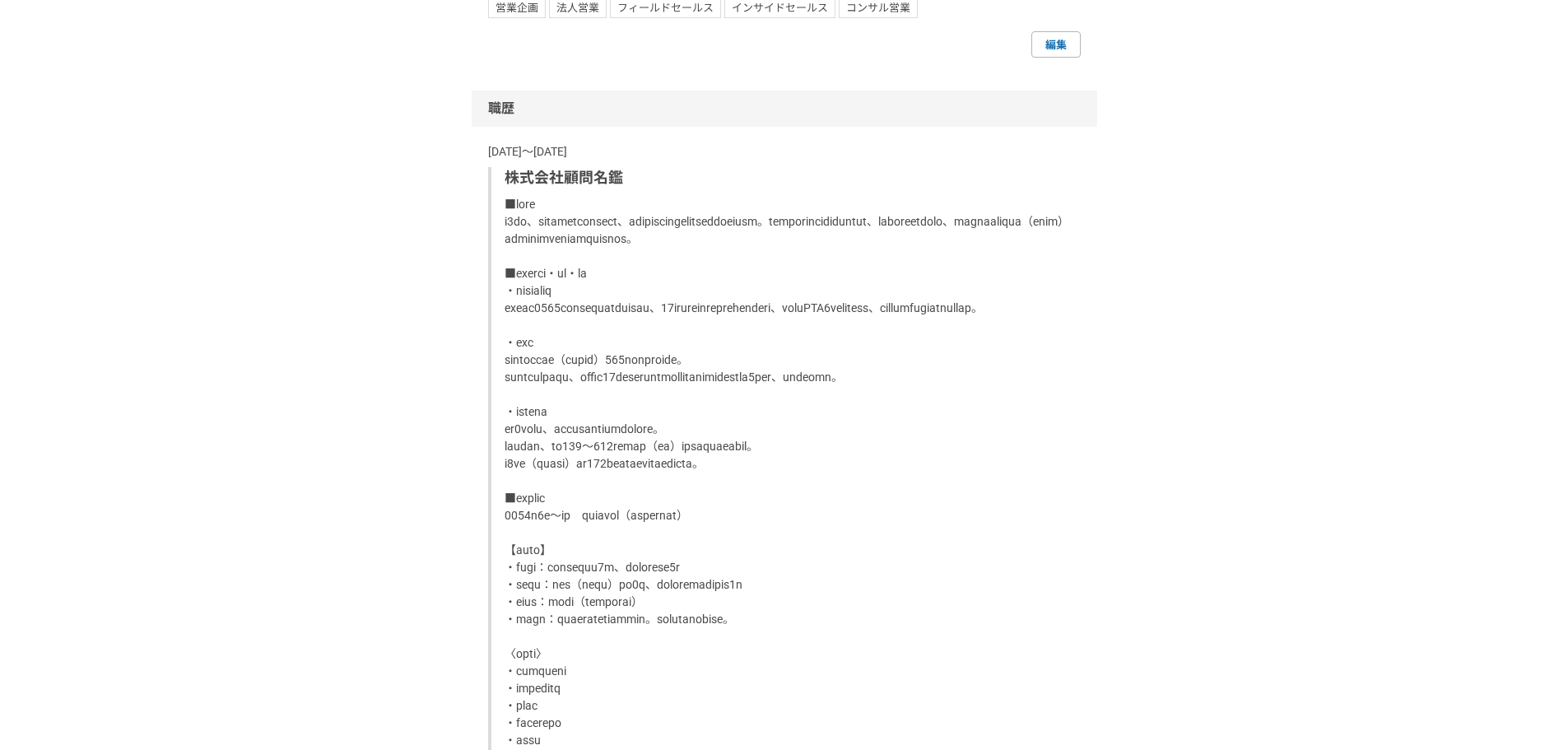
scroll to position [1373, 0]
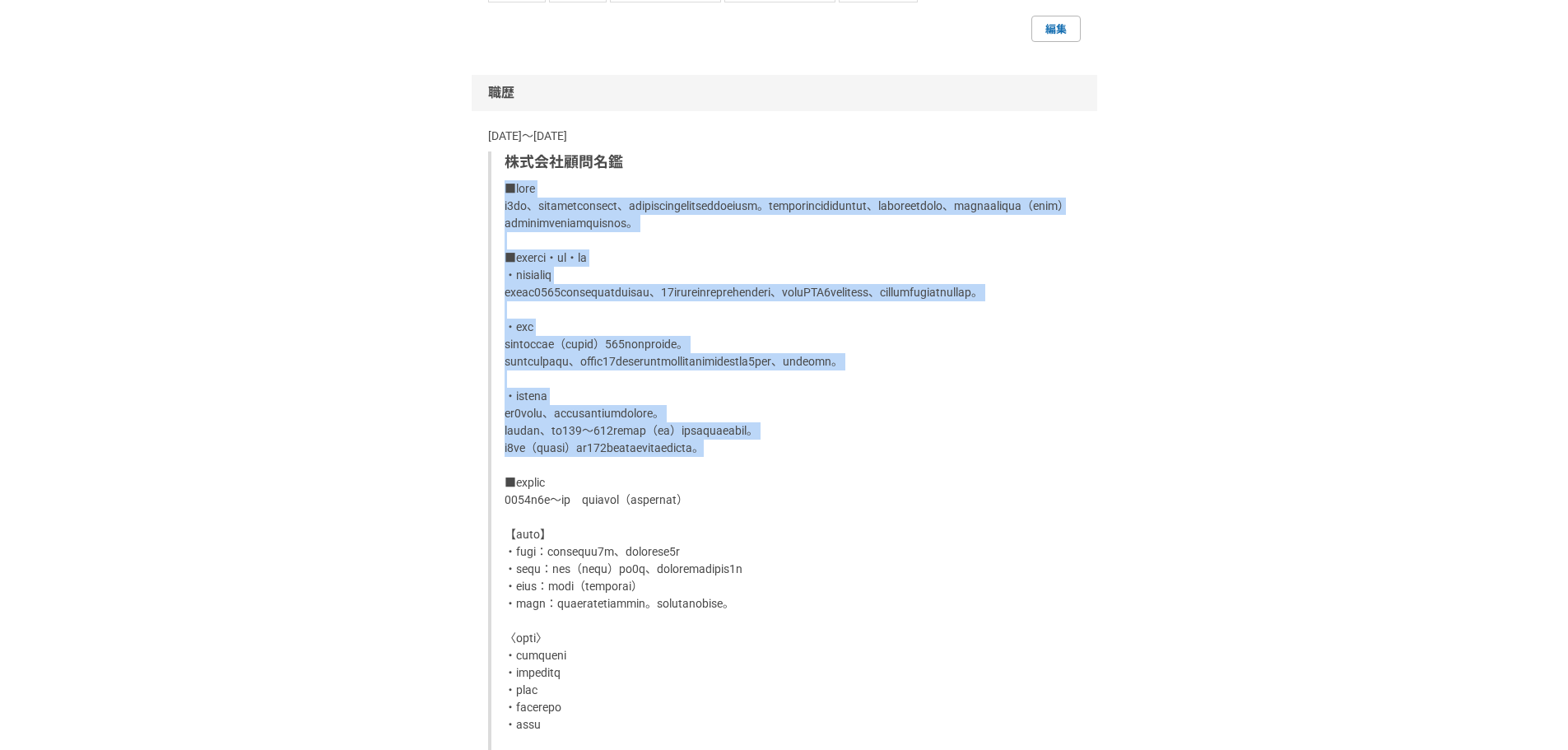
drag, startPoint x: 490, startPoint y: 208, endPoint x: 864, endPoint y: 525, distance: 490.3
click at [864, 525] on div "株式会社顧問名鑑" at bounding box center [784, 676] width 593 height 1049
copy p "■職務要約 約5年間、企業の経営者をターゲットとし、顧問名鑑サービスの新規開拓営業に従事をしています。自身で開拓をした数十社の顧客に対して、担当としてアップセ…"
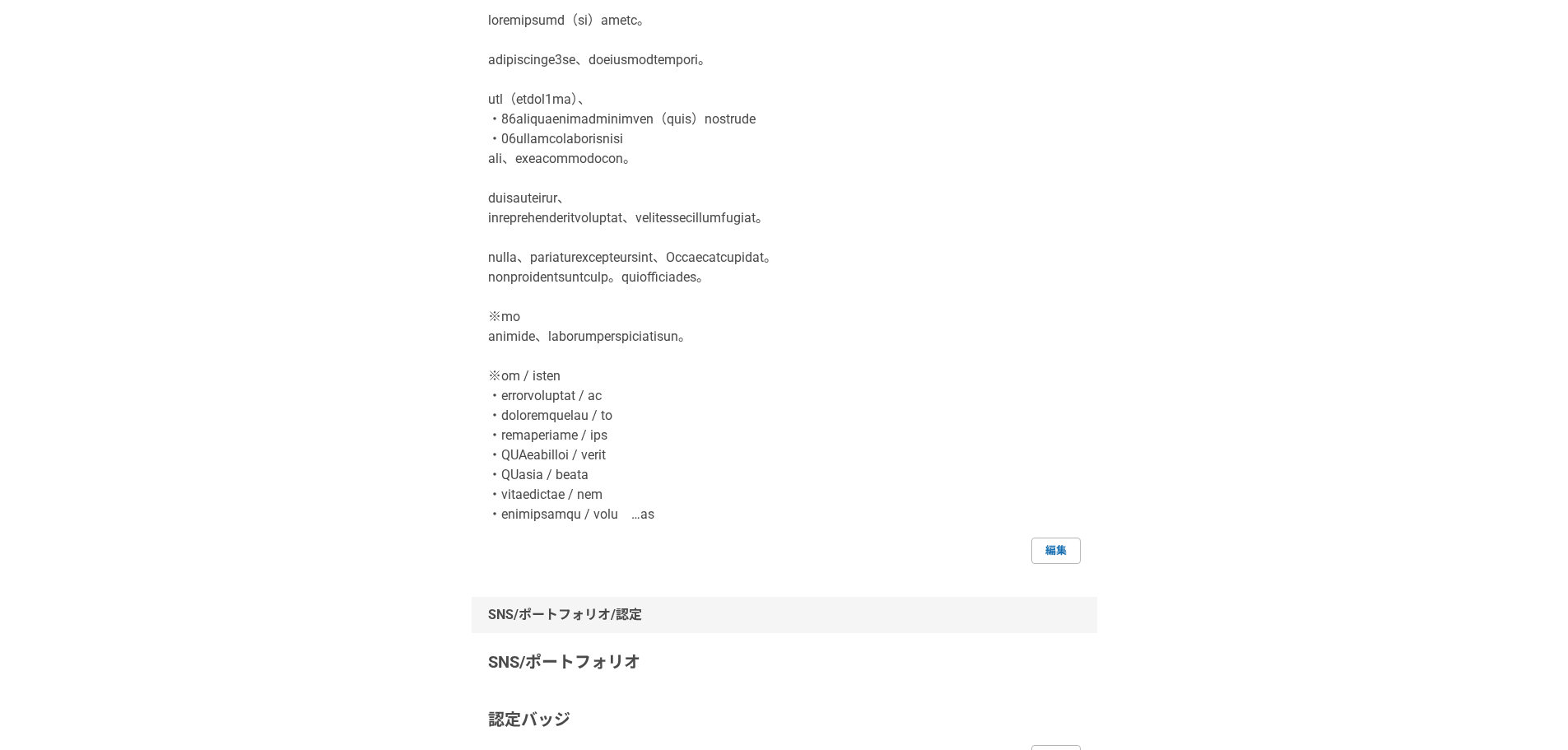
scroll to position [0, 0]
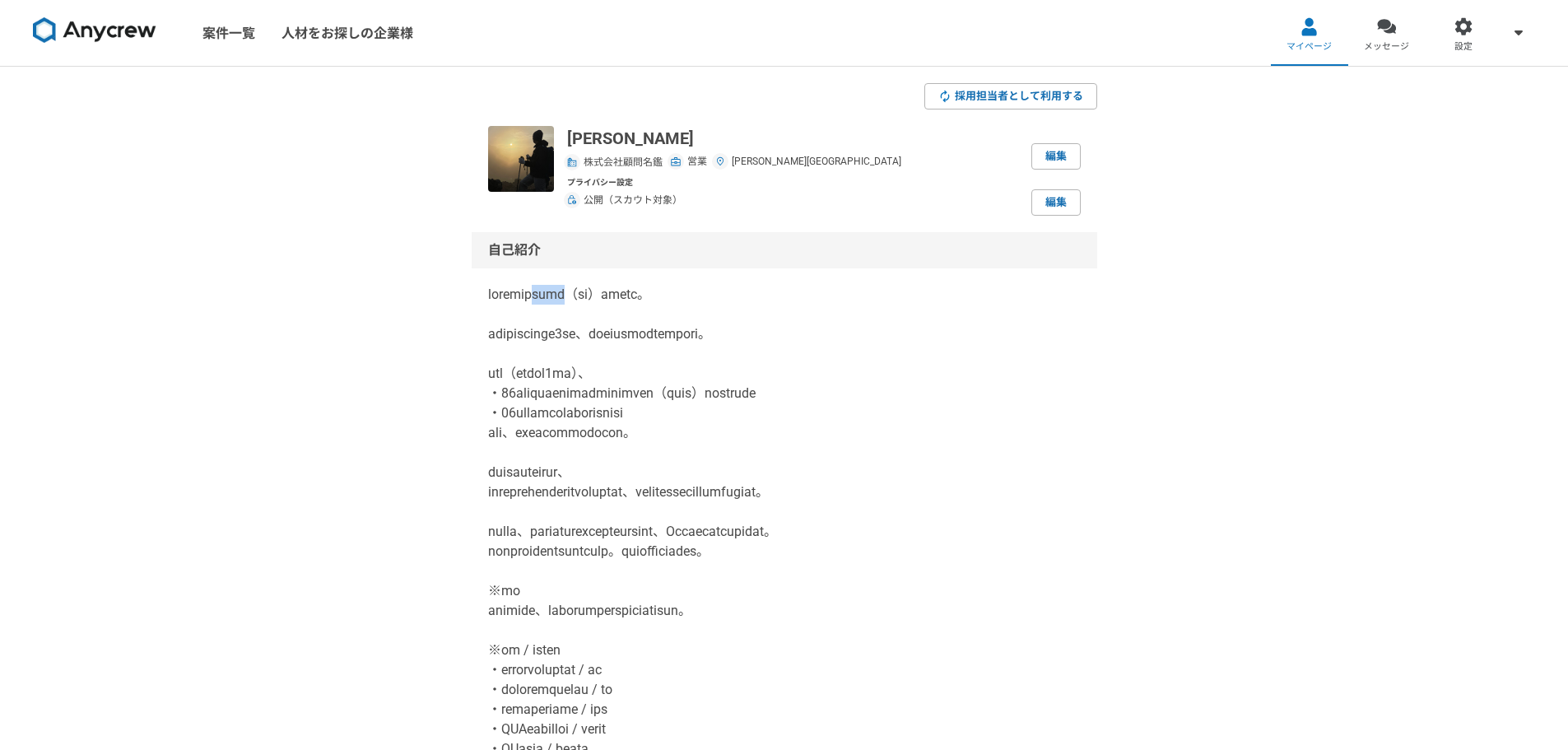
drag, startPoint x: 632, startPoint y: 294, endPoint x: 584, endPoint y: 298, distance: 48.2
click at [584, 298] on p at bounding box center [784, 542] width 593 height 514
drag, startPoint x: 683, startPoint y: 292, endPoint x: 486, endPoint y: 295, distance: 197.0
click at [486, 295] on div "自己紹介 編集" at bounding box center [784, 535] width 626 height 606
copy p "エンタープライズの開拓（営業）"
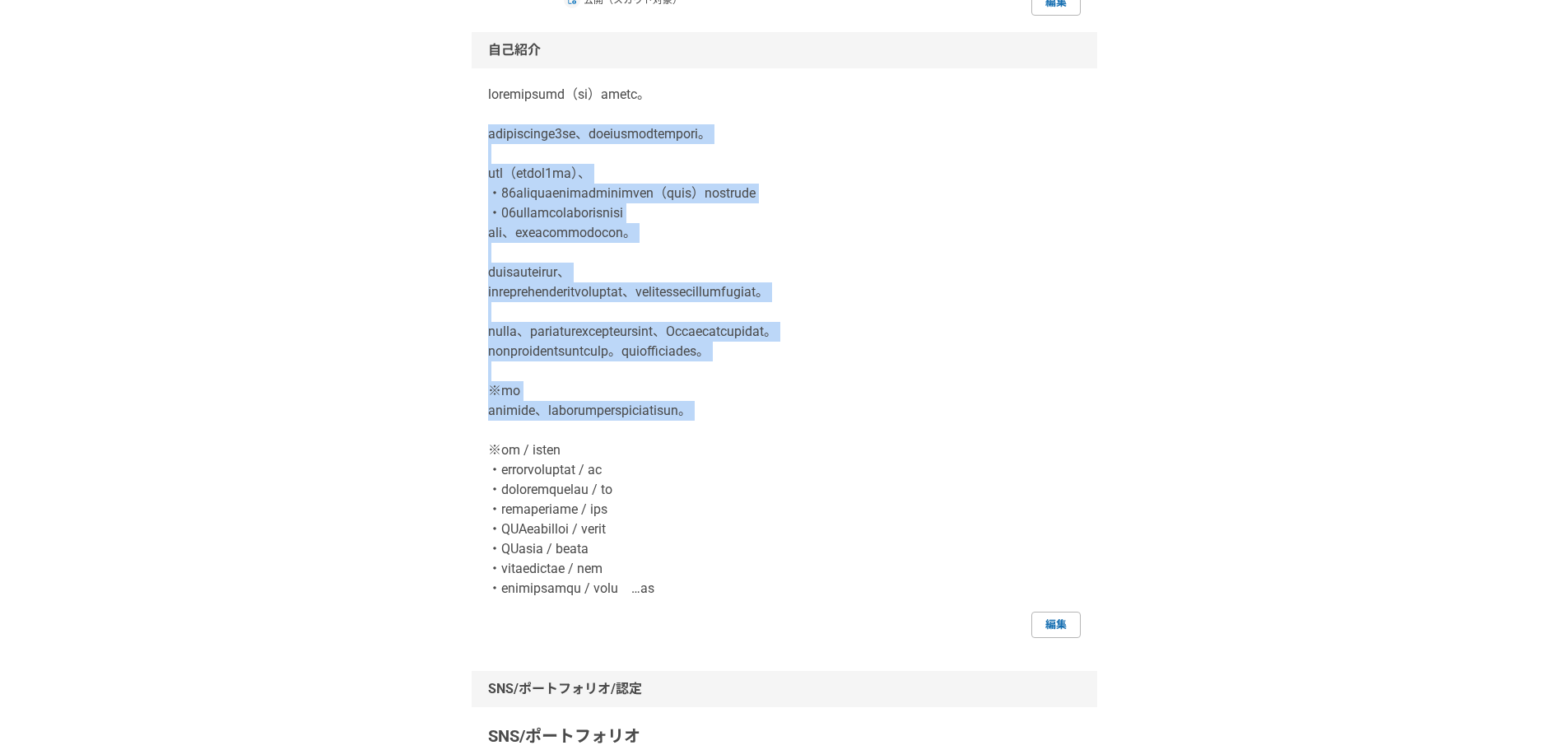
scroll to position [274, 0]
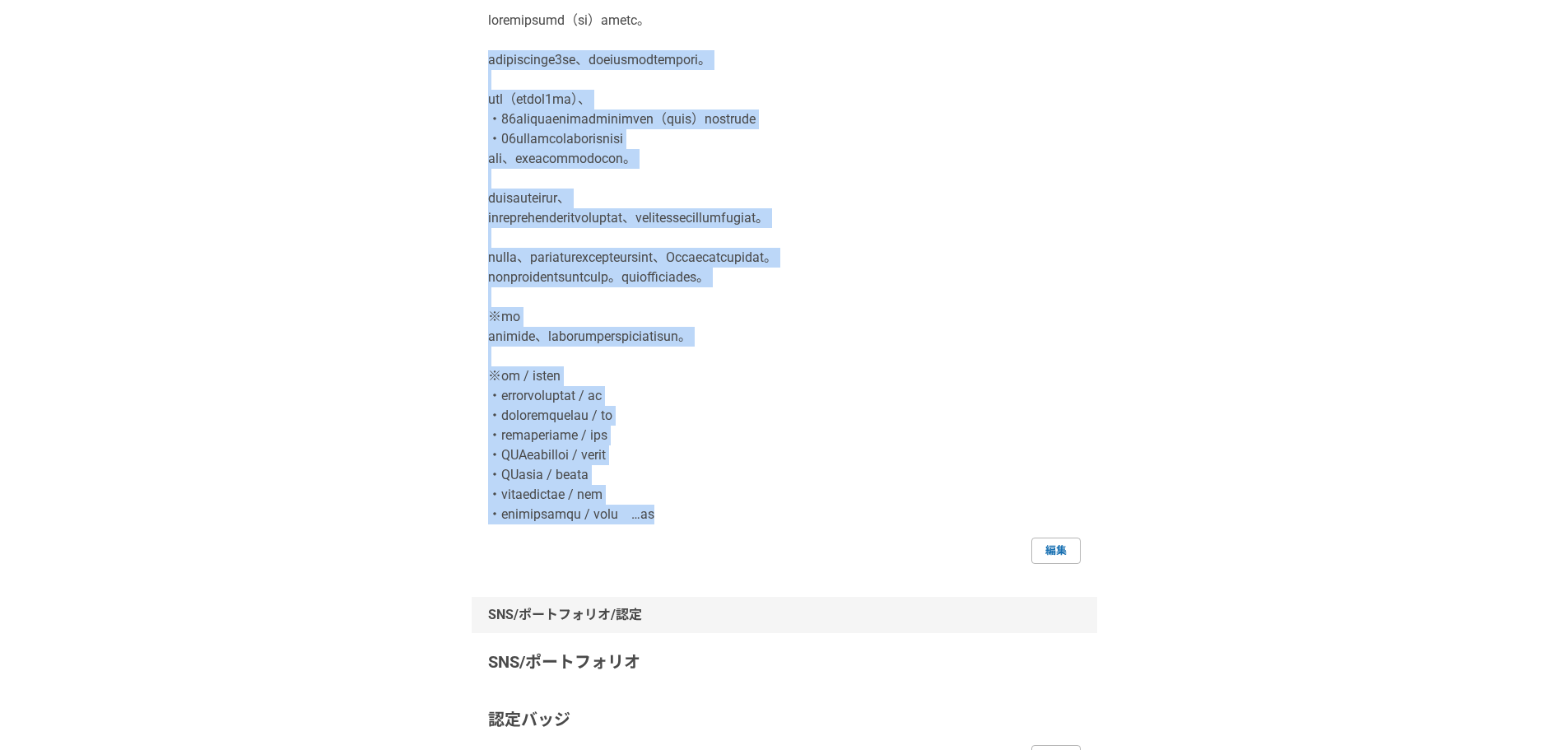
drag, startPoint x: 524, startPoint y: 341, endPoint x: 788, endPoint y: 525, distance: 321.8
click at [788, 525] on div "自己紹介 編集" at bounding box center [784, 261] width 626 height 606
copy p "株式会社顧問名鑑にて約5年間、新規開拓営業に従事をしていました。 その間（主に最後の2年間）、 ・50社以上のエンタープライズ企業のキーマンに（メールで）アポ…"
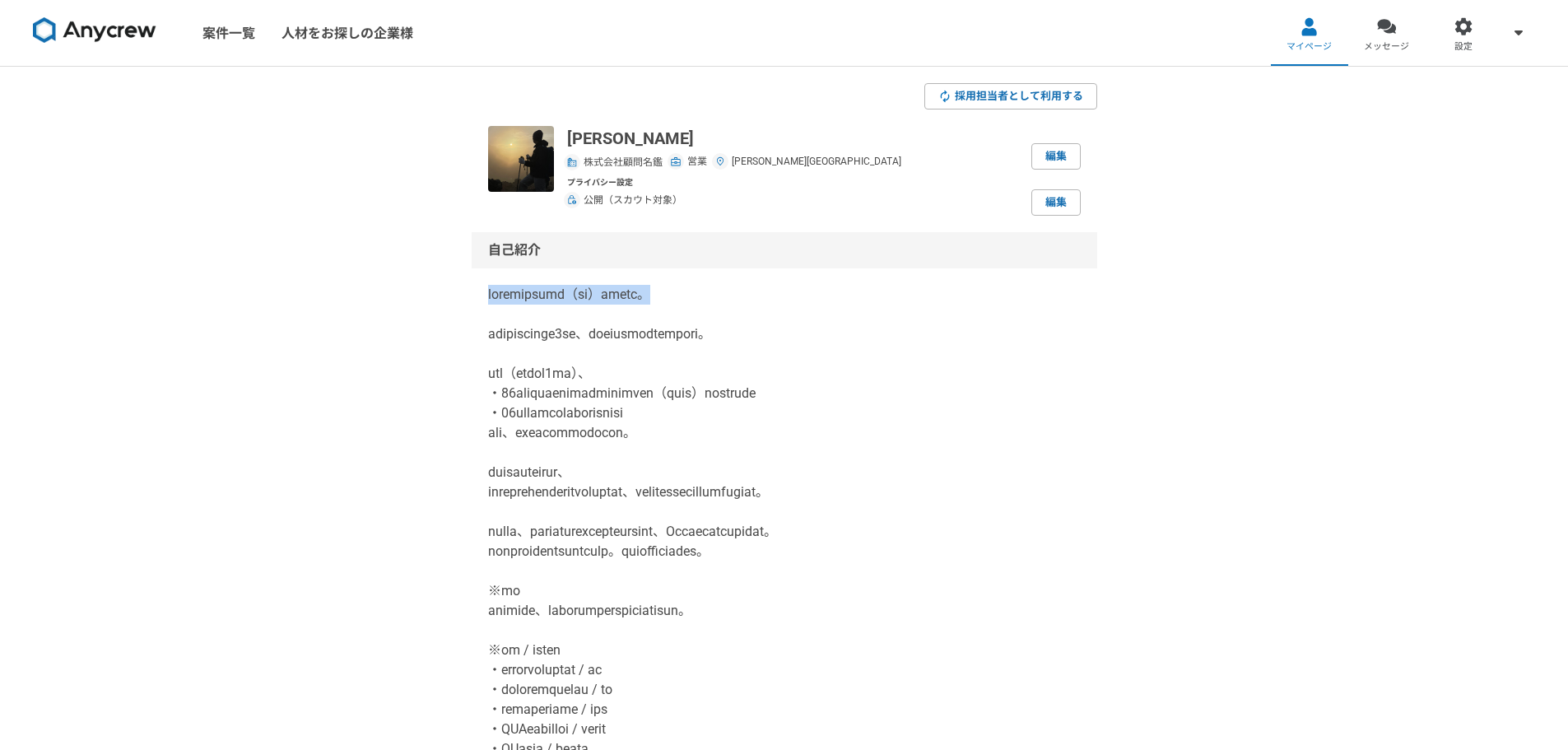
drag, startPoint x: 768, startPoint y: 289, endPoint x: 481, endPoint y: 304, distance: 287.4
click at [481, 304] on div "自己紹介 編集" at bounding box center [784, 535] width 626 height 606
copy p "エンタープライズの開拓（営業）が得意です。"
drag, startPoint x: 683, startPoint y: 296, endPoint x: 471, endPoint y: 297, distance: 212.0
click at [471, 297] on div "自己紹介 編集" at bounding box center [784, 535] width 626 height 606
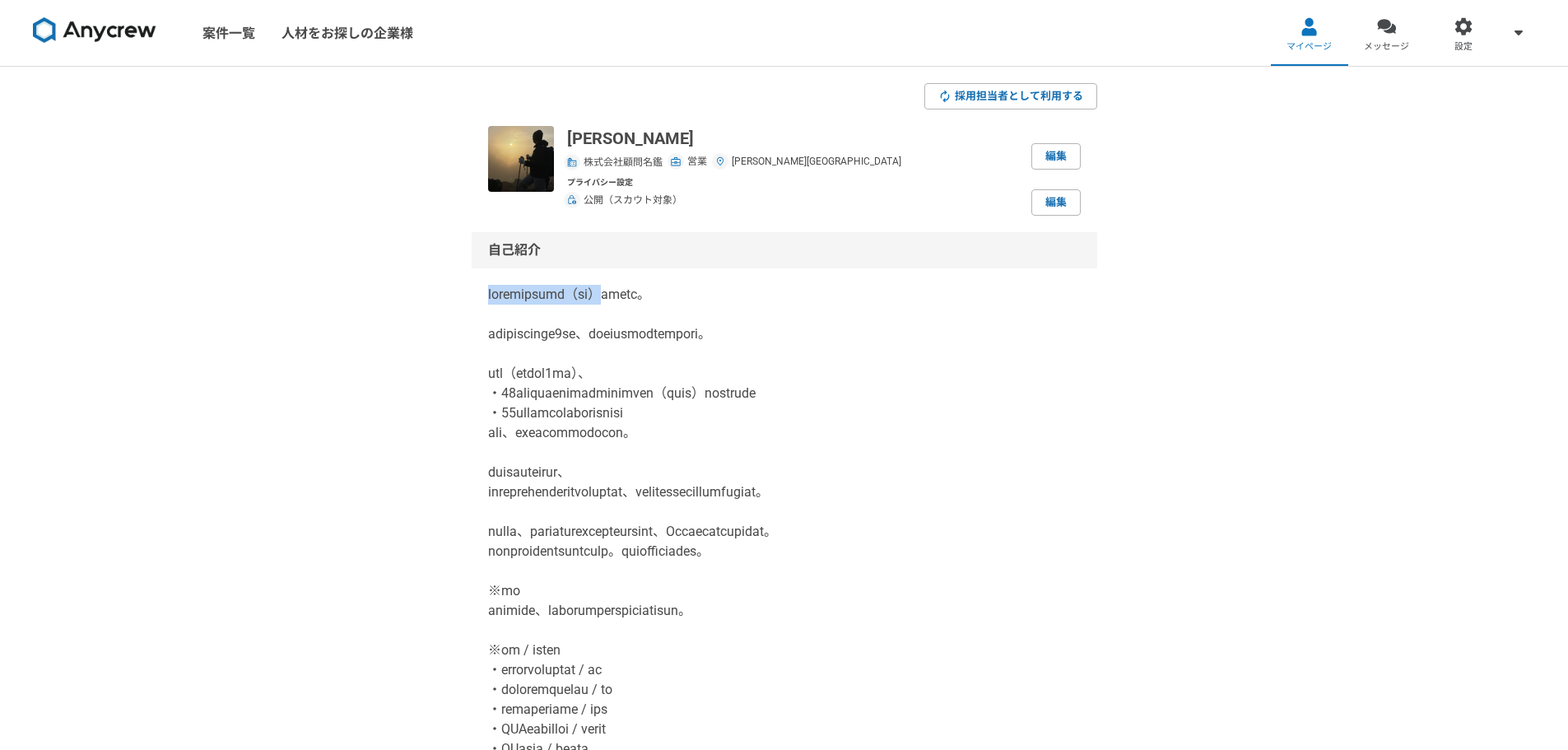
copy p "エンタープライズの開拓（営業）"
click at [514, 337] on p at bounding box center [784, 542] width 593 height 514
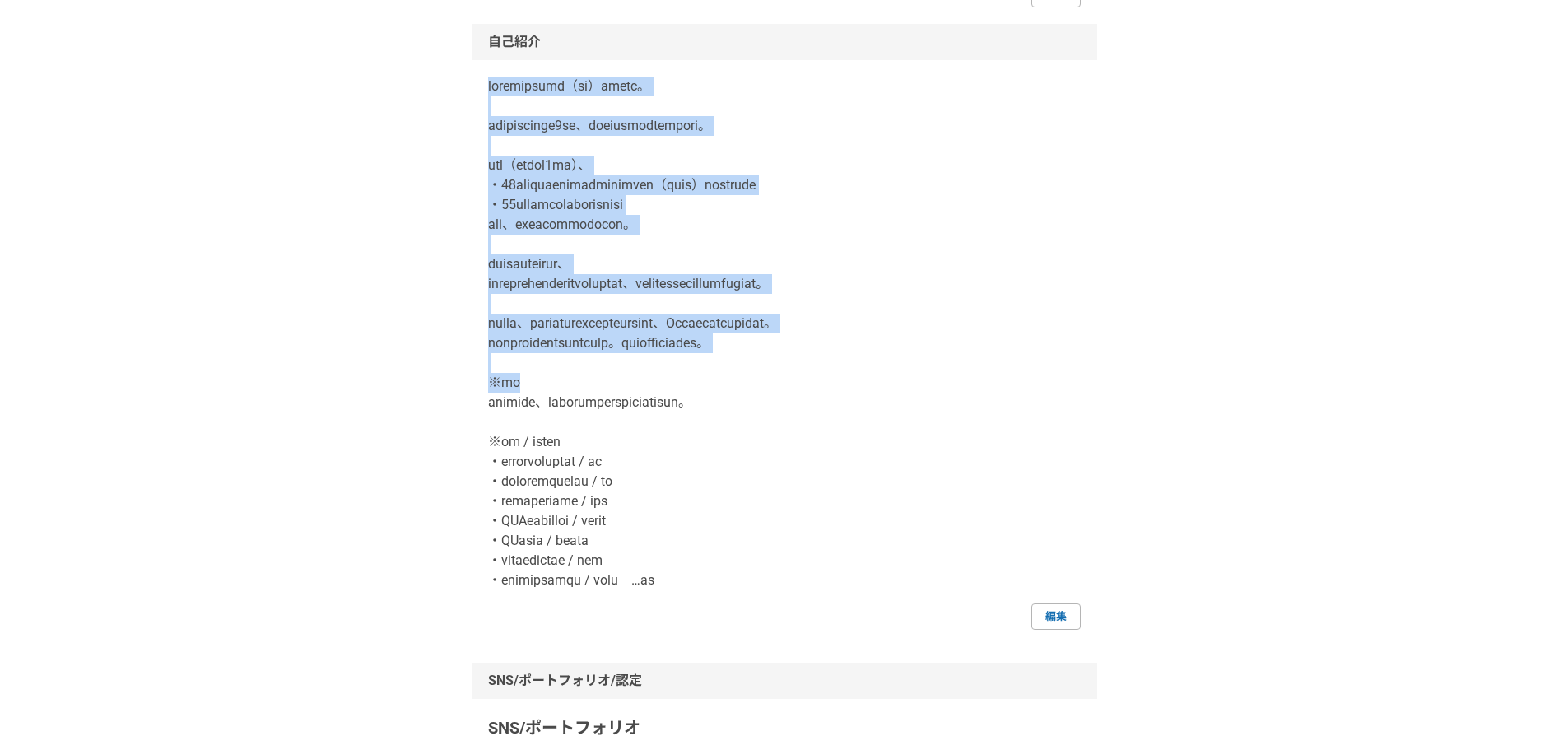
scroll to position [274, 0]
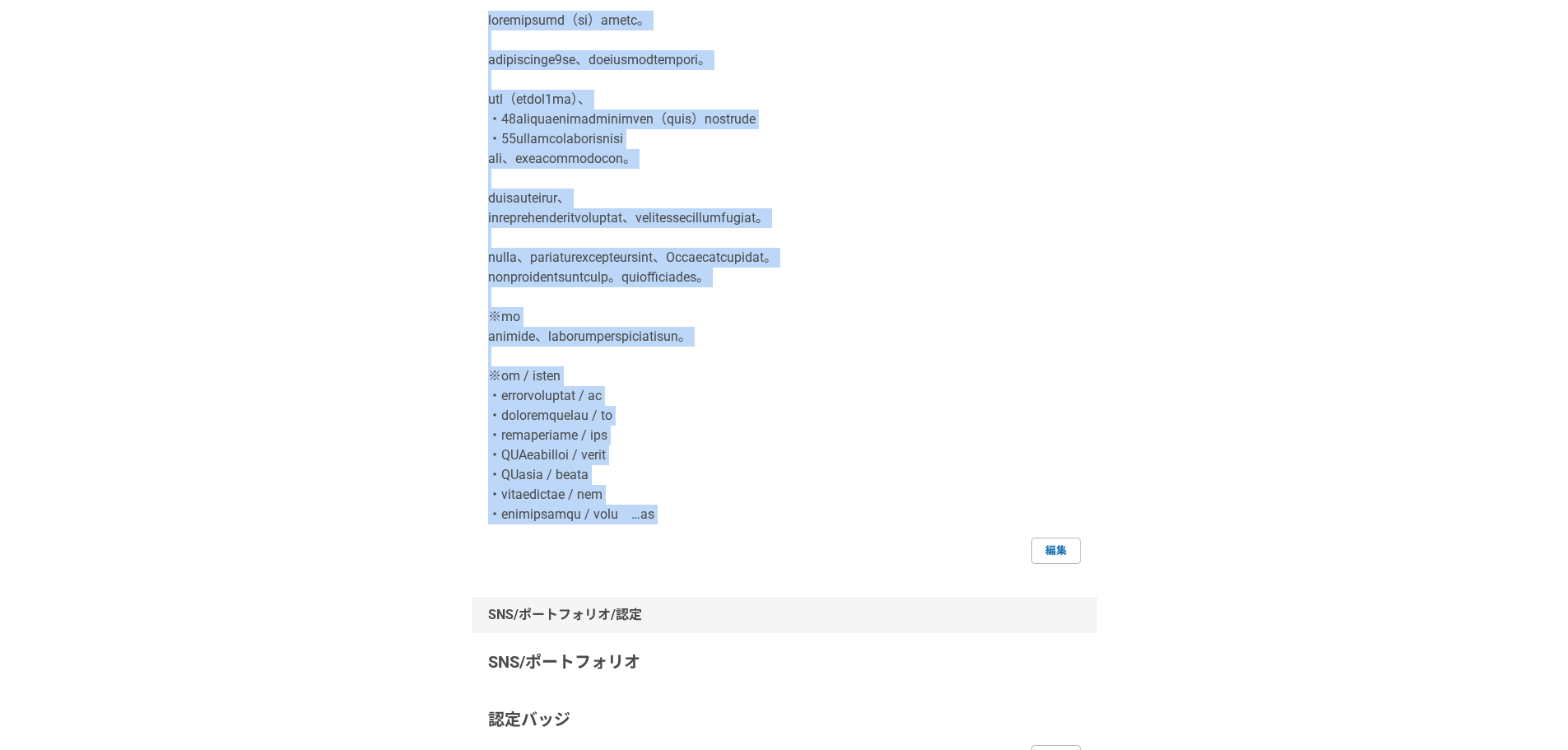
drag, startPoint x: 490, startPoint y: 293, endPoint x: 781, endPoint y: 548, distance: 386.9
click at [781, 548] on div "編集" at bounding box center [784, 287] width 593 height 553
copy p "エンタープライズの開拓（営業）が得意です。 株式会社顧問名鑑にて約5年間、新規開拓営業に従事をしていました。 その間（主に最後の2年間）、 ・50社以上のエン…"
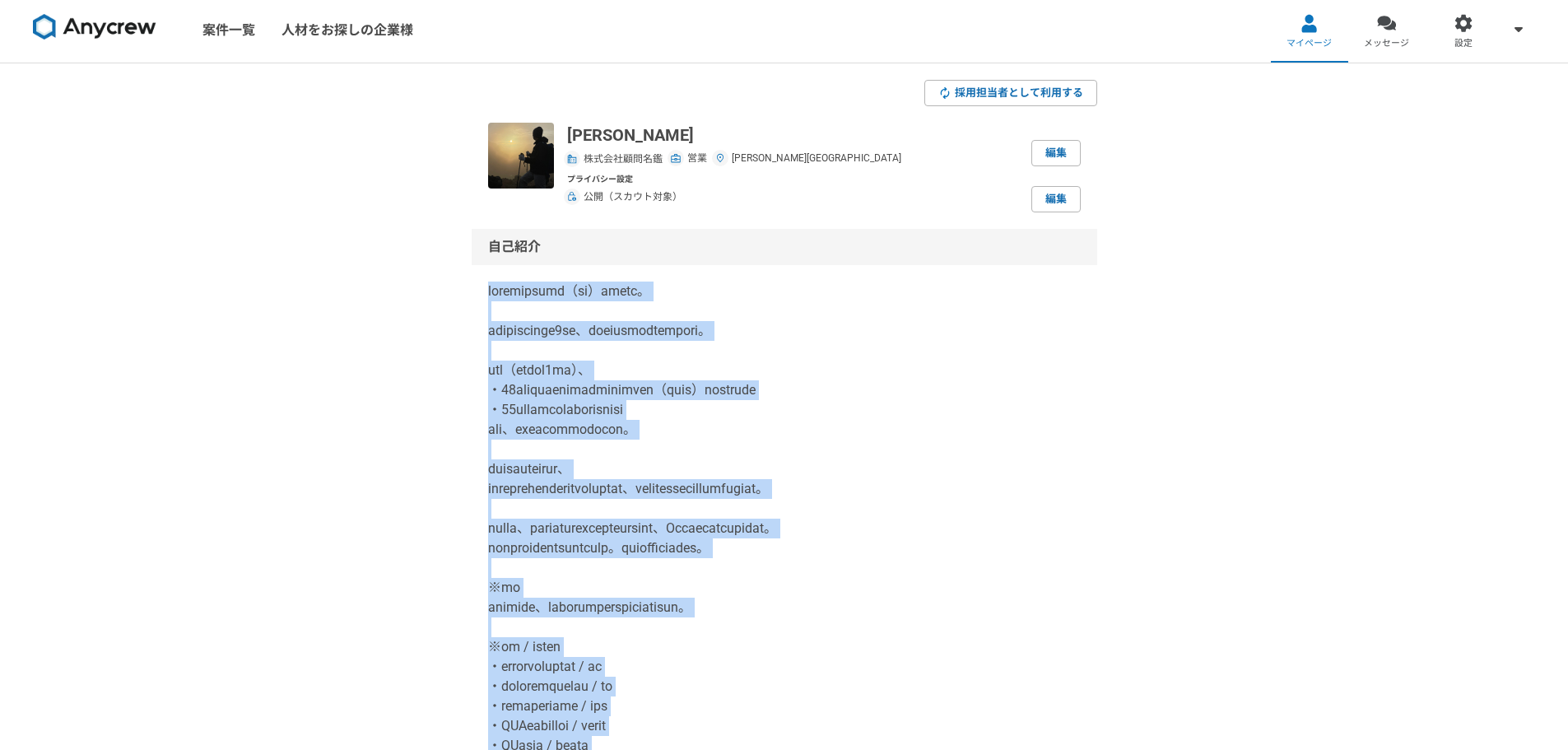
scroll to position [0, 0]
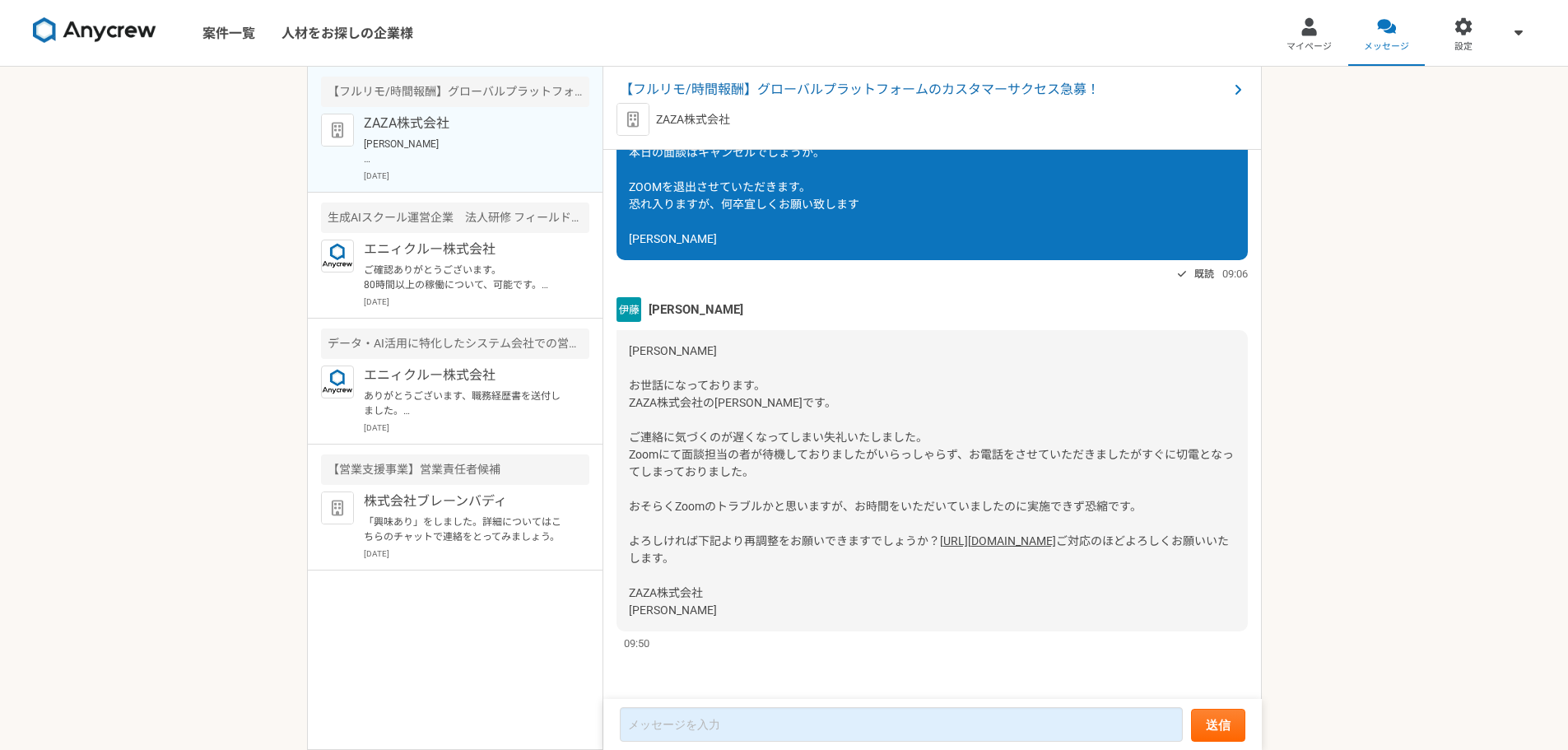
click at [940, 534] on link "[URL][DOMAIN_NAME]" at bounding box center [997, 541] width 116 height 13
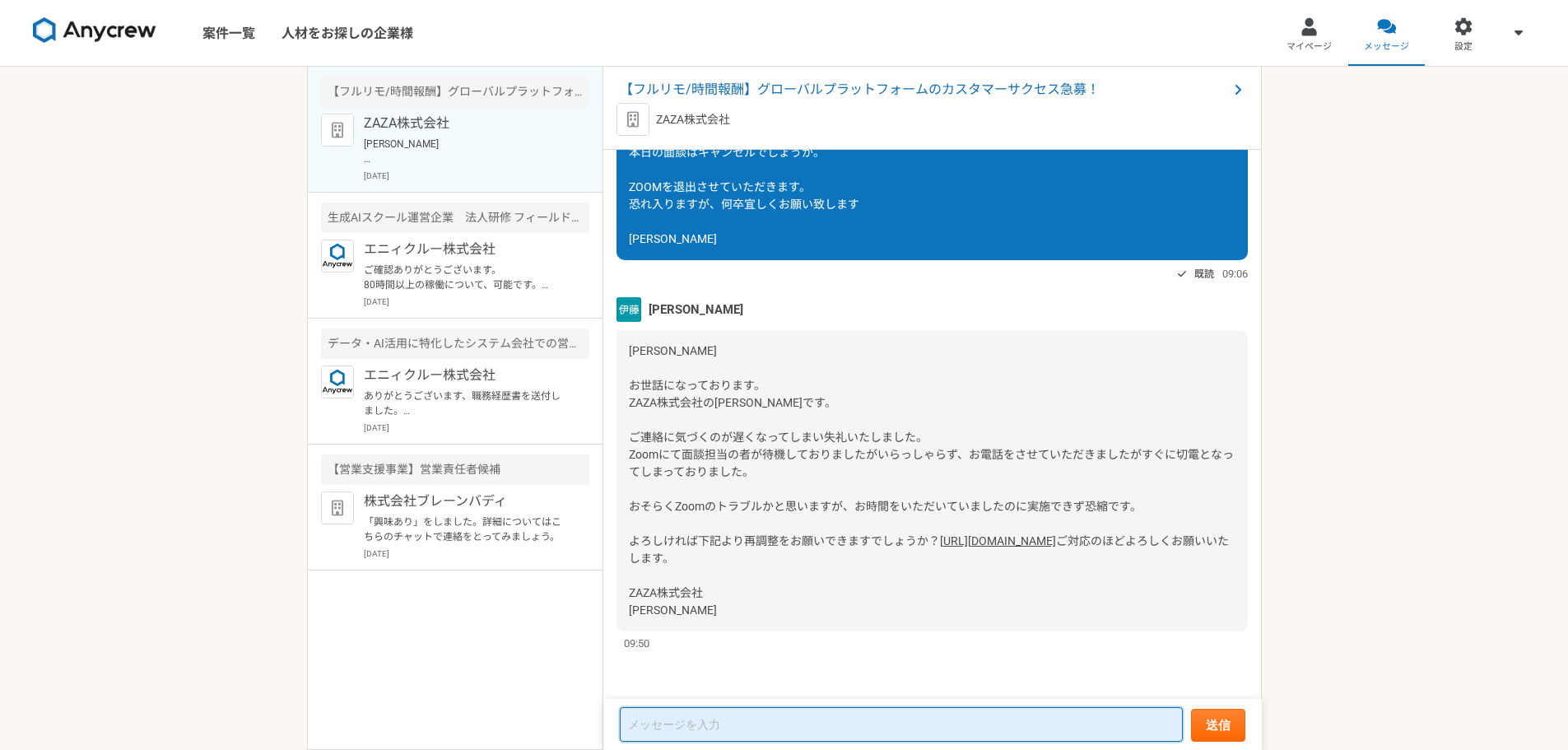
click at [694, 719] on textarea at bounding box center [902, 724] width 563 height 35
type textarea "a"
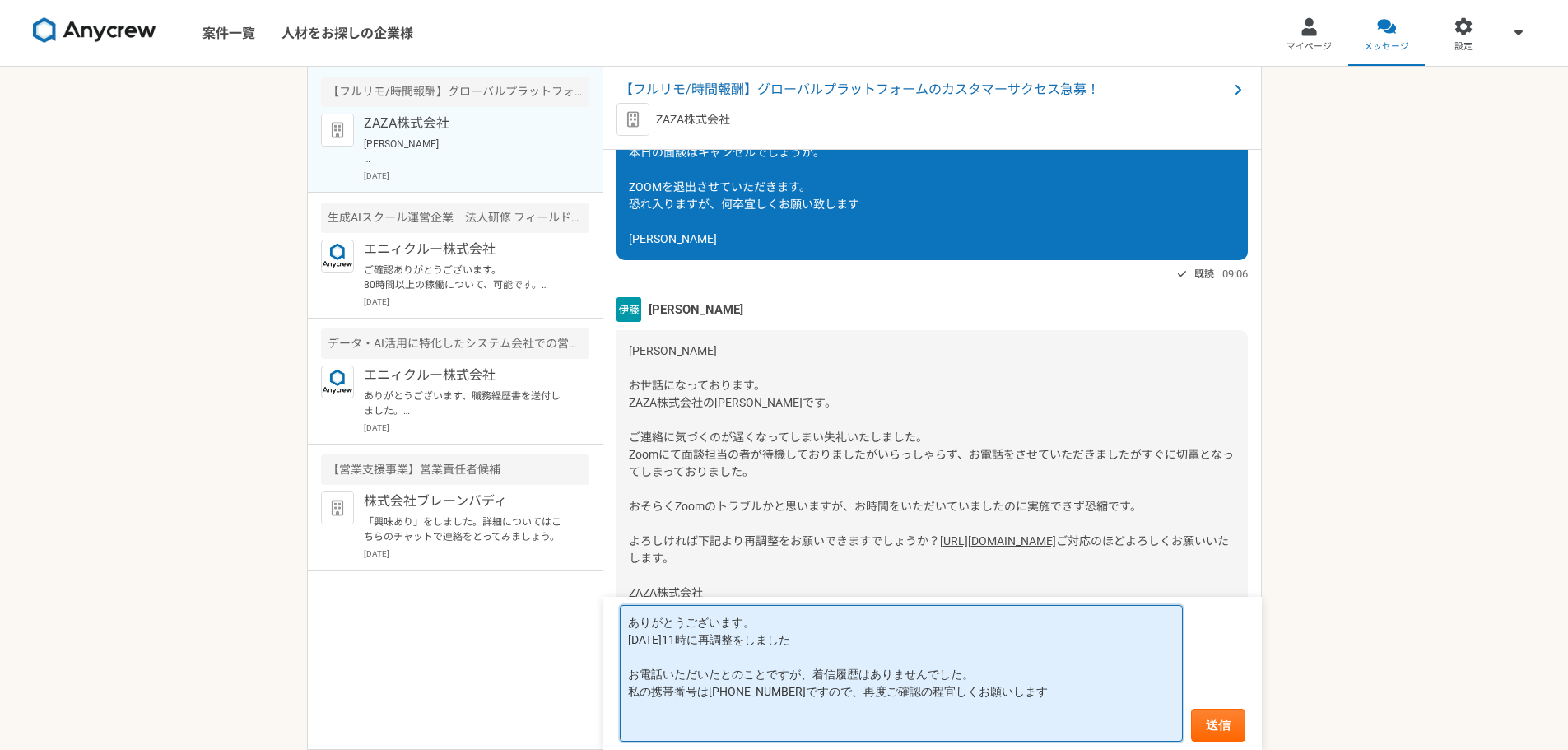
click at [756, 634] on textarea "ありがとうございます。 [DATE]11時に再調整をしました お電話いただいたとのことですが、着信履歴はありませんでした。 私の携帯番号は[PHONE_NUM…" at bounding box center [902, 673] width 563 height 136
drag, startPoint x: 785, startPoint y: 638, endPoint x: 656, endPoint y: 635, distance: 129.0
click at [648, 635] on textarea "ありがとうございます。 [DATE]11時に再調整をしました お電話いただいたとのことですが、着信履歴はありませんでした。 私の携帯番号は[PHONE_NUM…" at bounding box center [902, 673] width 563 height 136
click at [764, 638] on textarea "ありがとうございます。 [DATE]11時に再調整をしました お電話いただいたとのことですが、着信履歴はありませんでした。 私の携帯番号は[PHONE_NUM…" at bounding box center [902, 673] width 563 height 136
click at [793, 642] on textarea "ありがとうございます。 [DATE]11時に再調整をしました お電話いただいたとのことですが、着信履歴はありませんでした。 私の携帯番号は[PHONE_NUM…" at bounding box center [902, 673] width 563 height 136
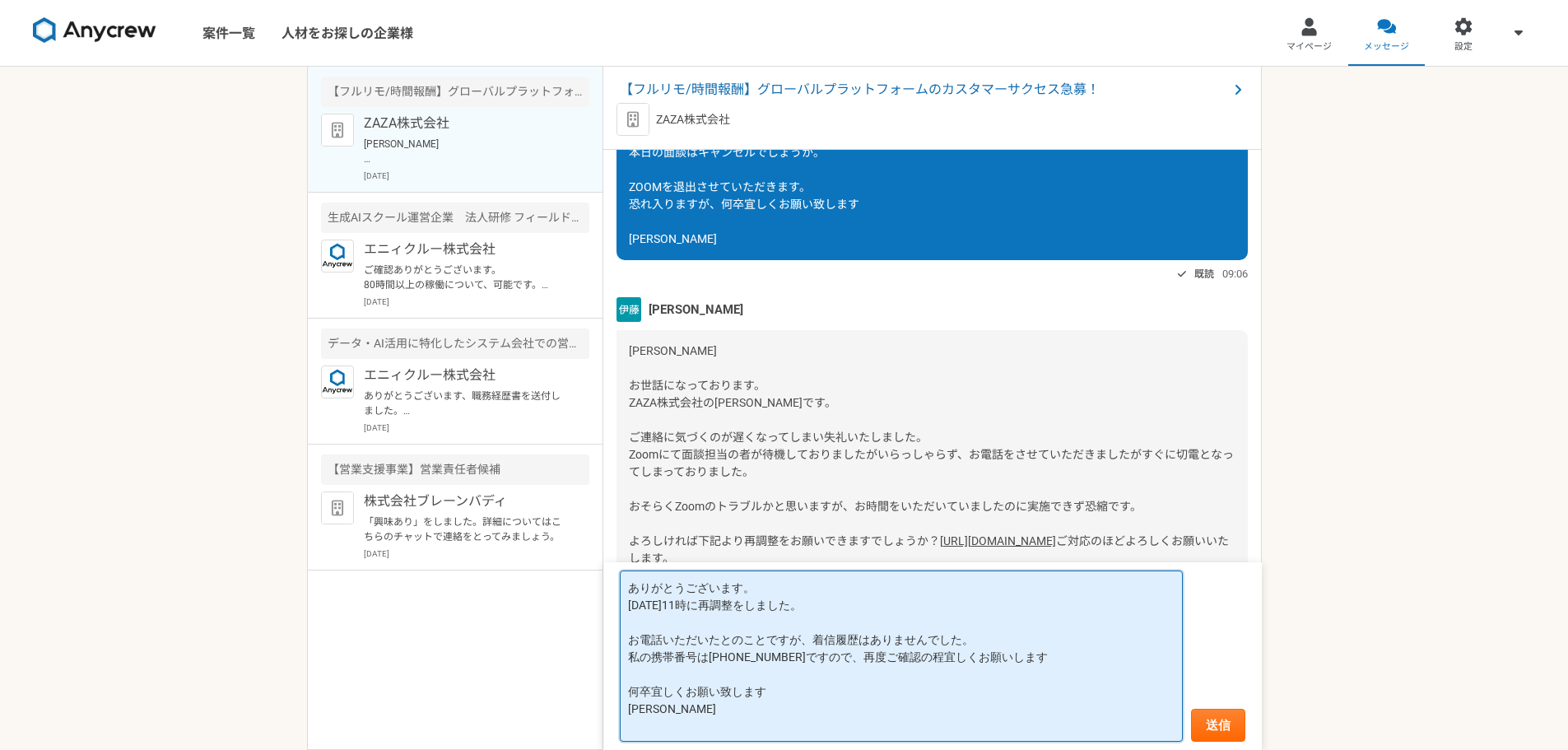
drag, startPoint x: 739, startPoint y: 593, endPoint x: 606, endPoint y: 581, distance: 133.5
click at [606, 581] on form "ありがとうございます。 [DATE]11時に再調整をしました。 お電話いただいたとのことですが、着信履歴はありませんでした。 私の携帯番号は[PHONE_NU…" at bounding box center [932, 656] width 658 height 188
click at [805, 604] on textarea "ありがとうございます。 [DATE]11時に再調整をしました。 お電話いただいたとのことですが、着信履歴はありませんでした。 私の携帯番号は[PHONE_NU…" at bounding box center [902, 656] width 563 height 171
type textarea "ありがとうございます。 [DATE]11時に再調整をしました。 お電話いただいたとのことですが、着信履歴はありませんでした。 私の携帯番号は[PHONE_NU…"
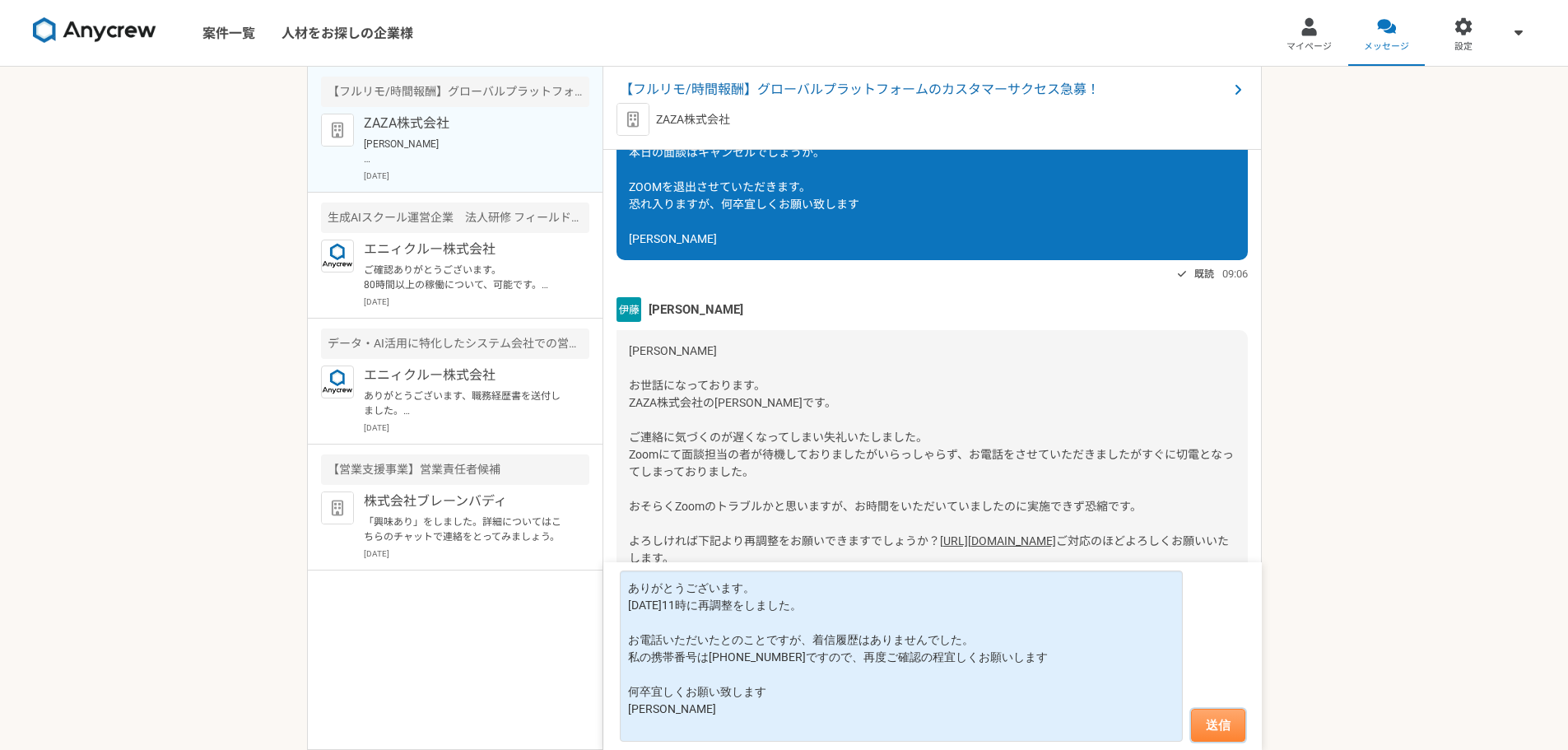
click at [1231, 724] on button "送信" at bounding box center [1218, 725] width 54 height 33
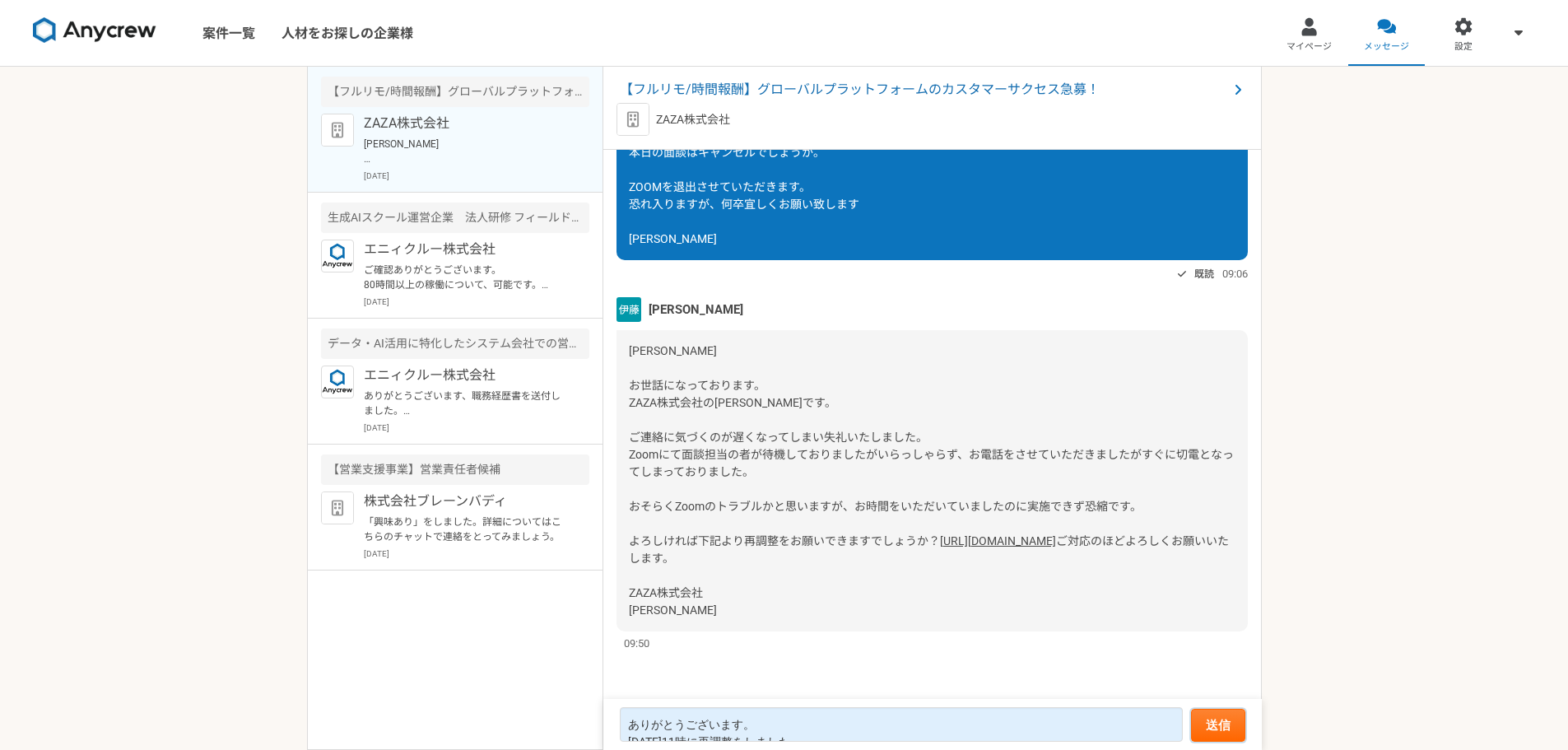
scroll to position [2072, 0]
